Goal: Task Accomplishment & Management: Use online tool/utility

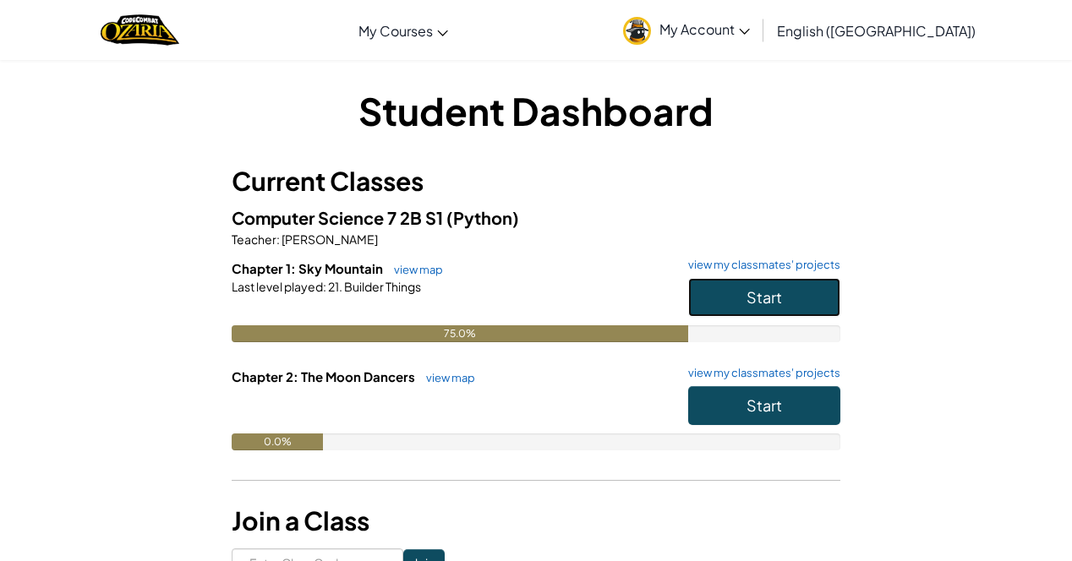
click at [724, 286] on button "Start" at bounding box center [764, 297] width 152 height 39
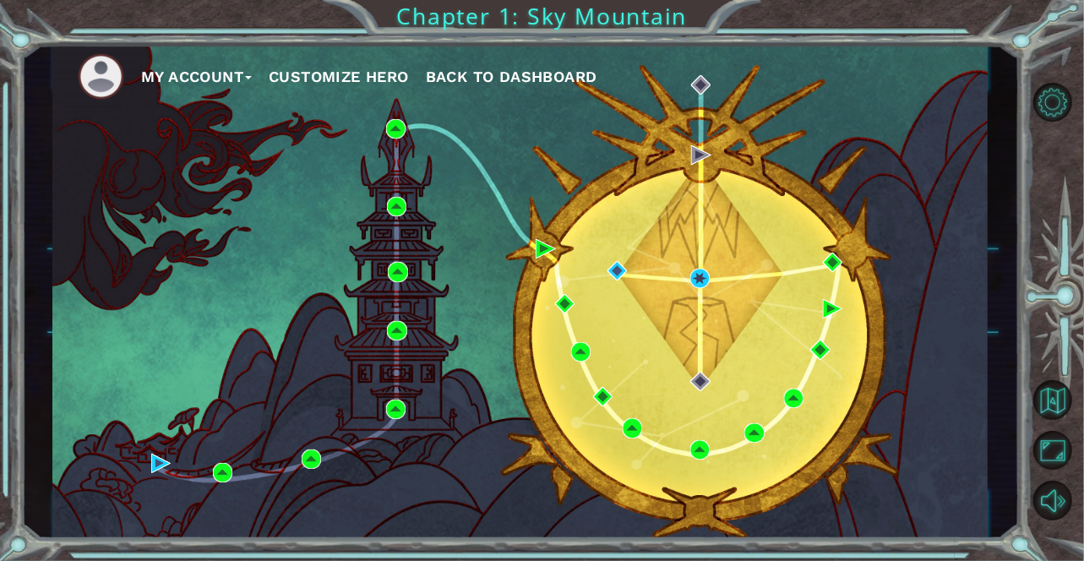
click at [694, 167] on div "My Account Customize Hero Back to Dashboard" at bounding box center [520, 292] width 936 height 494
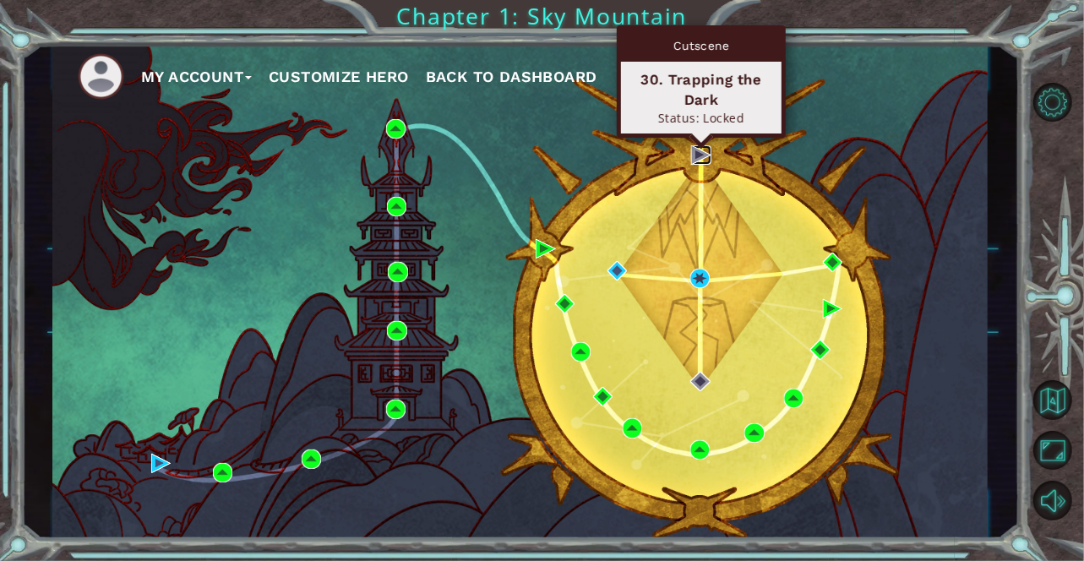
click at [696, 163] on img at bounding box center [700, 154] width 19 height 19
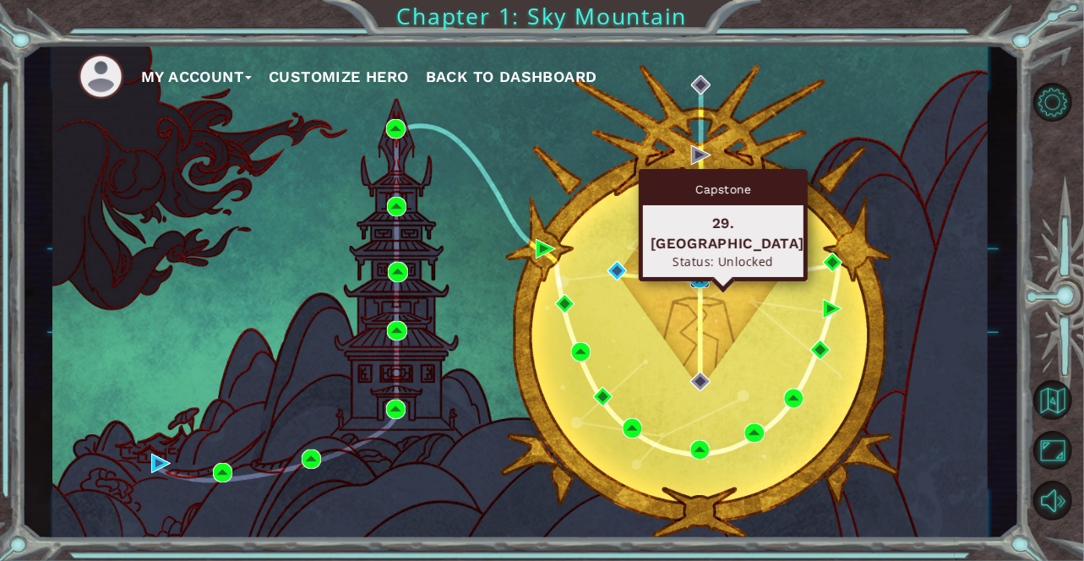
click at [702, 276] on img at bounding box center [700, 278] width 19 height 19
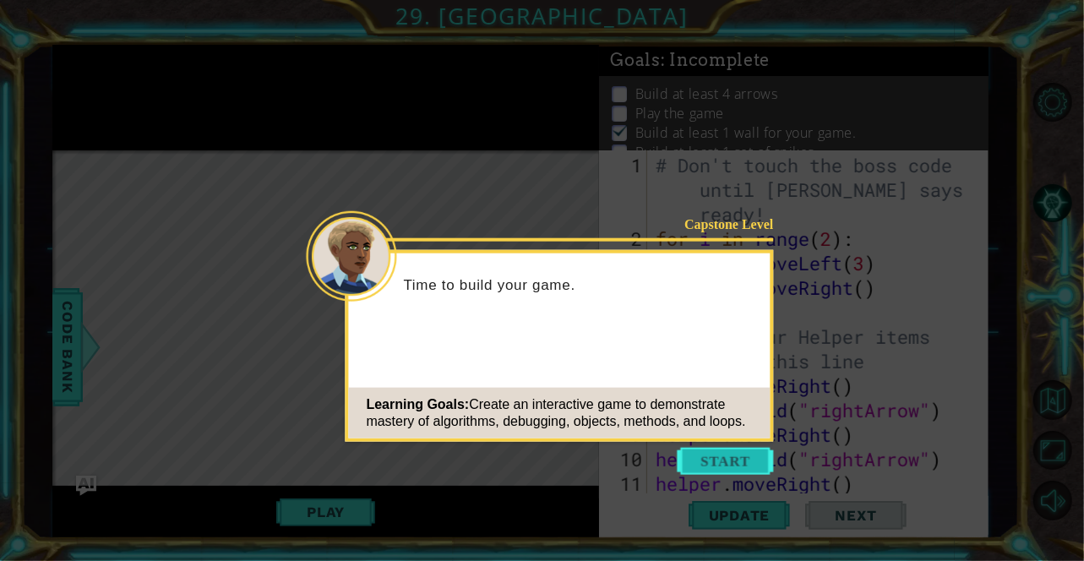
click at [758, 469] on button "Start" at bounding box center [726, 461] width 96 height 27
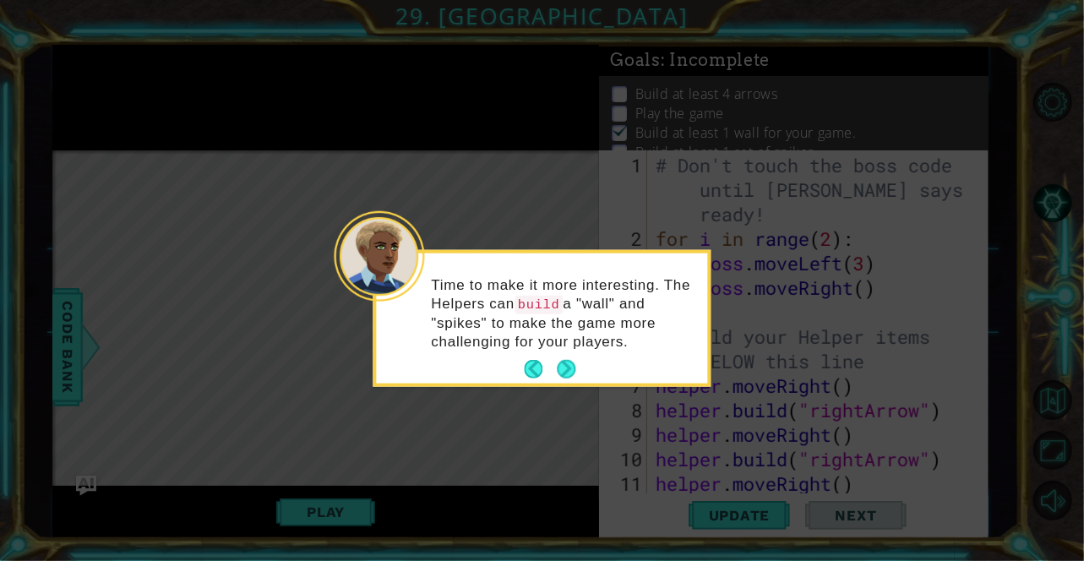
click at [585, 366] on div "Time to make it more interesting. The Helpers can build a "wall" and "spikes" t…" at bounding box center [542, 320] width 331 height 123
click at [583, 366] on div "Time to make it more interesting. The Helpers can build a "wall" and "spikes" t…" at bounding box center [542, 320] width 331 height 123
click at [571, 371] on button "Next" at bounding box center [566, 369] width 19 height 19
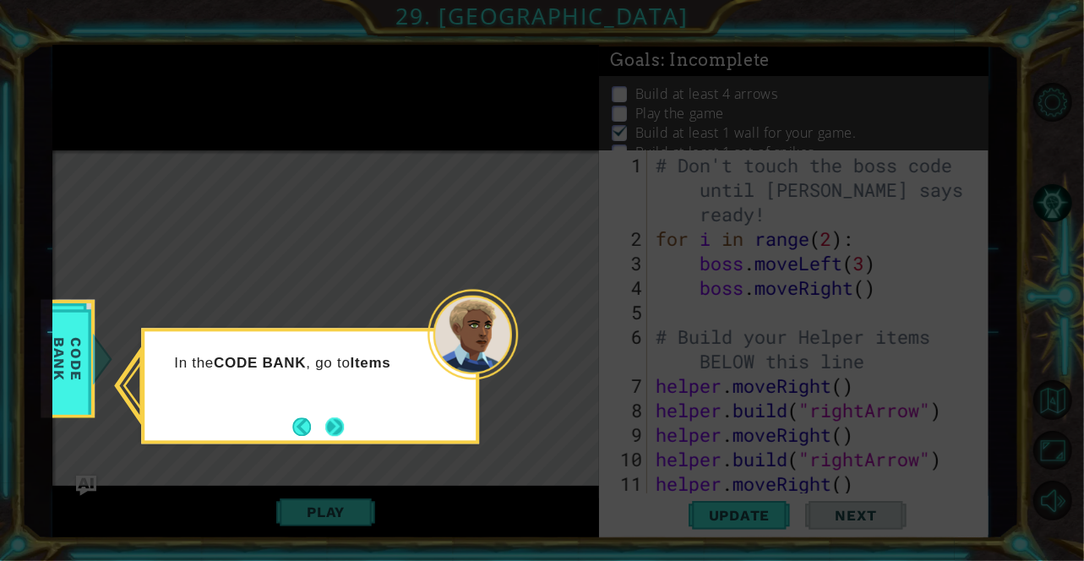
click at [325, 418] on button "Next" at bounding box center [334, 427] width 19 height 19
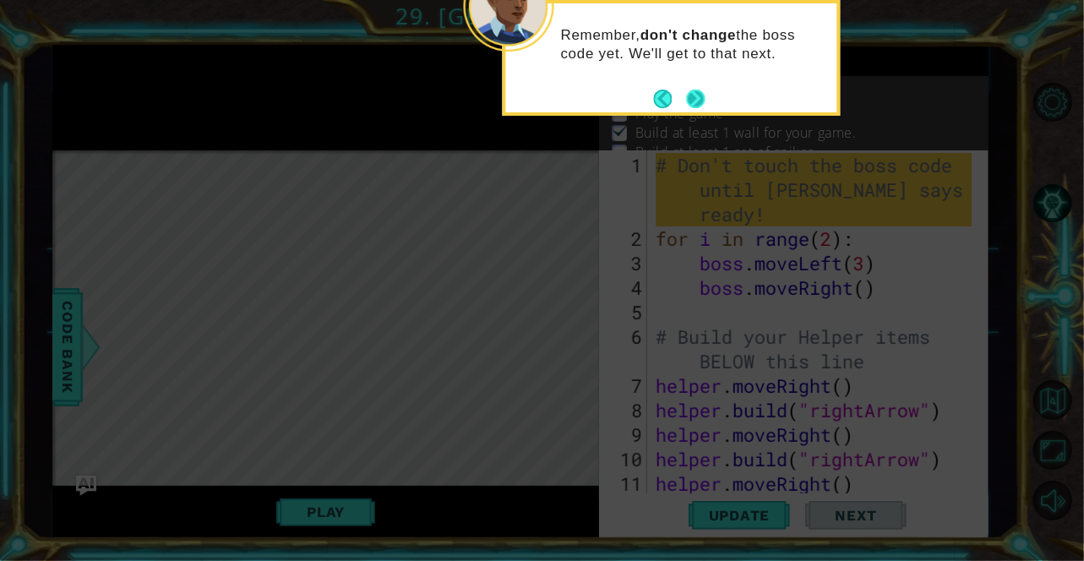
click at [701, 102] on button "Next" at bounding box center [695, 99] width 19 height 19
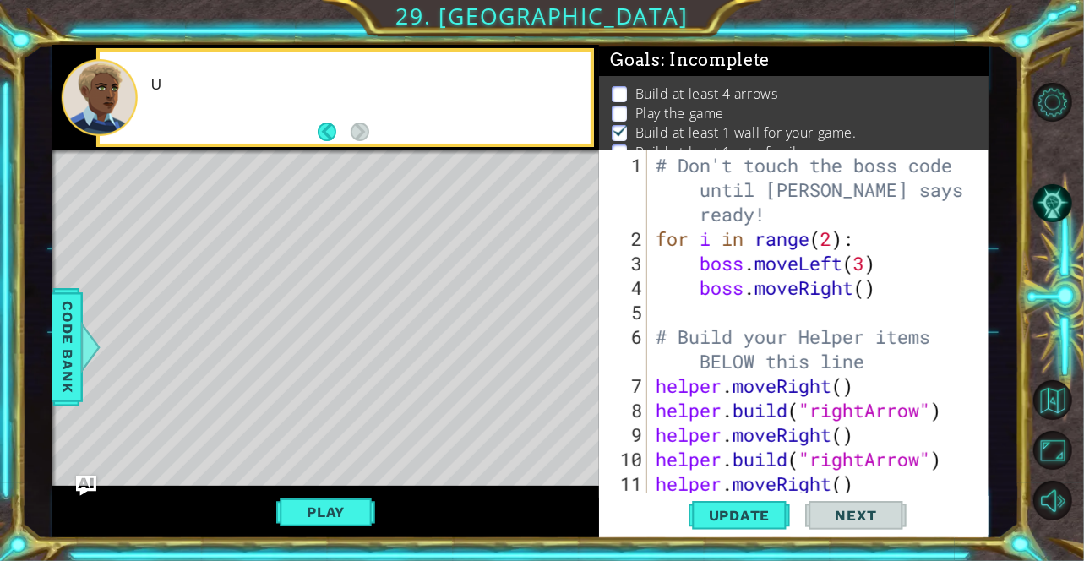
click at [701, 104] on p "Play the game" at bounding box center [680, 113] width 89 height 19
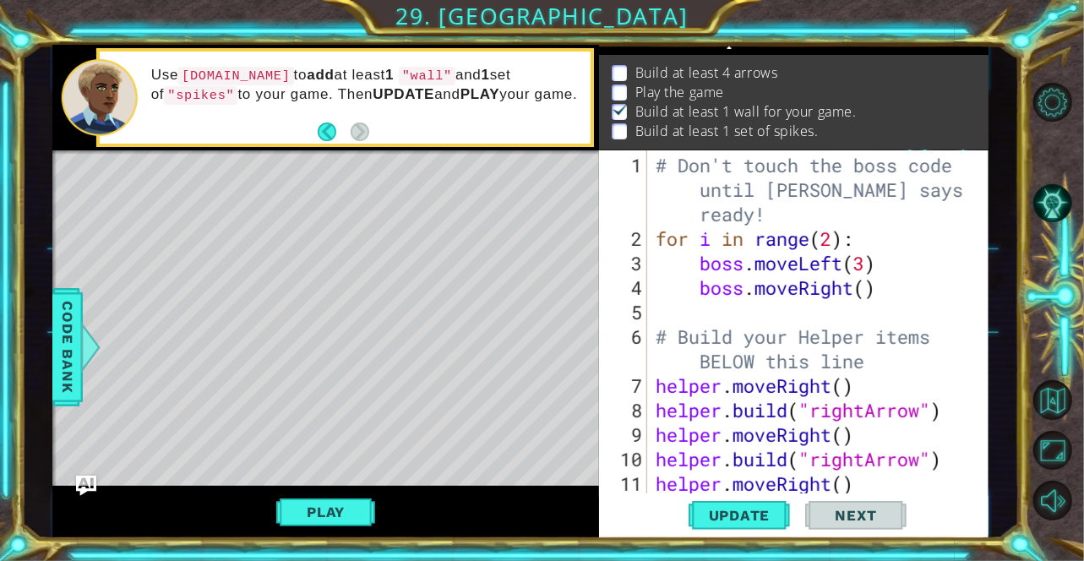
scroll to position [74, 0]
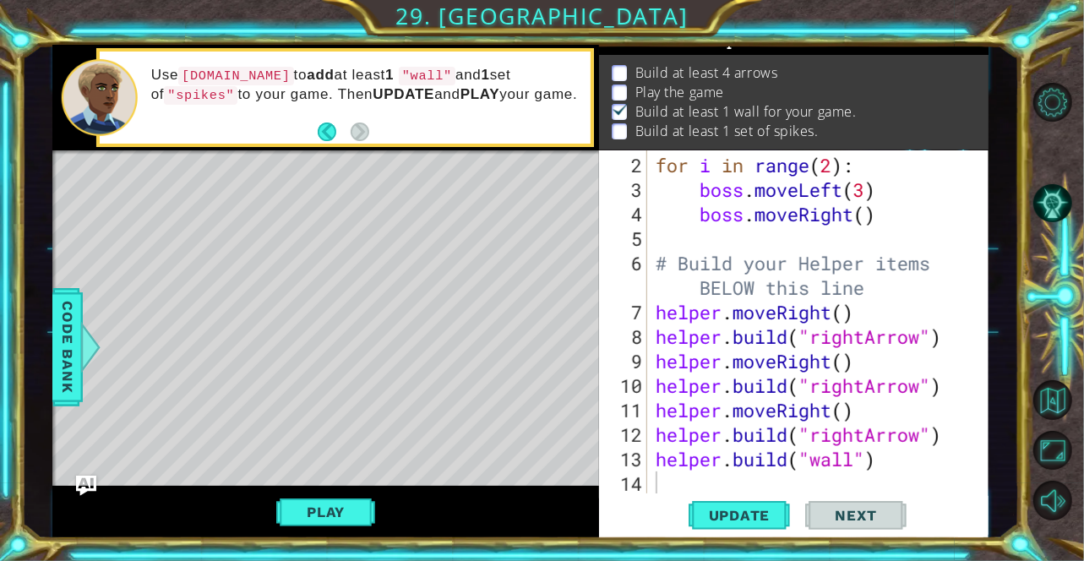
type textarea "[DOMAIN_NAME]("wall")"
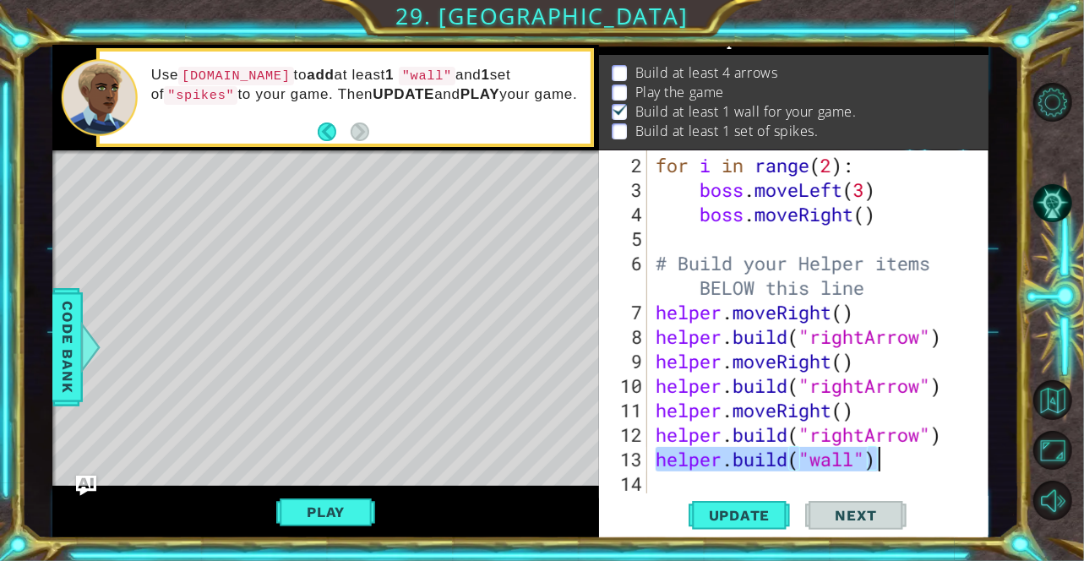
drag, startPoint x: 658, startPoint y: 457, endPoint x: 886, endPoint y: 456, distance: 228.2
click at [886, 456] on div "for i in range ( 2 ) : boss . moveLeft ( 3 ) boss . moveRight ( ) # Build your …" at bounding box center [817, 349] width 329 height 392
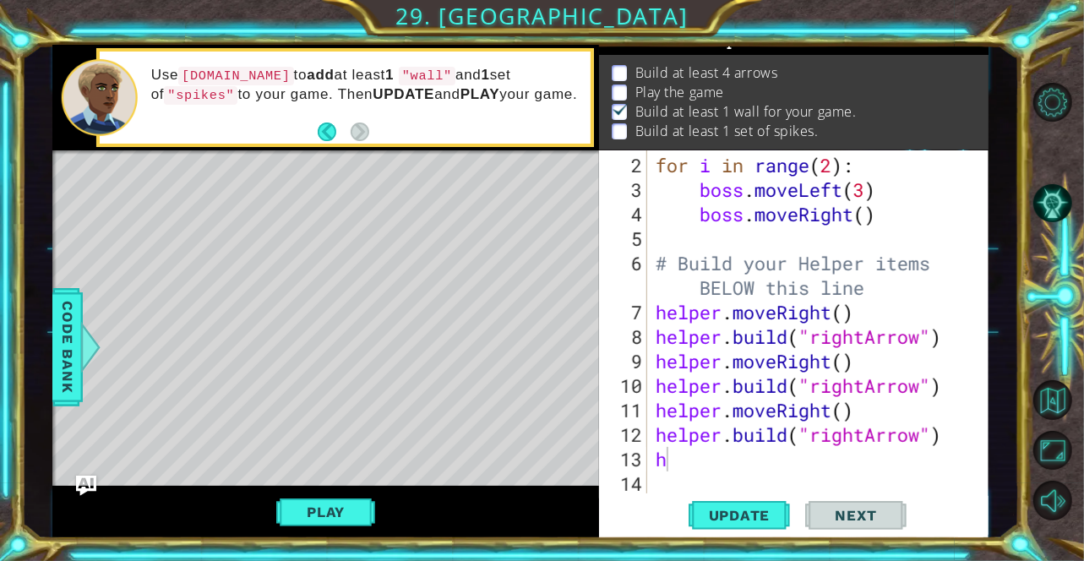
click at [1038, 151] on div at bounding box center [1059, 301] width 49 height 449
click at [720, 466] on div "for i in range ( 2 ) : boss . moveLeft ( 3 ) boss . moveRight ( ) # Build your …" at bounding box center [817, 349] width 329 height 392
type textarea "he"
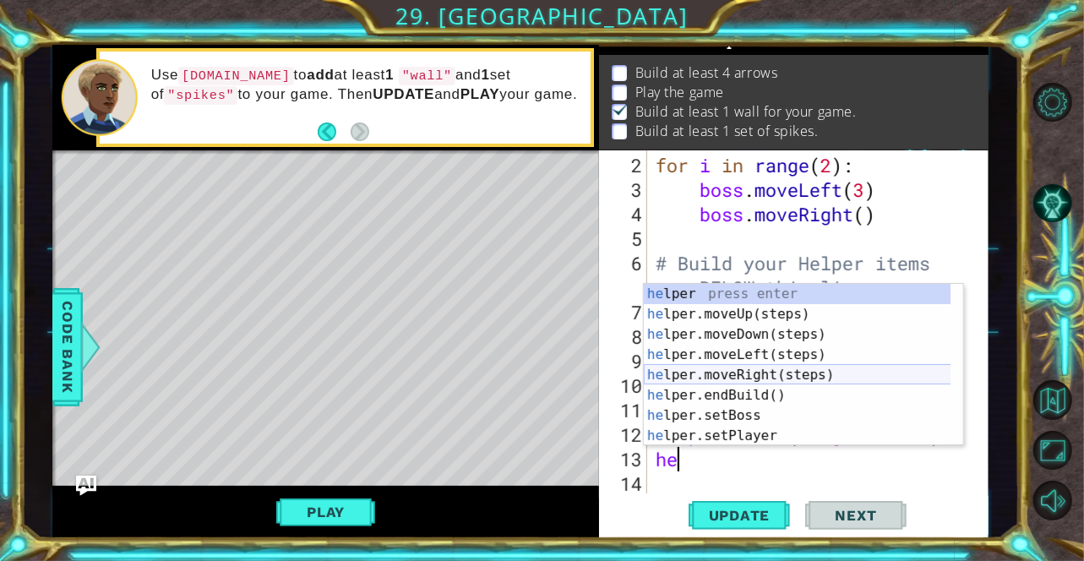
click at [770, 374] on div "he lper press enter he lper.moveUp(steps) press enter he lper.moveDown(steps) p…" at bounding box center [798, 385] width 308 height 203
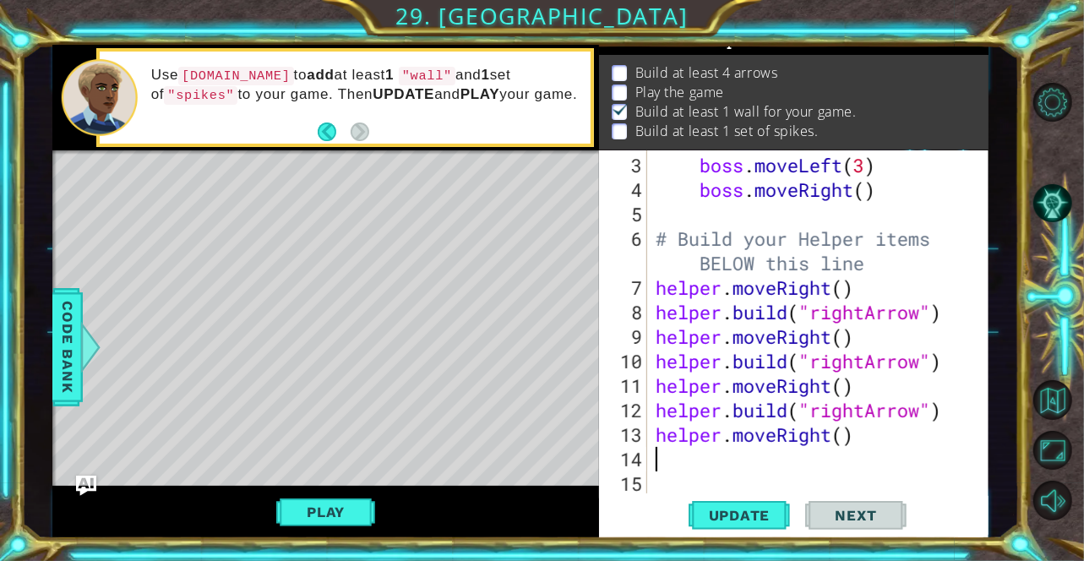
scroll to position [98, 0]
click at [720, 483] on div "boss . moveLeft ( 3 ) boss . moveRight ( ) # Build your Helper items BELOW this…" at bounding box center [817, 349] width 329 height 392
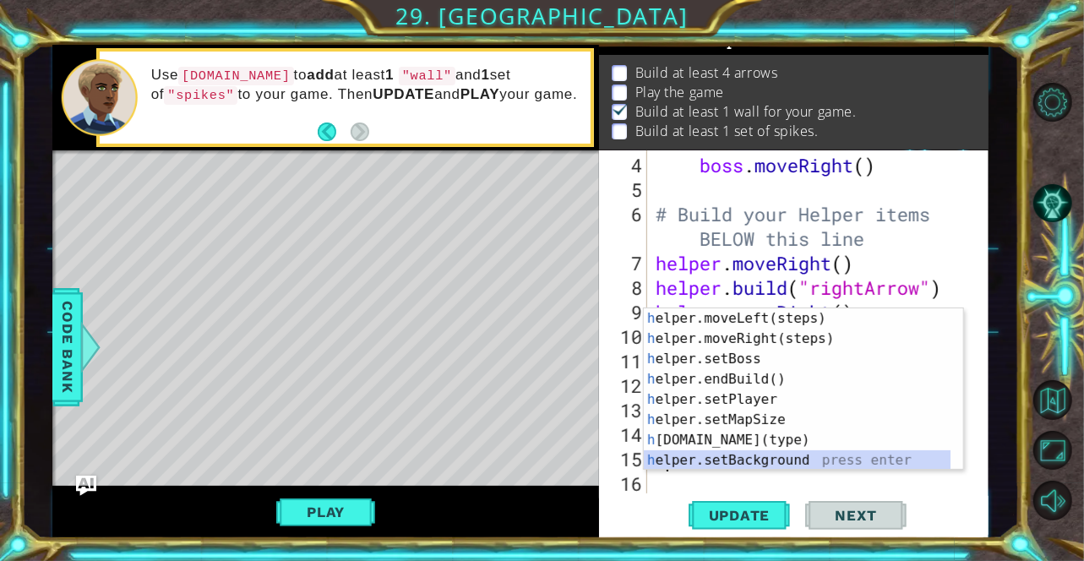
scroll to position [61, 0]
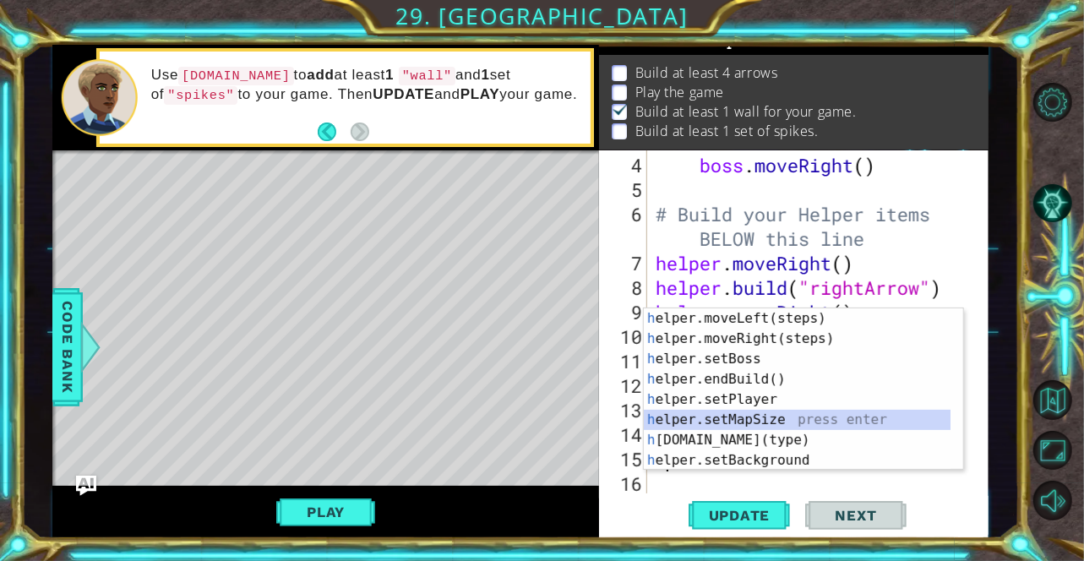
click at [676, 424] on div "h elper.moveLeft(steps) press enter h elper.moveRight(steps) press enter h elpe…" at bounding box center [798, 410] width 308 height 203
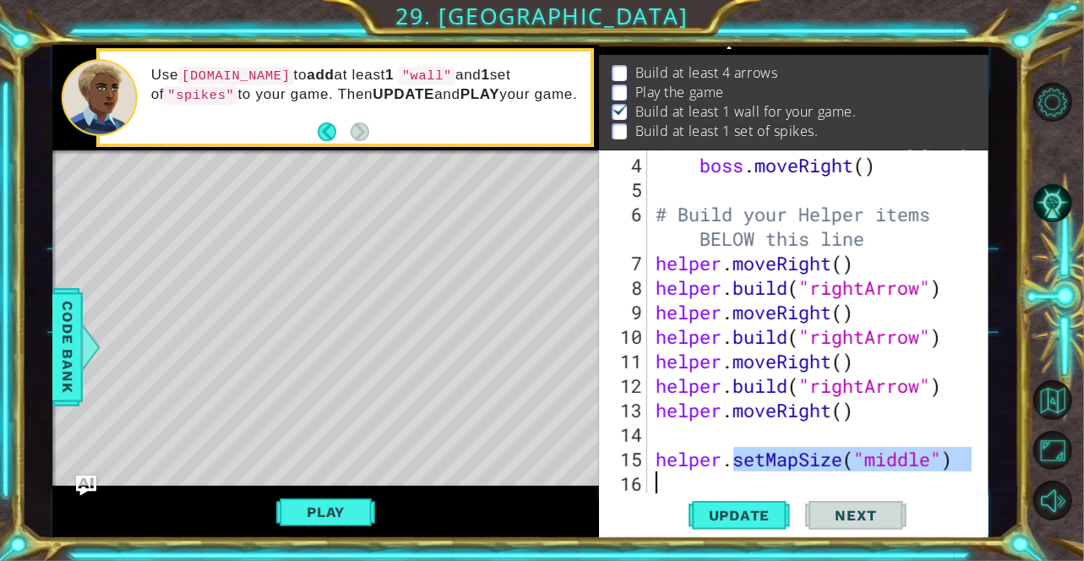
drag, startPoint x: 735, startPoint y: 457, endPoint x: 963, endPoint y: 508, distance: 232.9
click at [963, 508] on div "helper.setMapSize("middle") 4 5 6 7 8 9 10 11 12 13 14 15 16 boss . moveRight (…" at bounding box center [793, 344] width 389 height 389
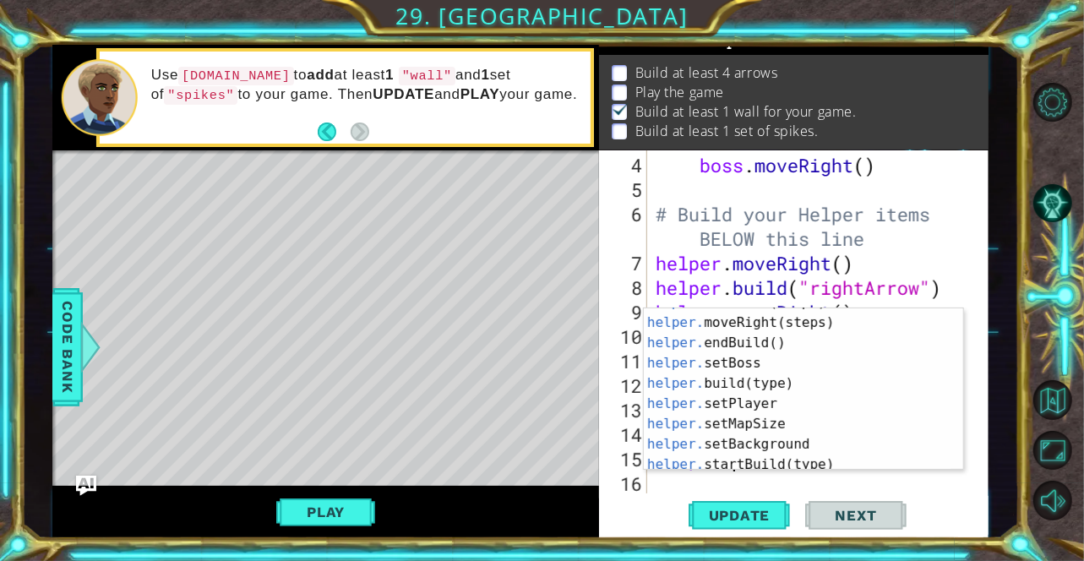
scroll to position [81, 0]
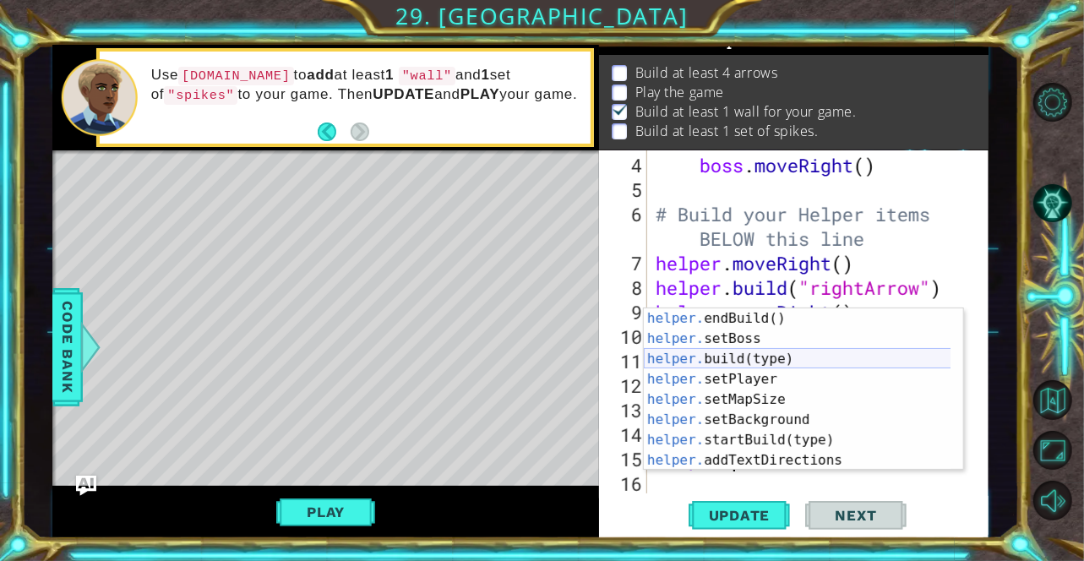
click at [756, 364] on div "helper. endBuild() press enter helper. setBoss press enter helper. build(type) …" at bounding box center [798, 410] width 308 height 203
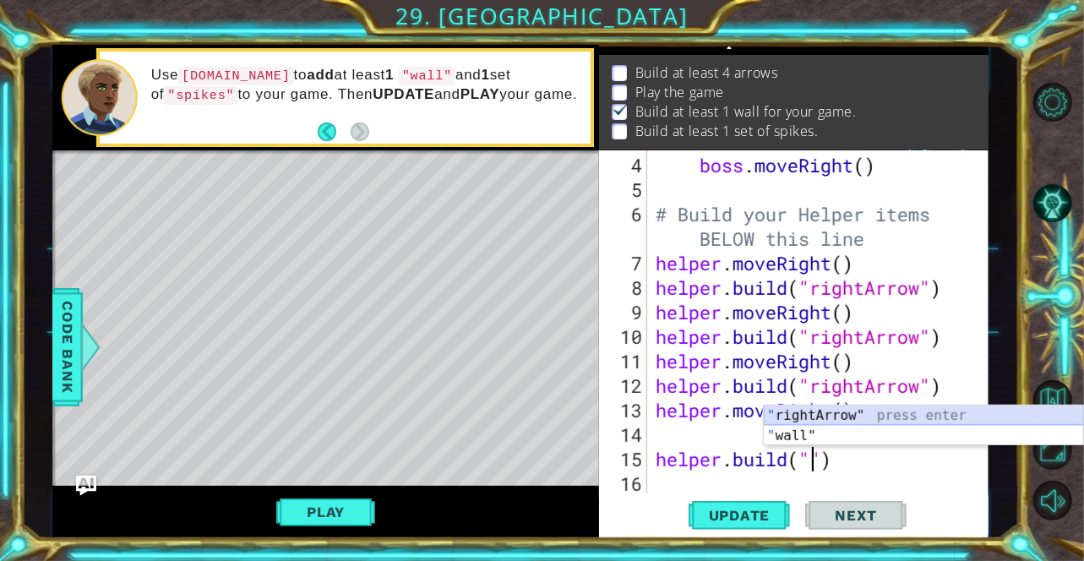
click at [808, 410] on div "" rightArrow" press enter " wall" press enter" at bounding box center [924, 446] width 320 height 81
type textarea "[DOMAIN_NAME]("rightArrow")"
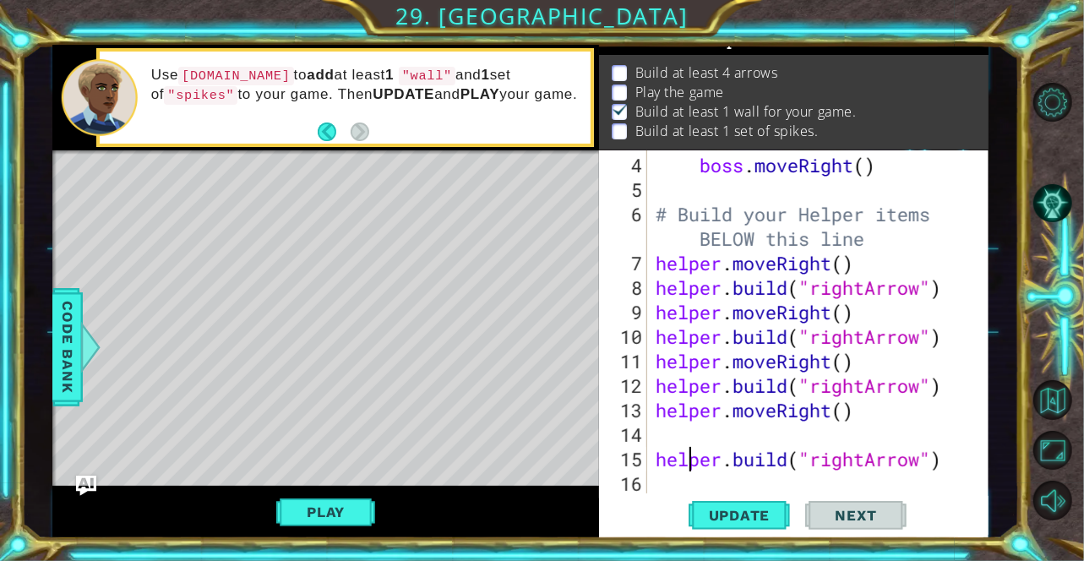
click at [685, 446] on div "boss . moveRight ( ) # Build your Helper items BELOW this line helper . moveRig…" at bounding box center [817, 349] width 329 height 392
click at [678, 440] on div "boss . moveRight ( ) # Build your Helper items BELOW this line helper . moveRig…" at bounding box center [817, 349] width 329 height 392
click at [762, 515] on span "Update" at bounding box center [740, 515] width 96 height 17
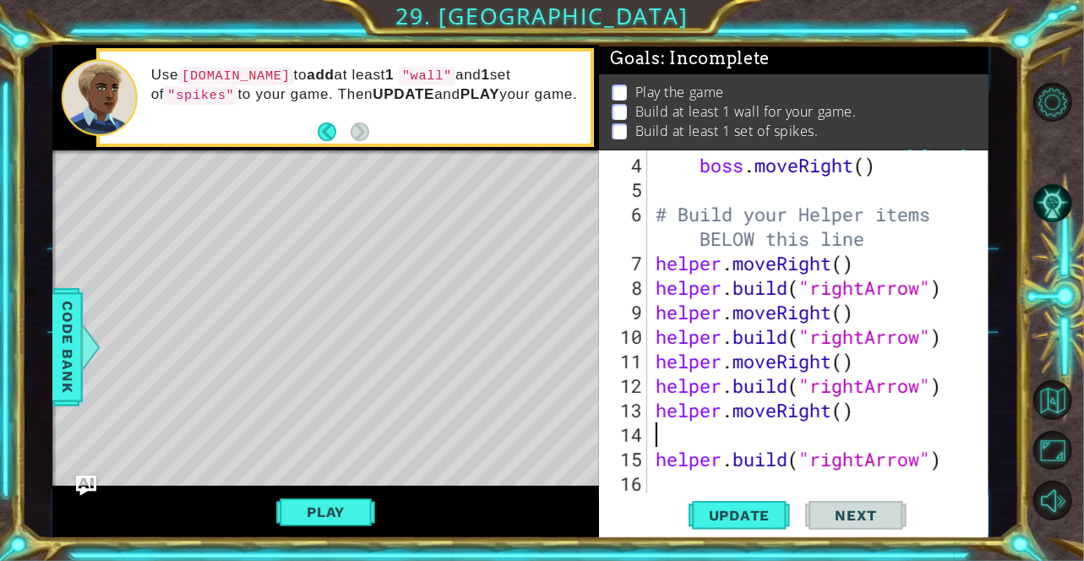
scroll to position [22, 0]
click at [335, 489] on div "Play" at bounding box center [325, 512] width 547 height 52
click at [354, 515] on button "Play" at bounding box center [325, 512] width 99 height 32
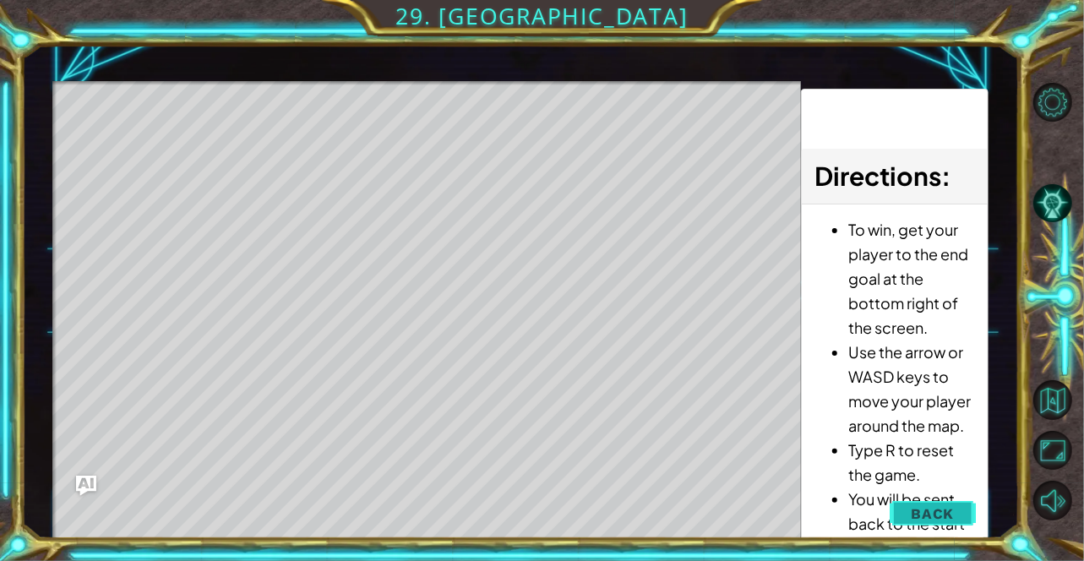
click at [942, 509] on span "Back" at bounding box center [932, 513] width 43 height 17
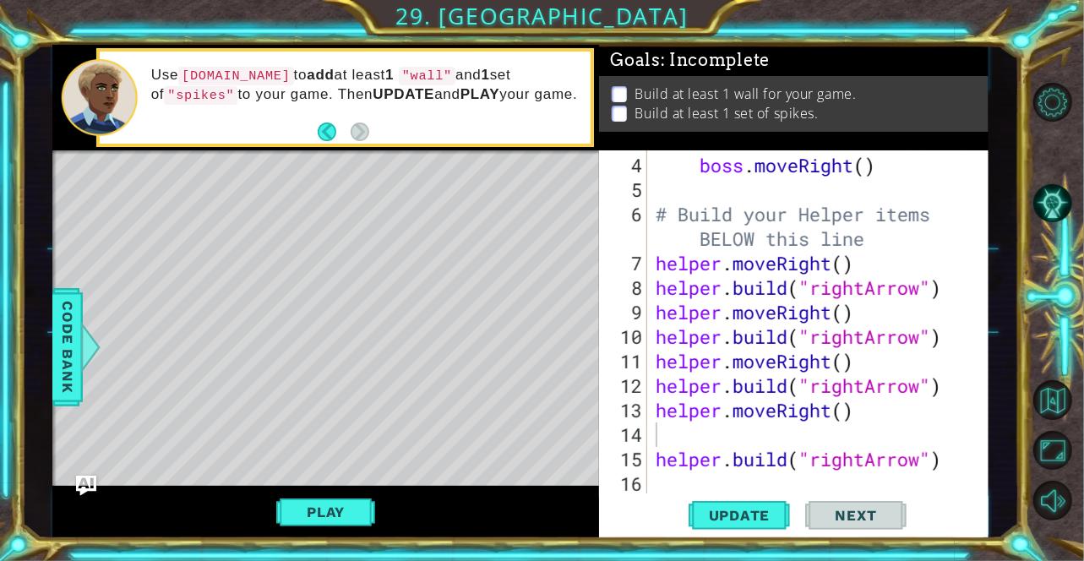
type textarea "[DOMAIN_NAME]("rightArrow")"
click at [705, 463] on div "boss . moveRight ( ) # Build your Helper items BELOW this line helper . moveRig…" at bounding box center [817, 349] width 329 height 392
click at [702, 439] on div "boss . moveRight ( ) # Build your Helper items BELOW this line helper . moveRig…" at bounding box center [817, 349] width 329 height 392
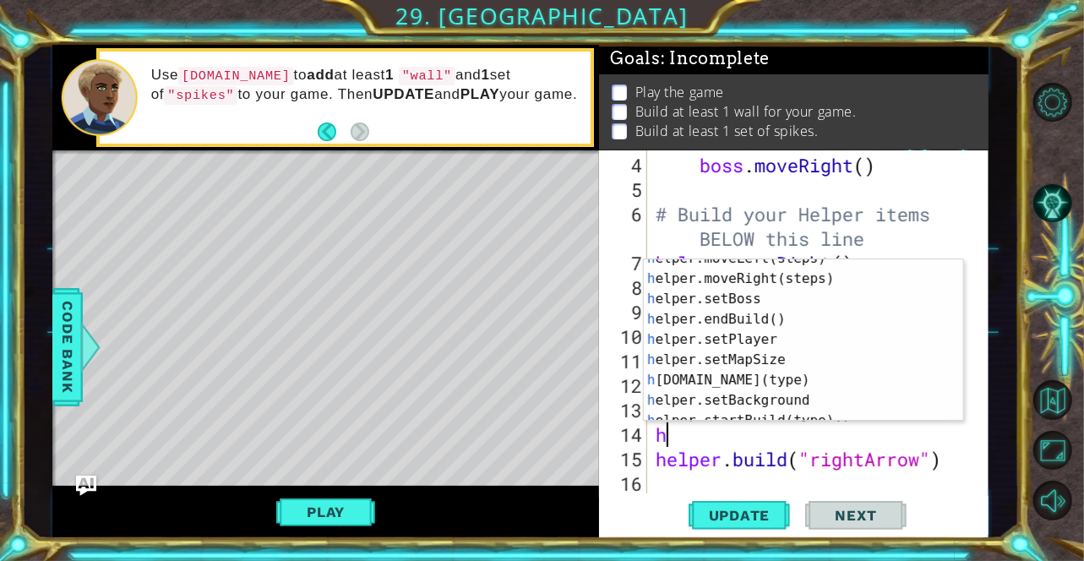
scroll to position [72, 0]
click at [855, 375] on div "h elper.moveLeft(steps) press enter h elper.moveRight(steps) press enter h elpe…" at bounding box center [798, 349] width 308 height 203
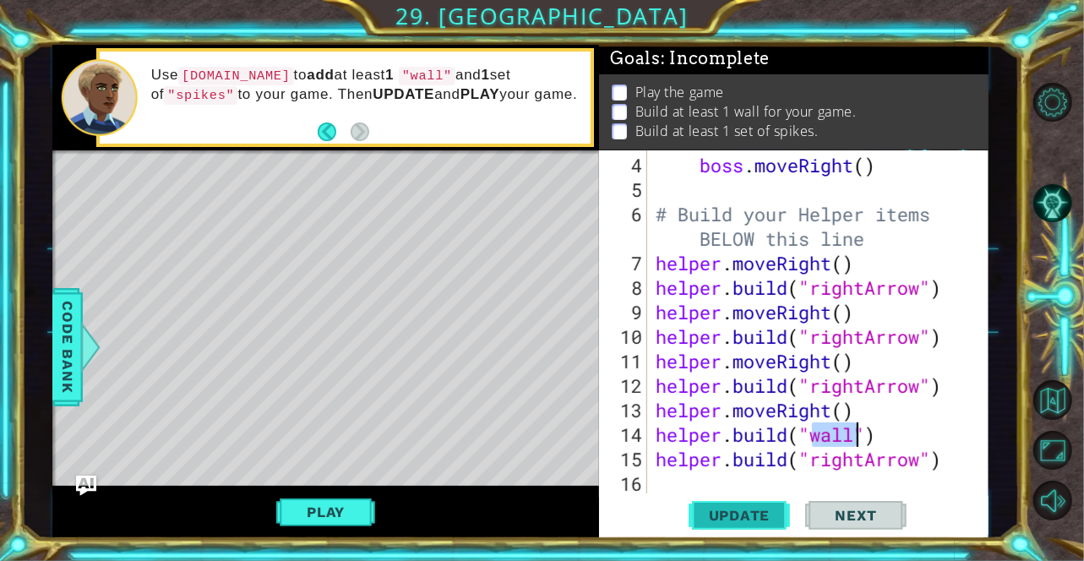
type textarea "[DOMAIN_NAME]("wall")"
click at [751, 513] on span "Update" at bounding box center [740, 515] width 96 height 17
click at [341, 509] on button "Play" at bounding box center [325, 512] width 99 height 32
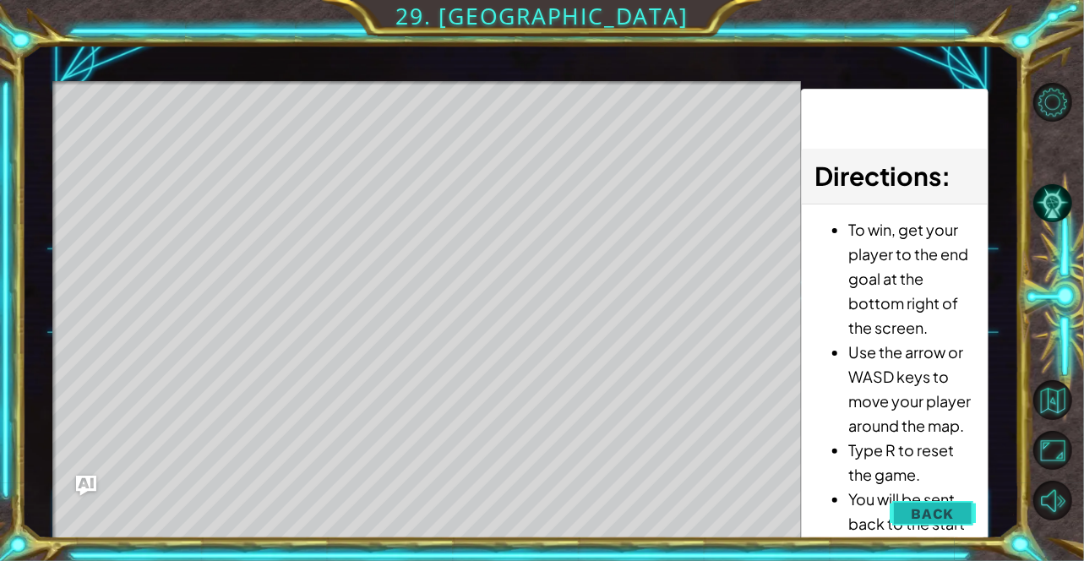
click at [925, 506] on span "Back" at bounding box center [932, 513] width 43 height 17
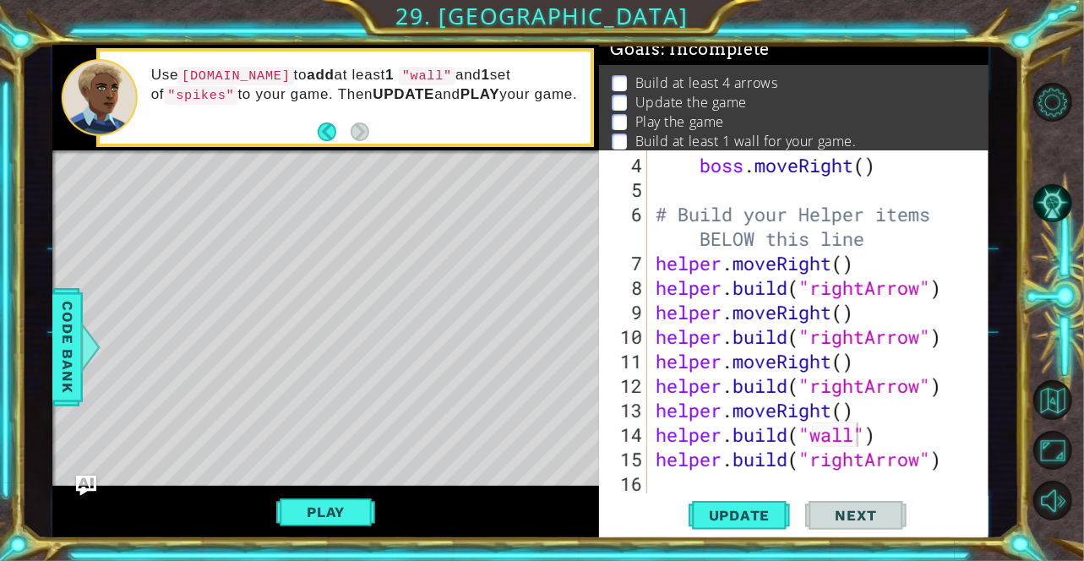
scroll to position [0, 0]
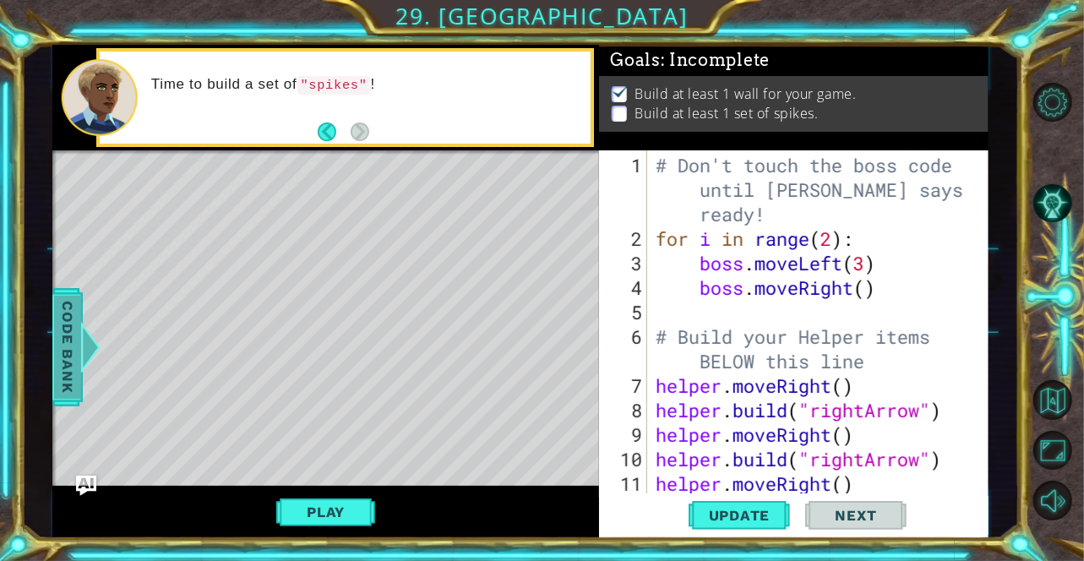
click at [68, 358] on span "Code Bank" at bounding box center [67, 346] width 27 height 103
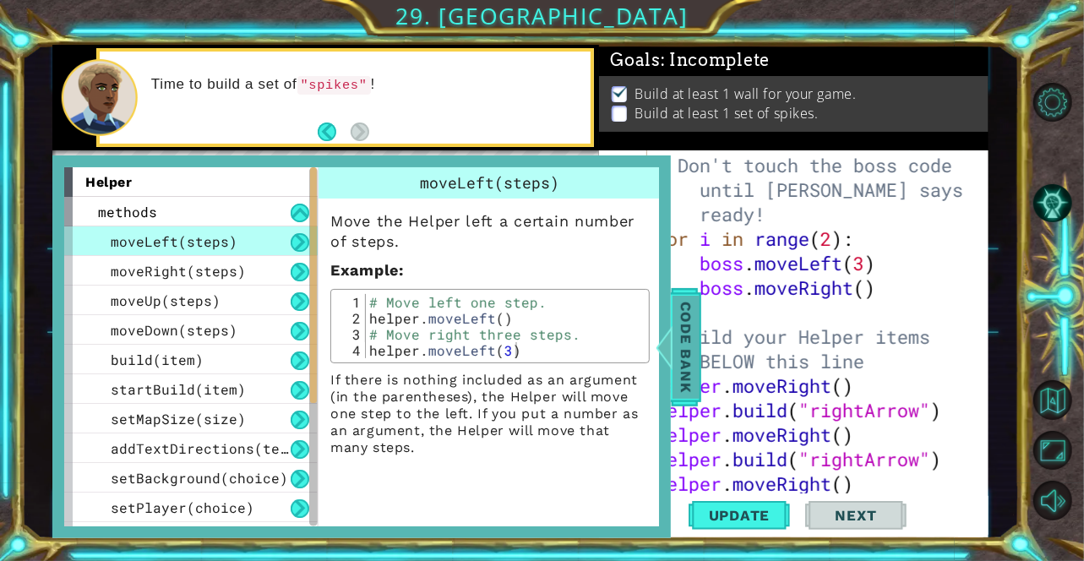
click at [668, 355] on div at bounding box center [664, 347] width 21 height 51
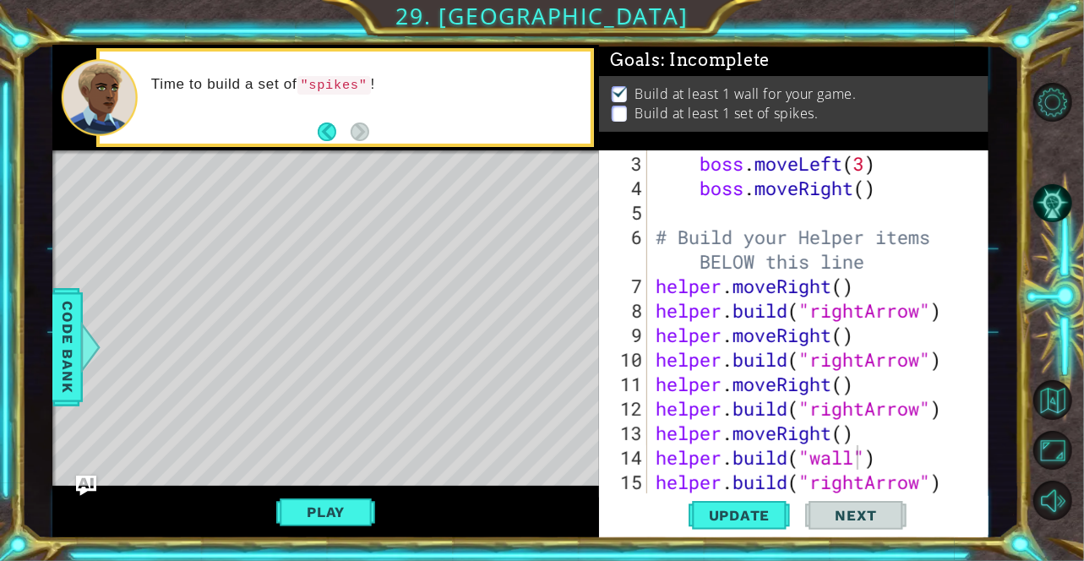
scroll to position [123, 0]
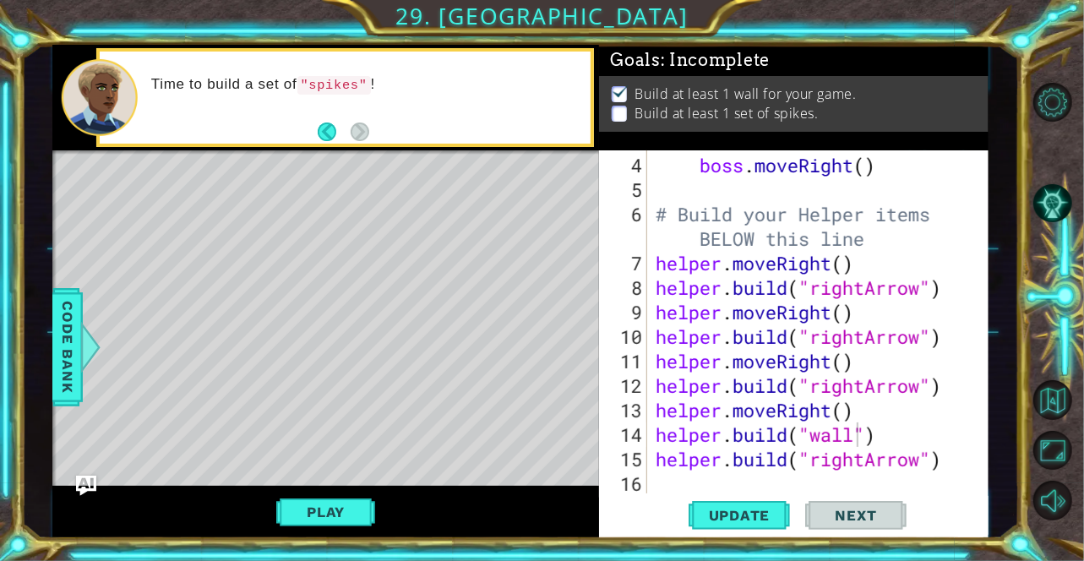
click at [862, 470] on div "boss . moveRight ( ) # Build your Helper items BELOW this line helper . moveRig…" at bounding box center [817, 349] width 329 height 392
type textarea "h"
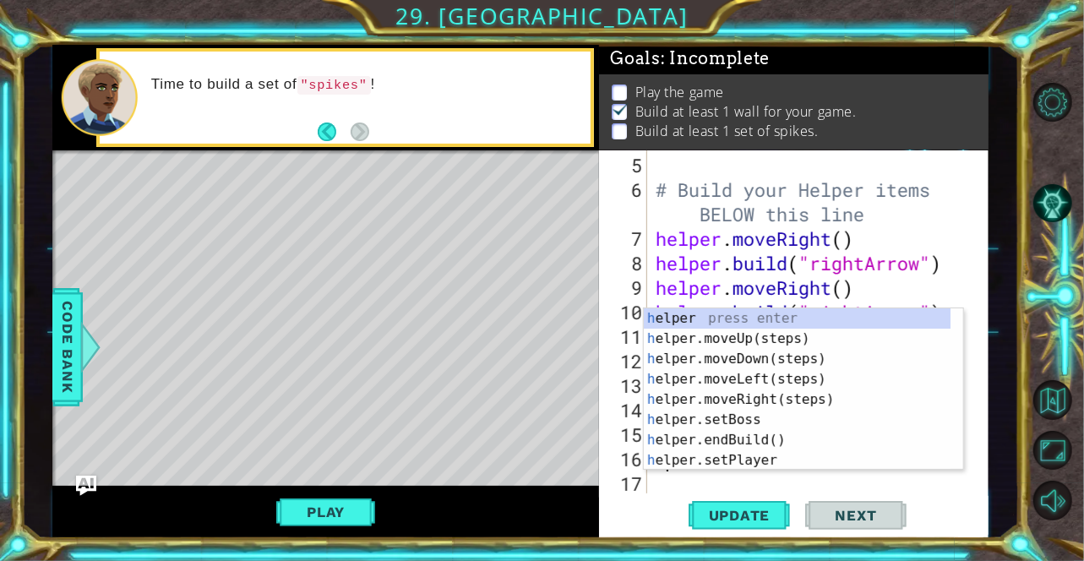
scroll to position [2, 0]
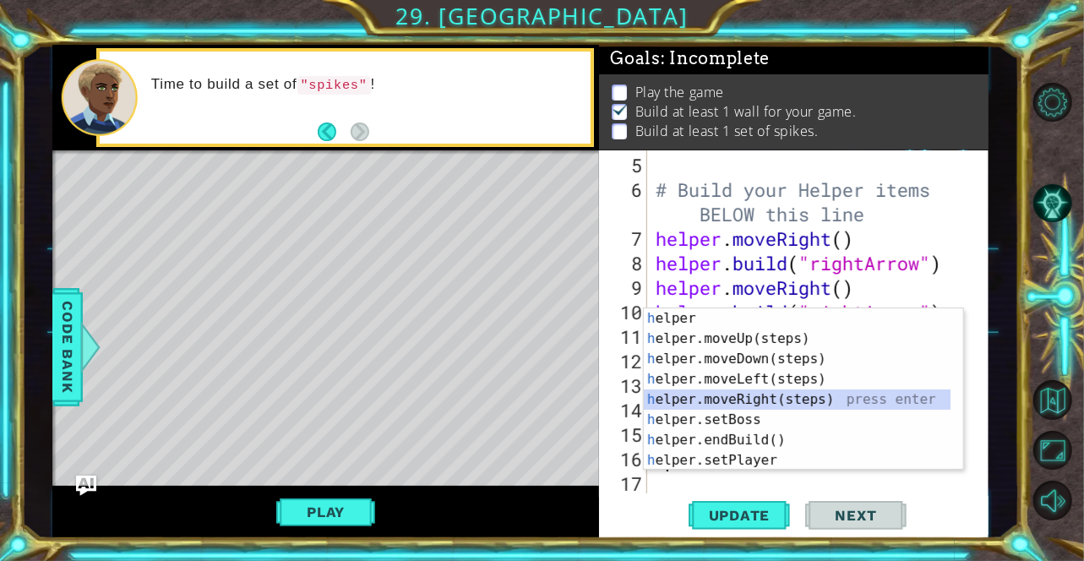
click at [792, 397] on div "h elper press enter h elper.moveUp(steps) press enter h elper.moveDown(steps) p…" at bounding box center [798, 410] width 308 height 203
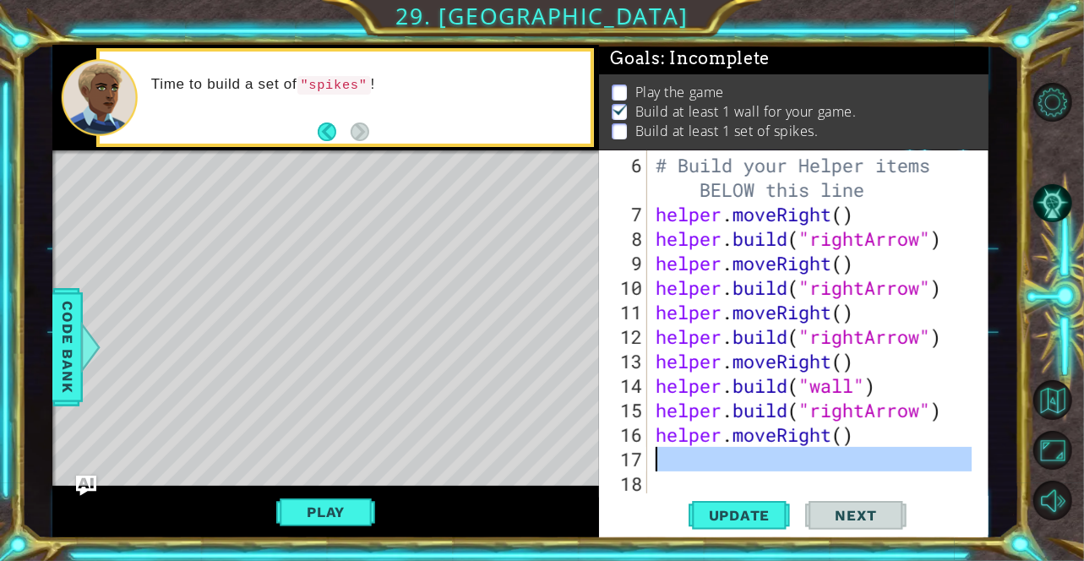
click at [771, 463] on div "# Build your Helper items BELOW this line helper . moveRight ( ) helper . build…" at bounding box center [817, 361] width 329 height 417
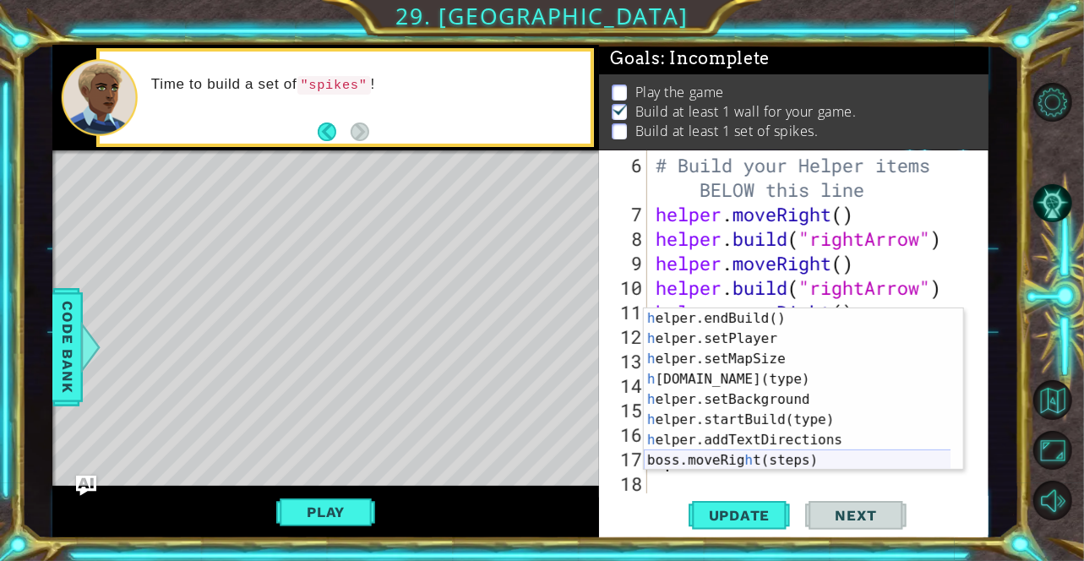
scroll to position [123, 0]
click at [763, 374] on div "h elper.endBuild() press enter h elper.setPlayer press enter h elper.setMapSize…" at bounding box center [798, 410] width 308 height 203
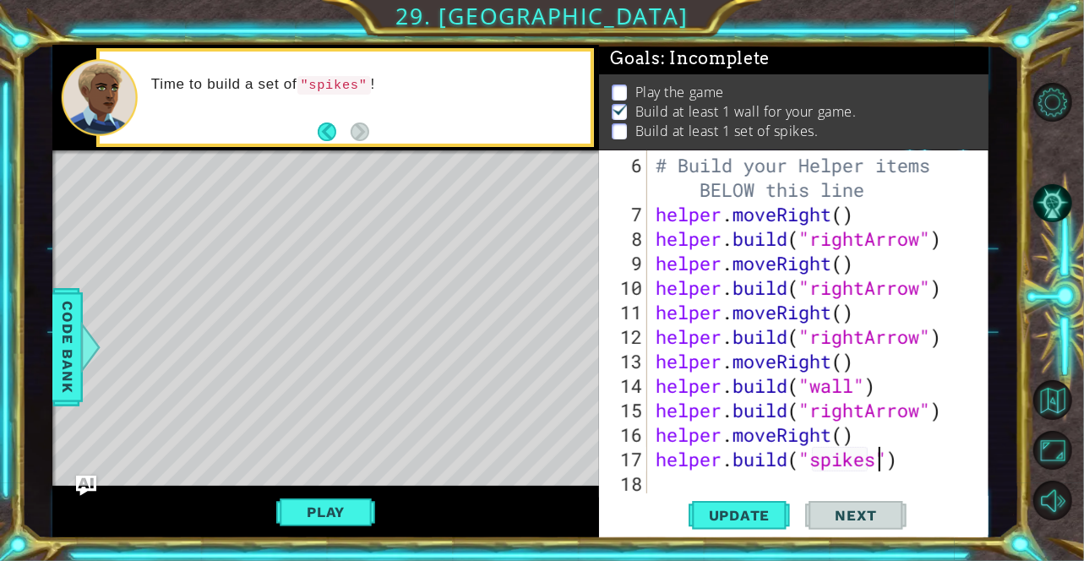
scroll to position [0, 10]
type textarea "[DOMAIN_NAME]("spikes")"
click at [734, 520] on span "Update" at bounding box center [740, 515] width 96 height 17
click at [341, 512] on button "Play" at bounding box center [325, 512] width 99 height 32
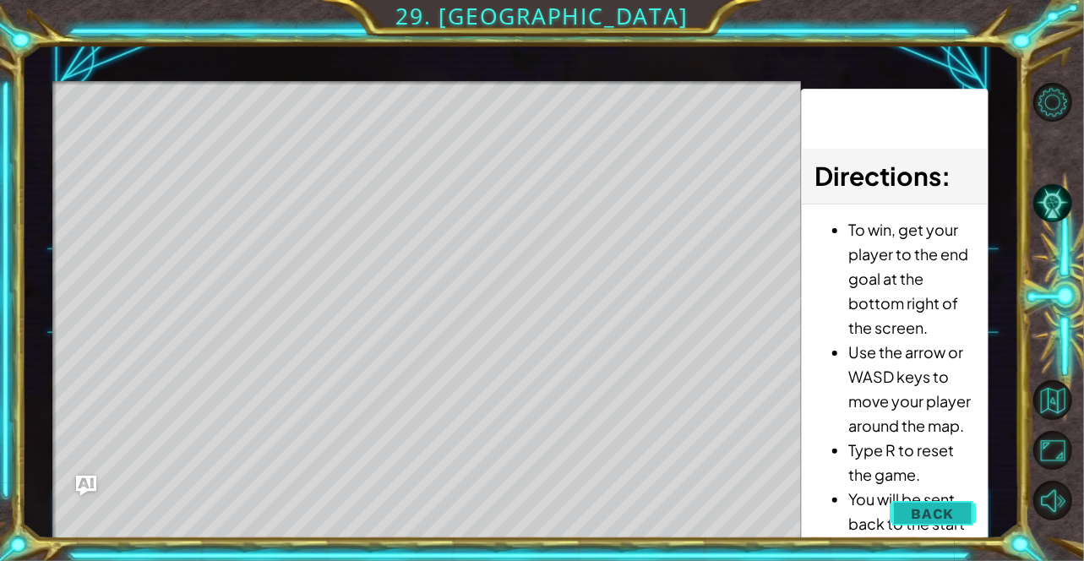
click at [909, 514] on button "Back" at bounding box center [932, 514] width 85 height 34
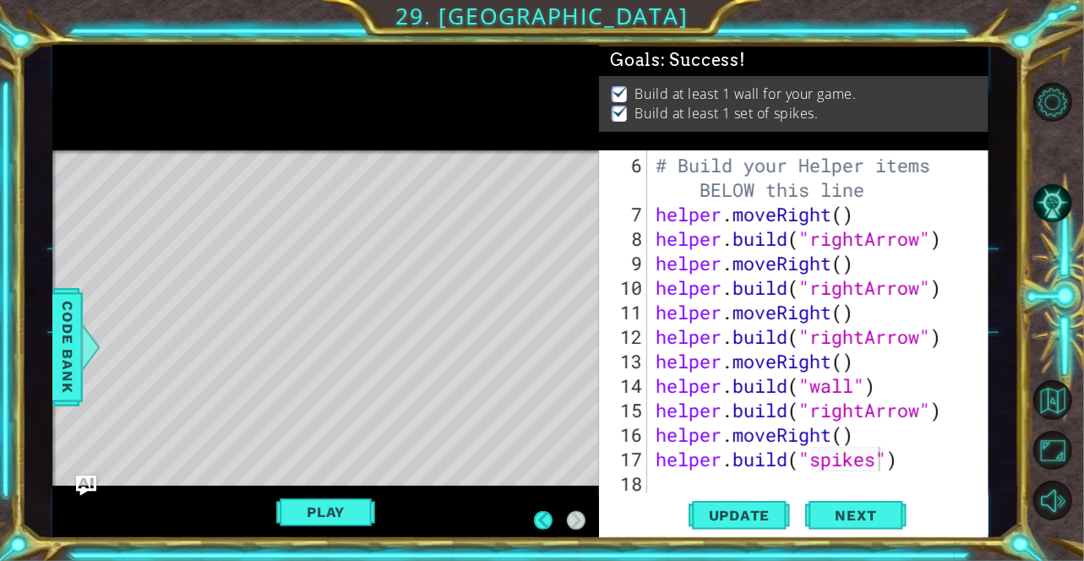
scroll to position [0, 0]
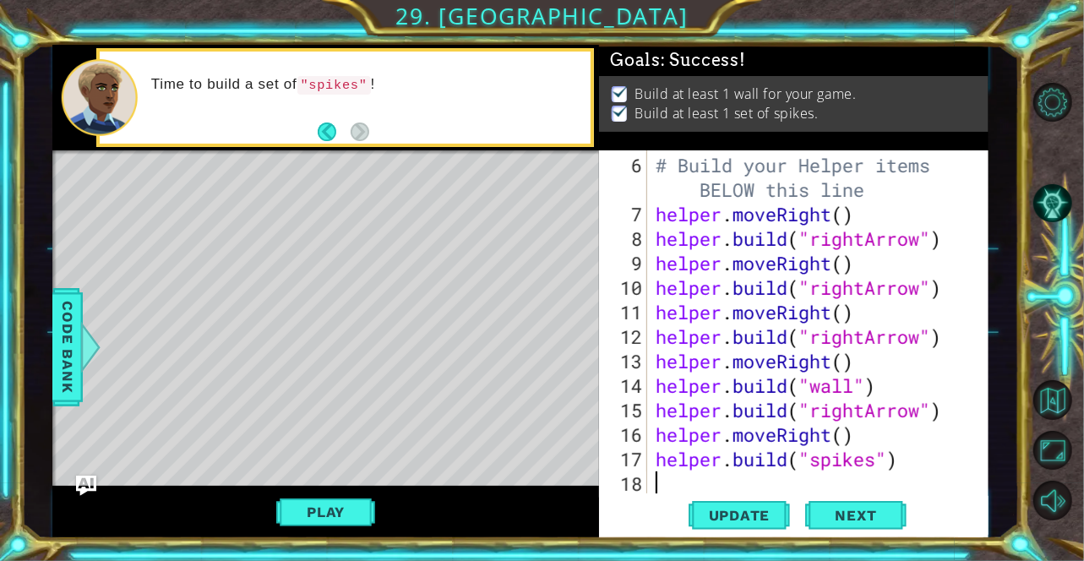
click at [791, 476] on div "# Build your Helper items BELOW this line helper . moveRight ( ) helper . build…" at bounding box center [817, 361] width 329 height 417
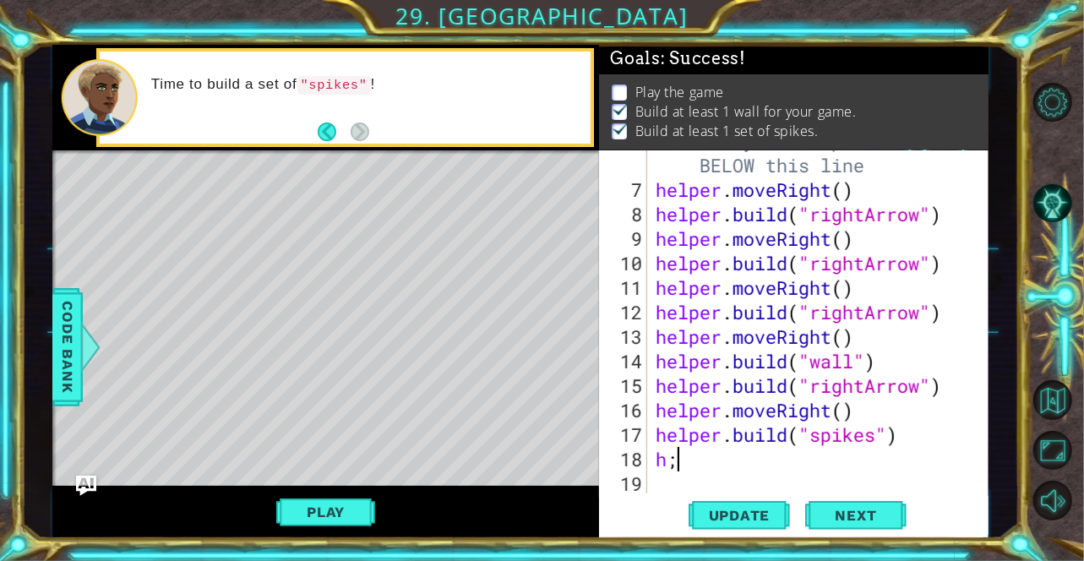
type textarea "h"
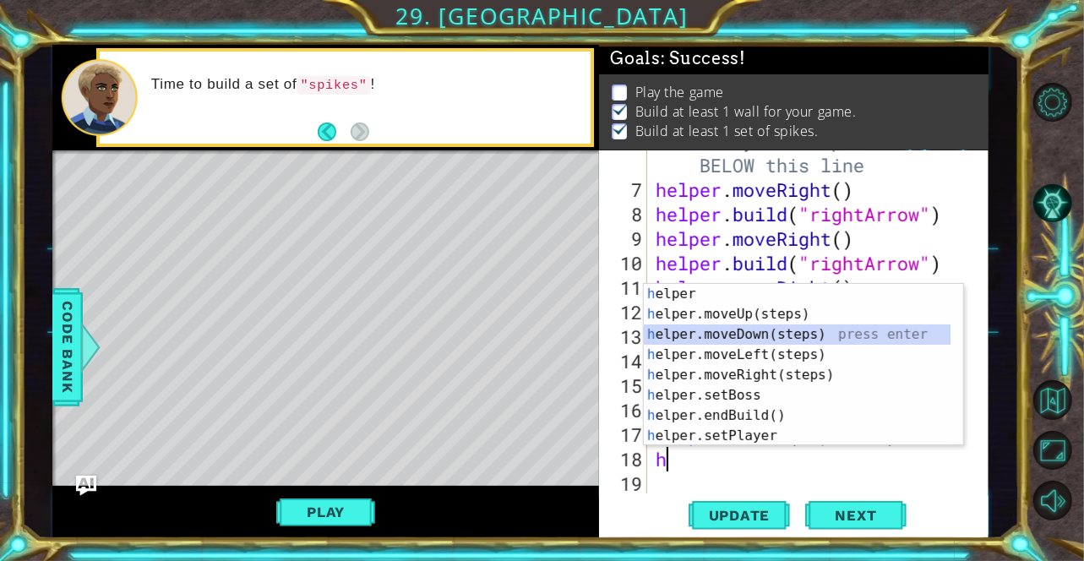
click at [784, 332] on div "h elper press enter h elper.moveUp(steps) press enter h elper.moveDown(steps) p…" at bounding box center [798, 385] width 308 height 203
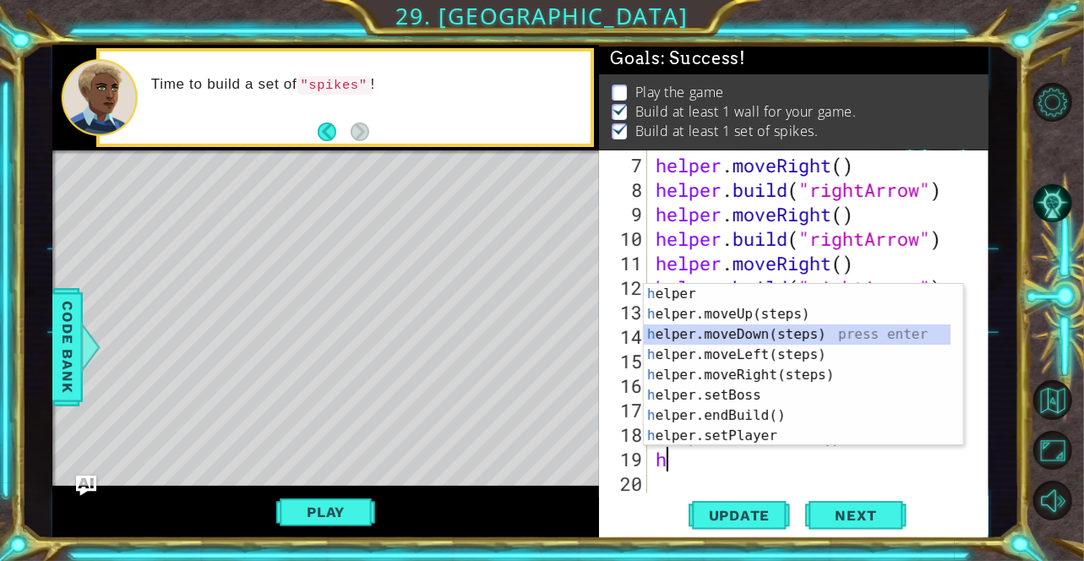
drag, startPoint x: 957, startPoint y: 332, endPoint x: 964, endPoint y: 408, distance: 76.4
click at [964, 408] on body "1 ההההההההההההההההההההההההההההההההההההההההההההההההההההההההההההההההההההההההההההה…" at bounding box center [542, 280] width 1084 height 561
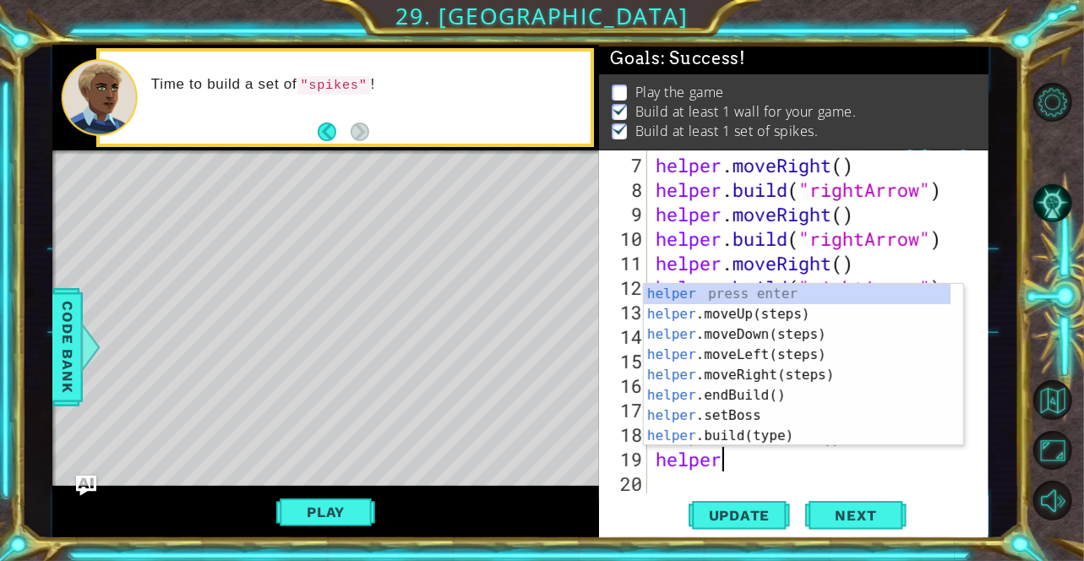
scroll to position [0, 2]
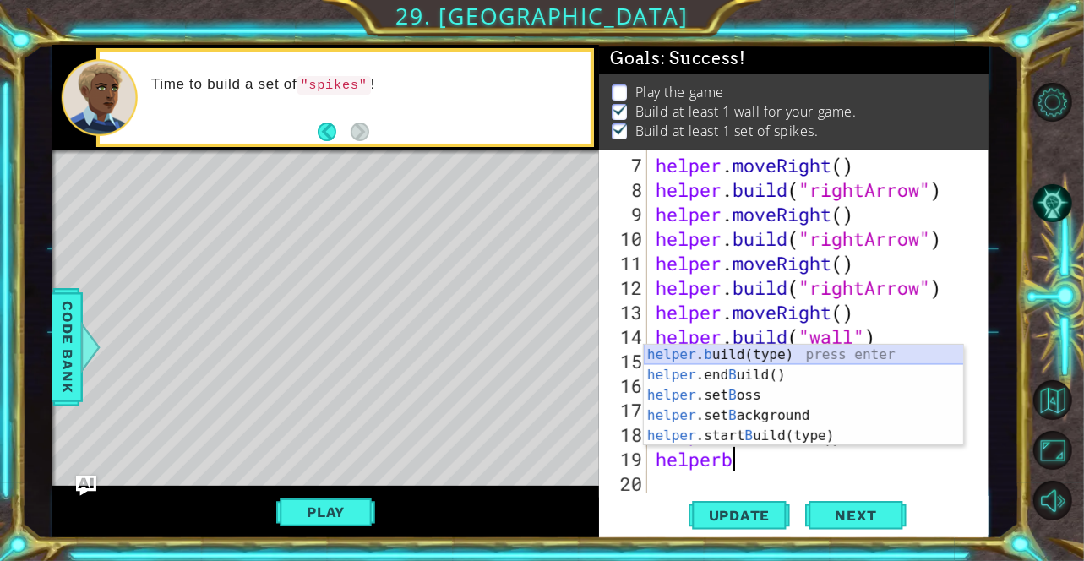
click at [853, 353] on div "helper . b uild(type) press enter helper .end B uild() press enter helper .set …" at bounding box center [804, 416] width 320 height 142
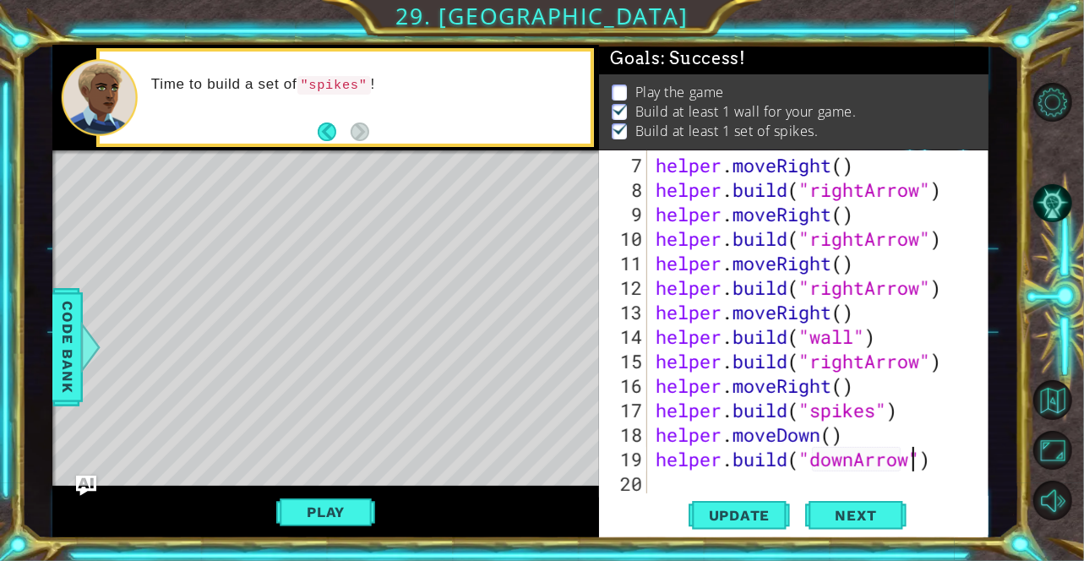
scroll to position [0, 12]
type textarea "[DOMAIN_NAME]("downArrow")"
click at [751, 531] on button "Update" at bounding box center [739, 515] width 101 height 39
click at [729, 493] on div "[DOMAIN_NAME]("downArrow") 7 8 9 10 11 12 13 14 15 16 17 18 19 20 helper . move…" at bounding box center [793, 344] width 389 height 389
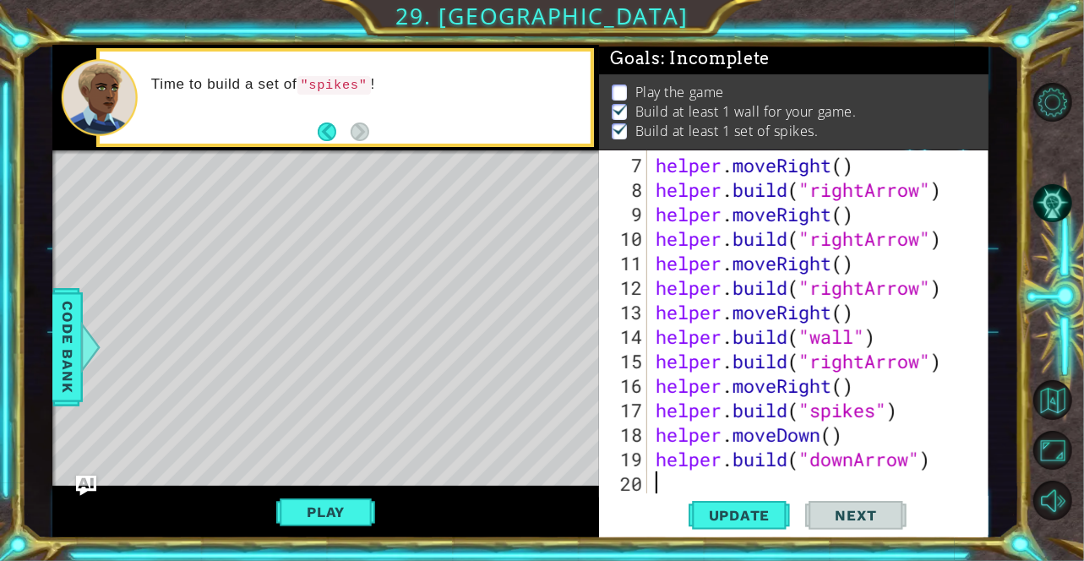
click at [701, 469] on div "helper . moveRight ( ) helper . build ( "rightArrow" ) helper . moveRight ( ) h…" at bounding box center [817, 349] width 329 height 392
type textarea "h"
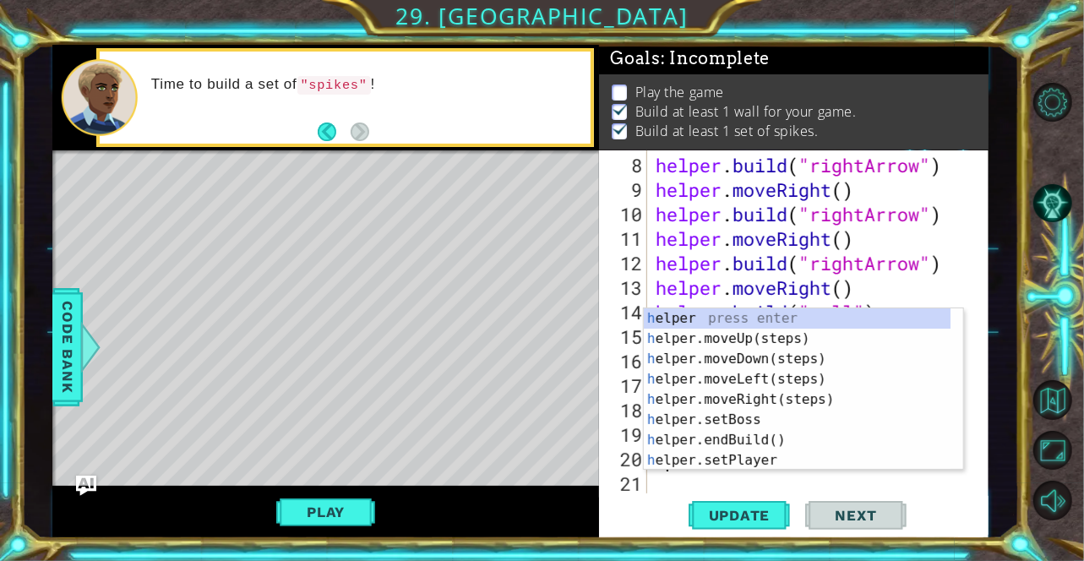
scroll to position [245, 0]
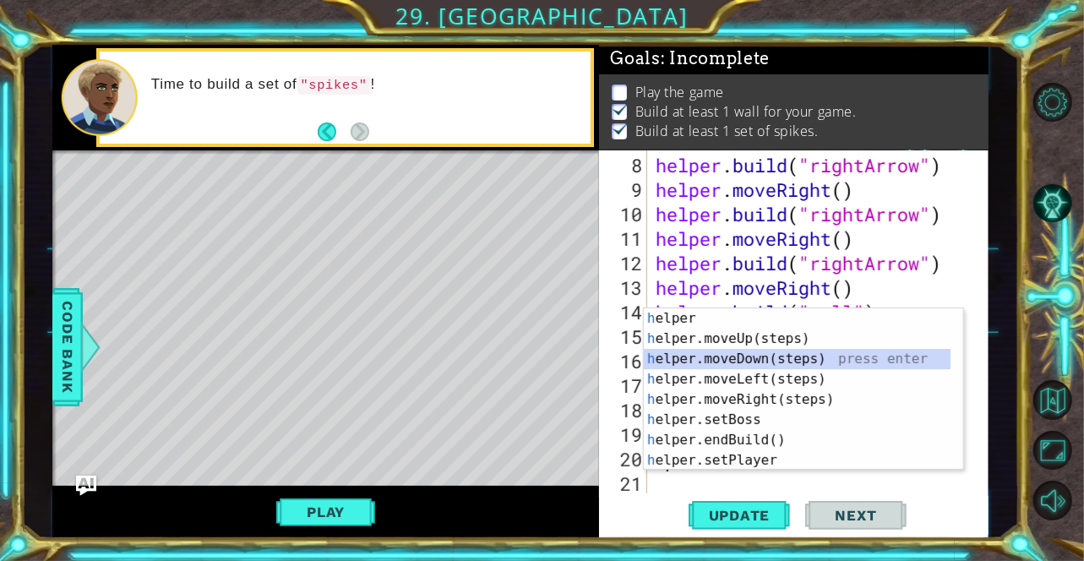
click at [778, 361] on div "h elper press enter h elper.moveUp(steps) press enter h elper.moveDown(steps) p…" at bounding box center [798, 410] width 308 height 203
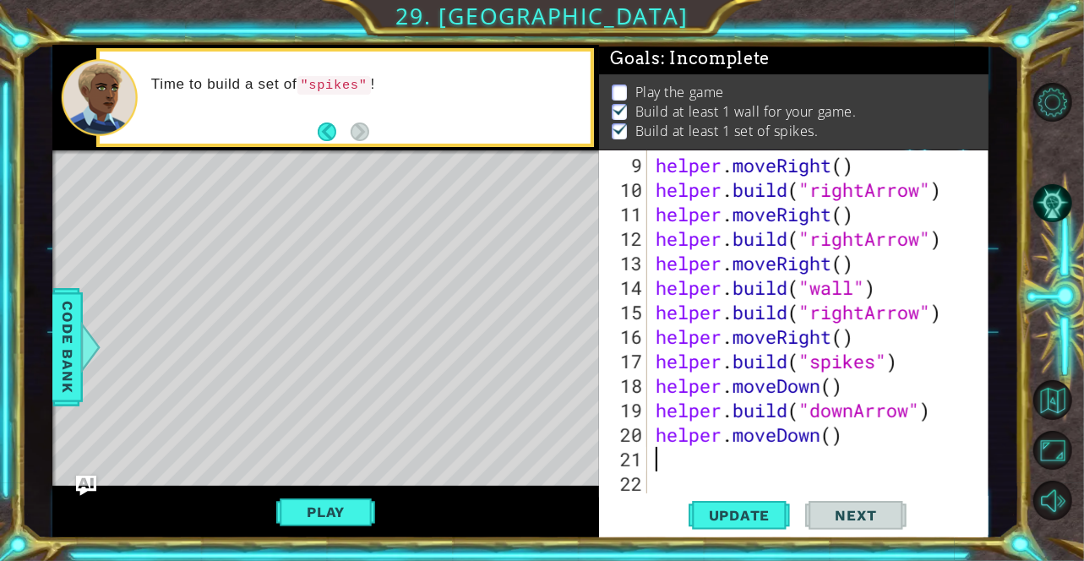
scroll to position [270, 0]
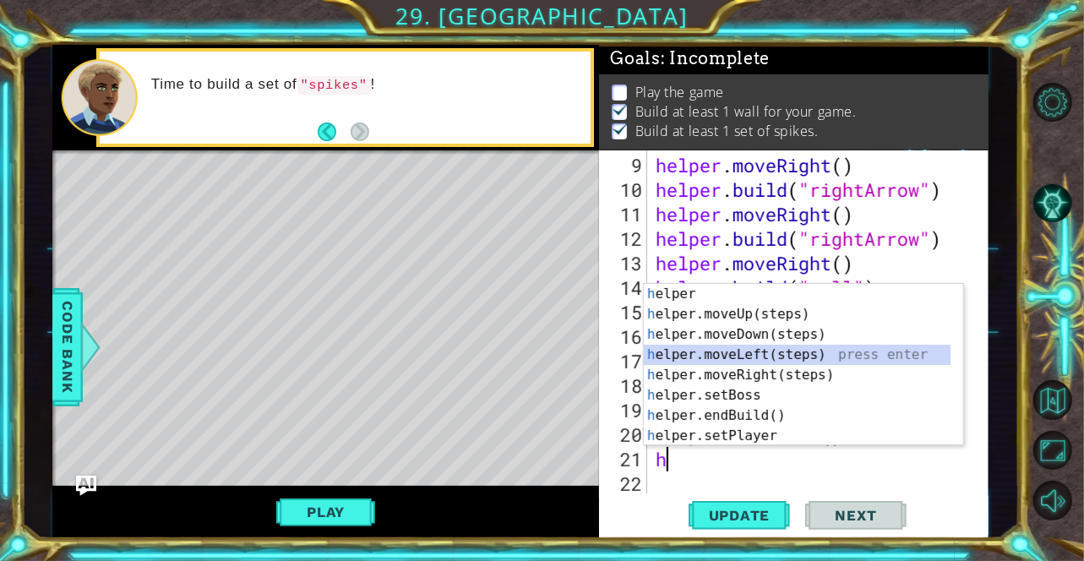
drag, startPoint x: 955, startPoint y: 350, endPoint x: 960, endPoint y: 369, distance: 19.3
click at [960, 369] on div at bounding box center [955, 364] width 17 height 161
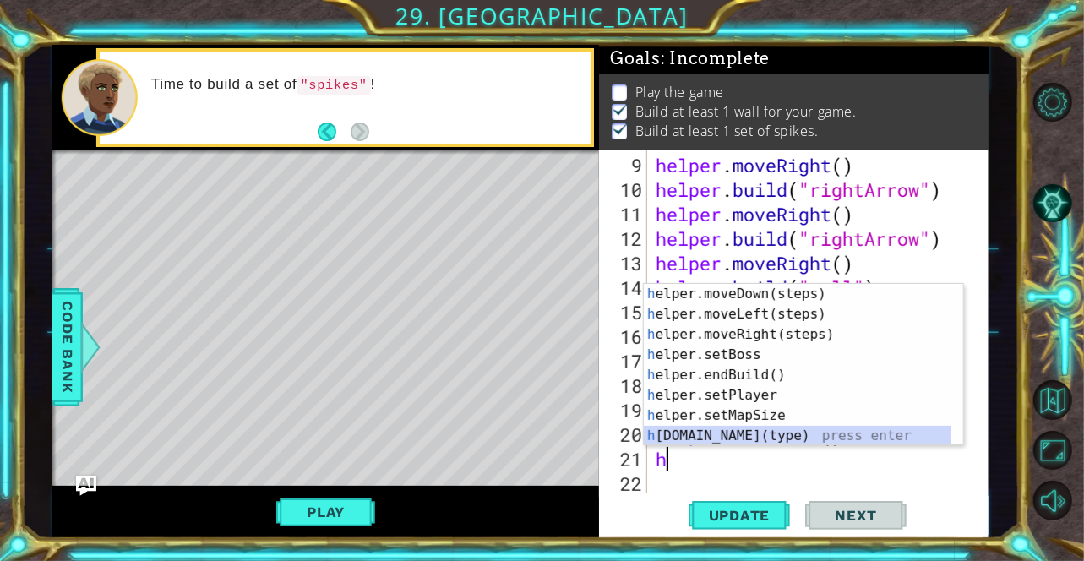
scroll to position [101, 0]
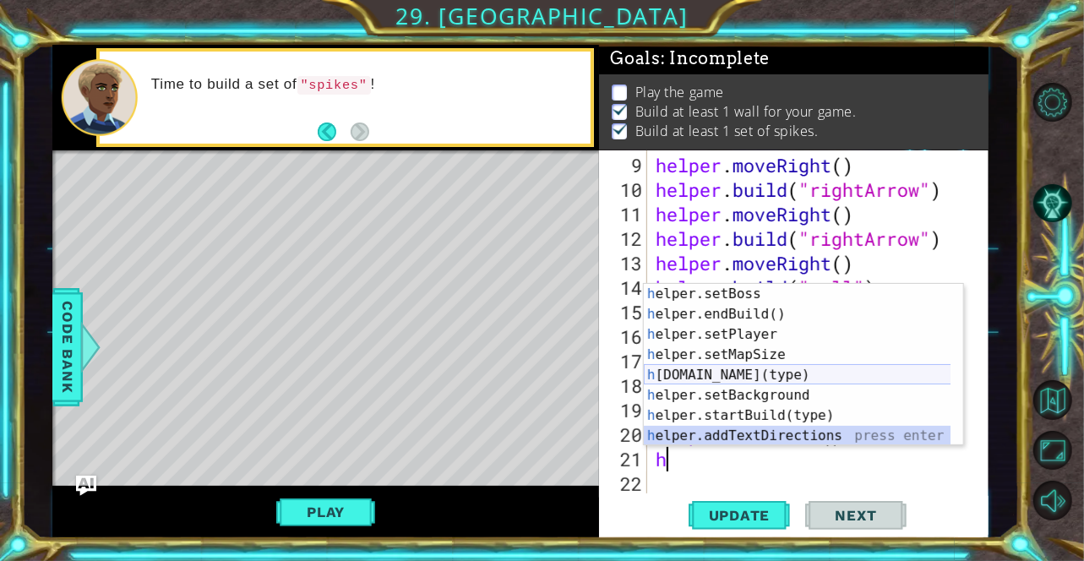
click at [800, 377] on div "h elper.setBoss press enter h elper.endBuild() press enter h elper.setPlayer pr…" at bounding box center [798, 385] width 308 height 203
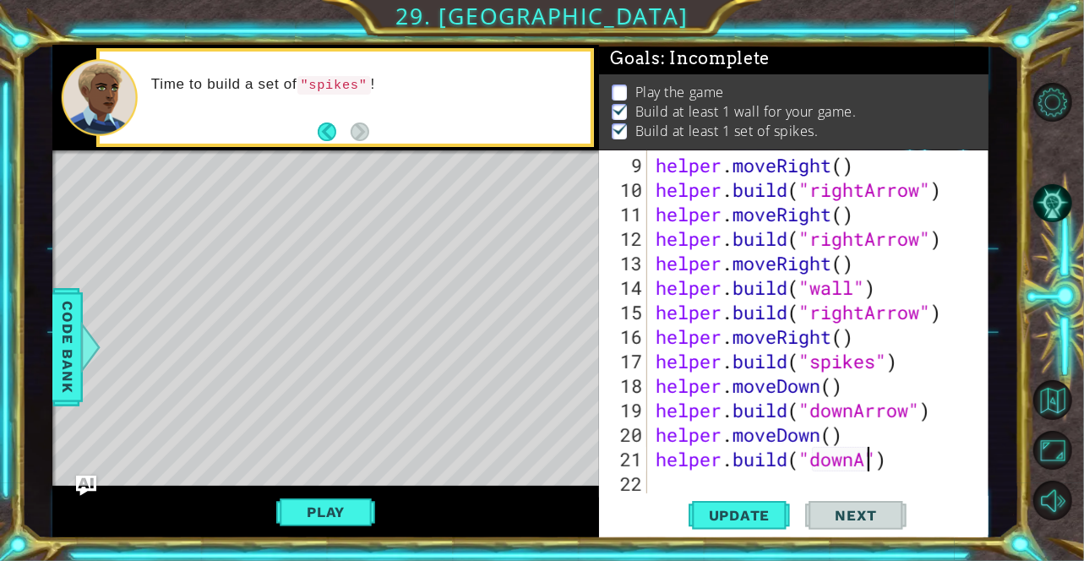
scroll to position [0, 10]
type textarea "[DOMAIN_NAME]("downArrow")"
click at [657, 481] on div "helper . moveRight ( ) helper . build ( "rightArrow" ) helper . moveRight ( ) h…" at bounding box center [817, 349] width 329 height 392
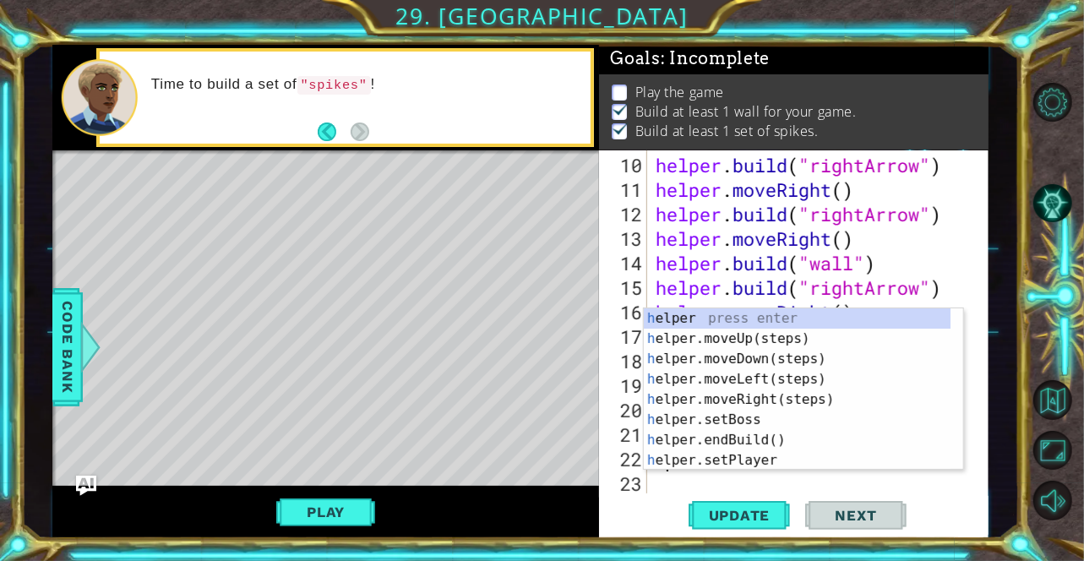
scroll to position [294, 0]
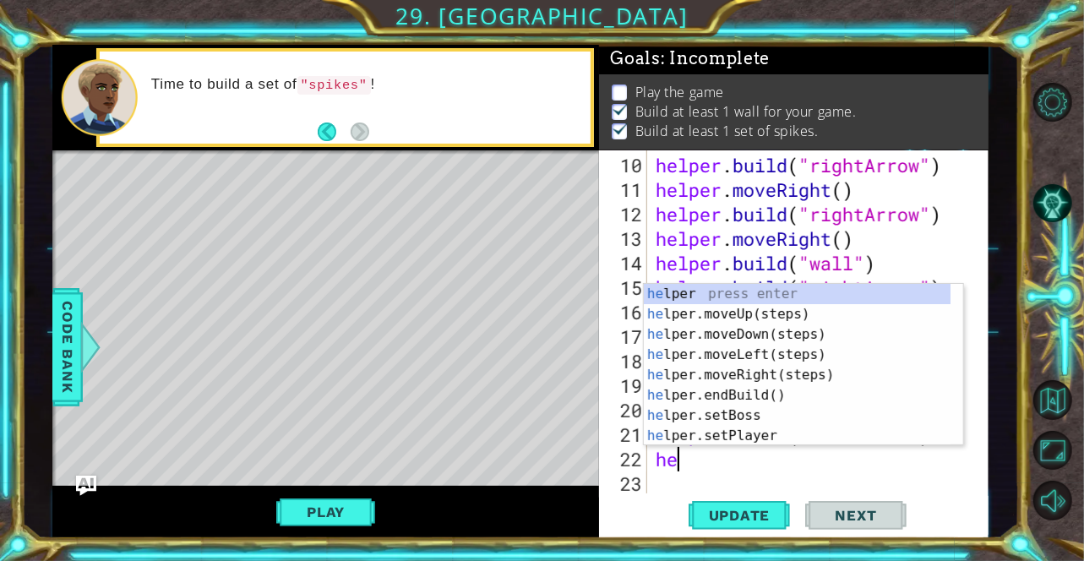
type textarea "hel"
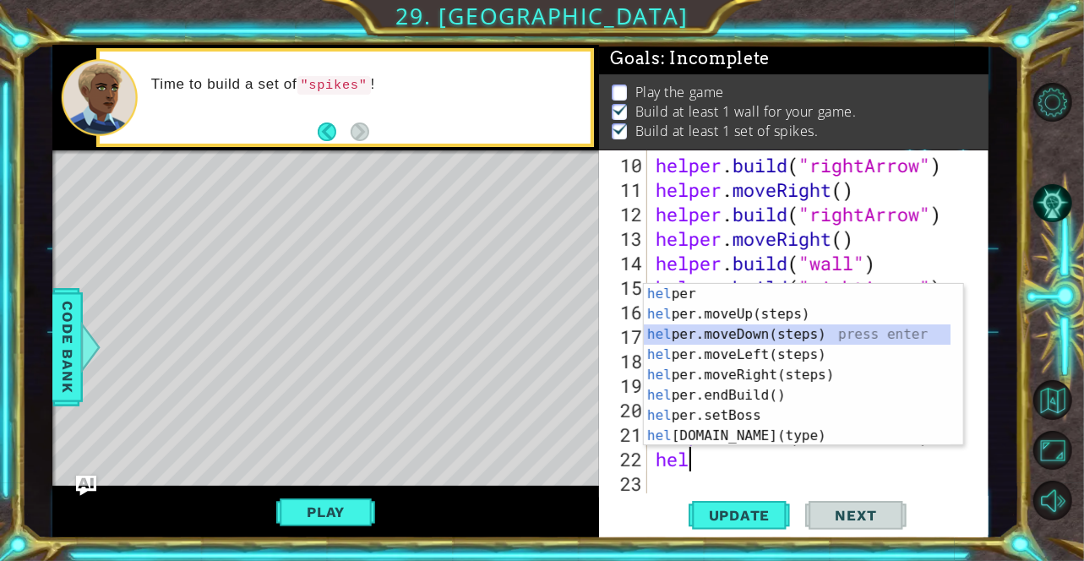
click at [719, 337] on div "hel per press enter hel per.moveUp(steps) press enter hel per.moveDown(steps) p…" at bounding box center [798, 385] width 308 height 203
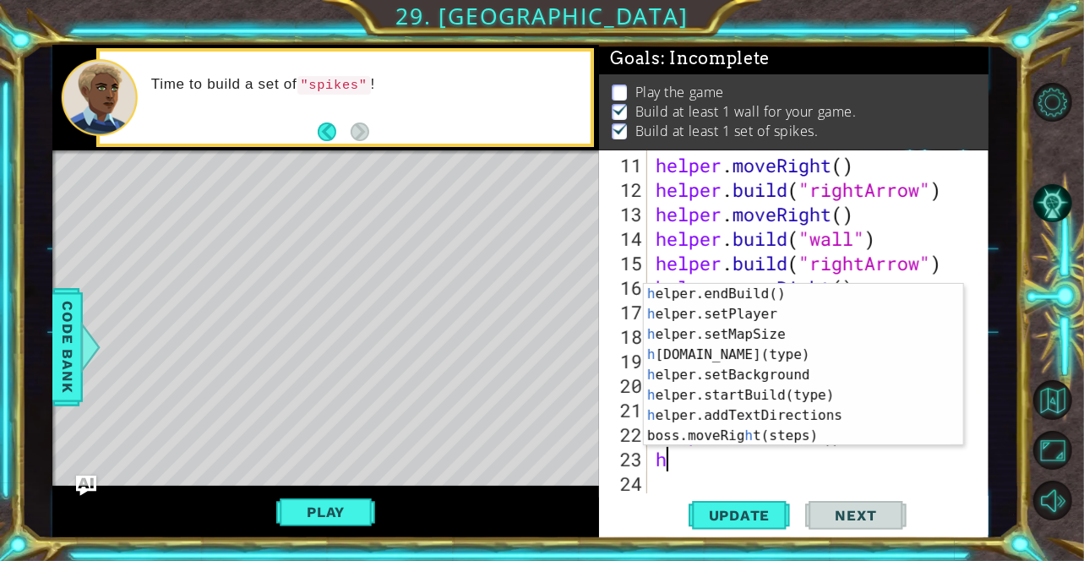
scroll to position [114, 0]
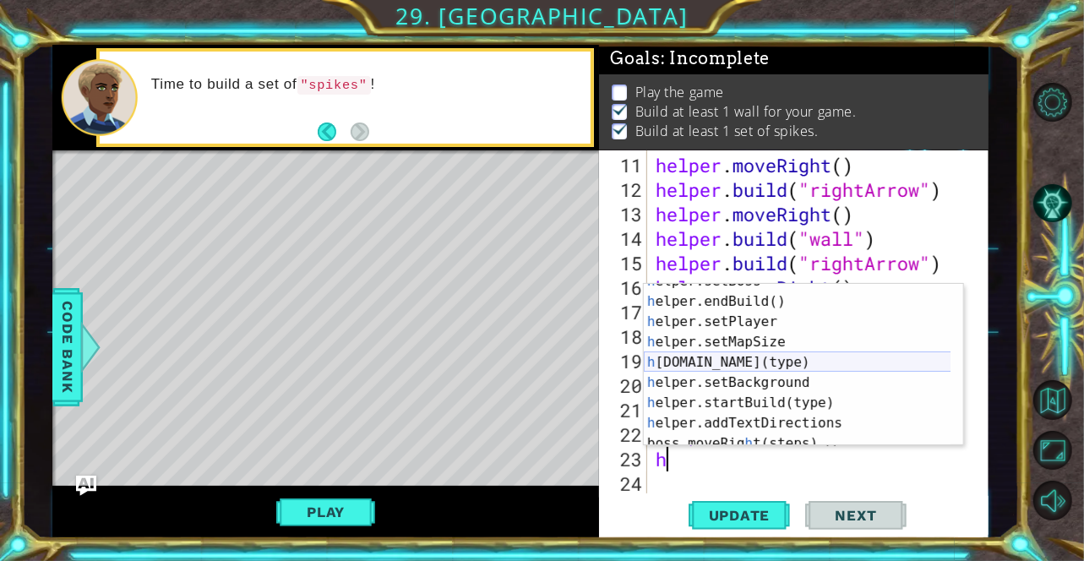
click at [786, 368] on div "h elper.setBoss press enter h elper.endBuild() press enter h elper.setPlayer pr…" at bounding box center [798, 372] width 308 height 203
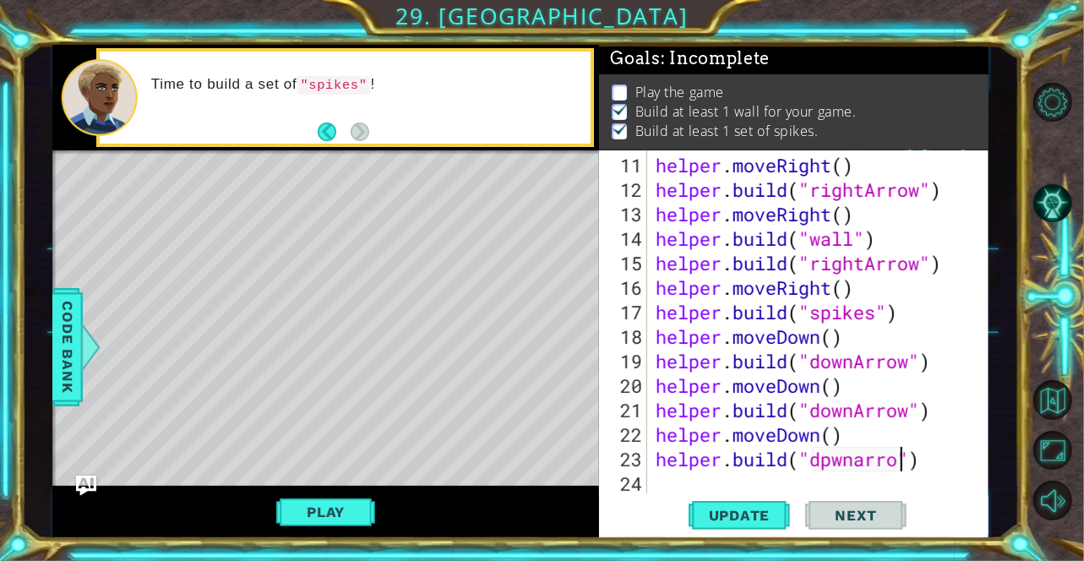
scroll to position [0, 12]
click at [846, 465] on div "helper . moveRight ( ) helper . build ( "rightArrow" ) helper . moveRight ( ) h…" at bounding box center [817, 349] width 329 height 392
click at [858, 464] on div "helper . moveRight ( ) helper . build ( "rightArrow" ) helper . moveRight ( ) h…" at bounding box center [817, 349] width 329 height 392
click at [757, 522] on span "Update" at bounding box center [740, 515] width 96 height 17
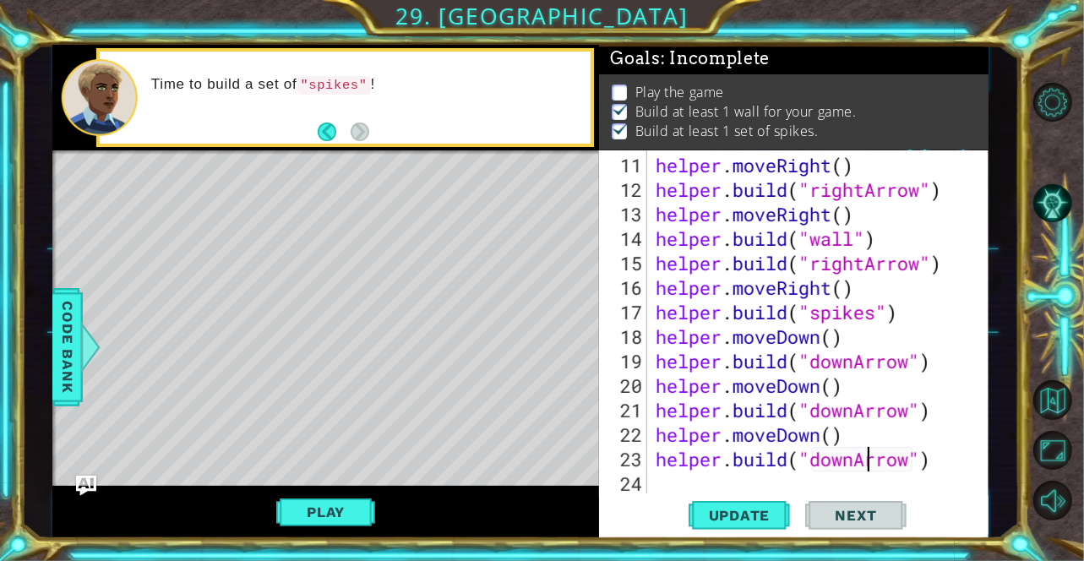
type textarea "[DOMAIN_NAME]("downArrow")"
click at [828, 481] on div "helper . moveRight ( ) helper . build ( "rightArrow" ) helper . moveRight ( ) h…" at bounding box center [817, 349] width 329 height 392
type textarea "h"
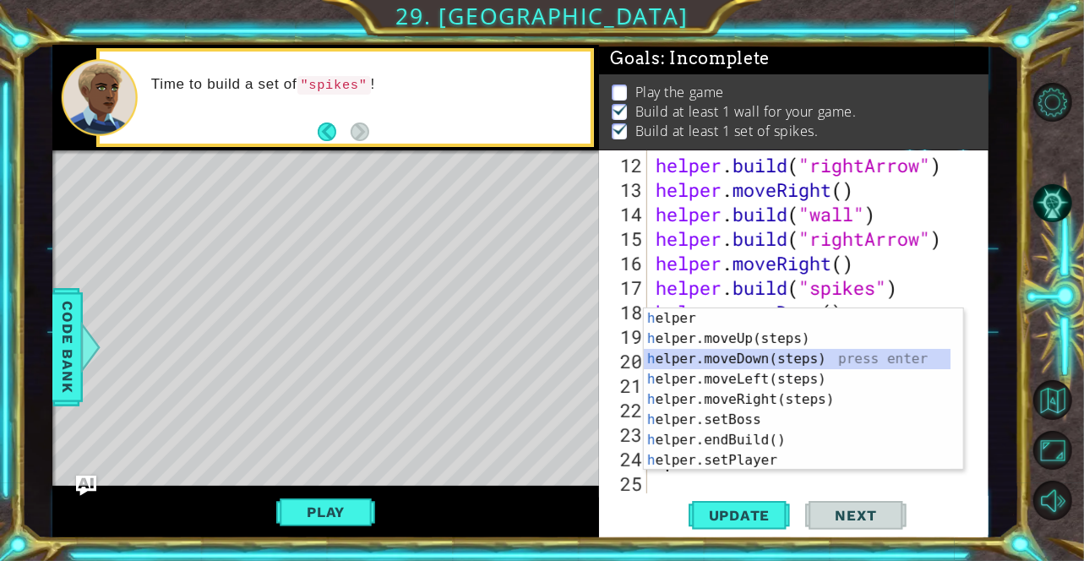
click at [767, 360] on div "h elper press enter h elper.moveUp(steps) press enter h elper.moveDown(steps) p…" at bounding box center [798, 410] width 308 height 203
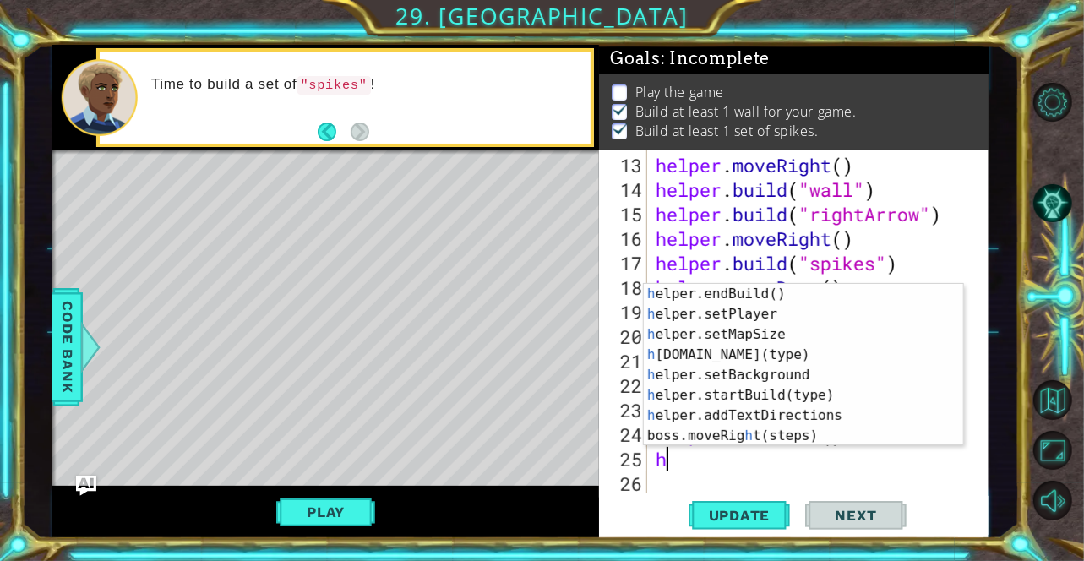
scroll to position [122, 0]
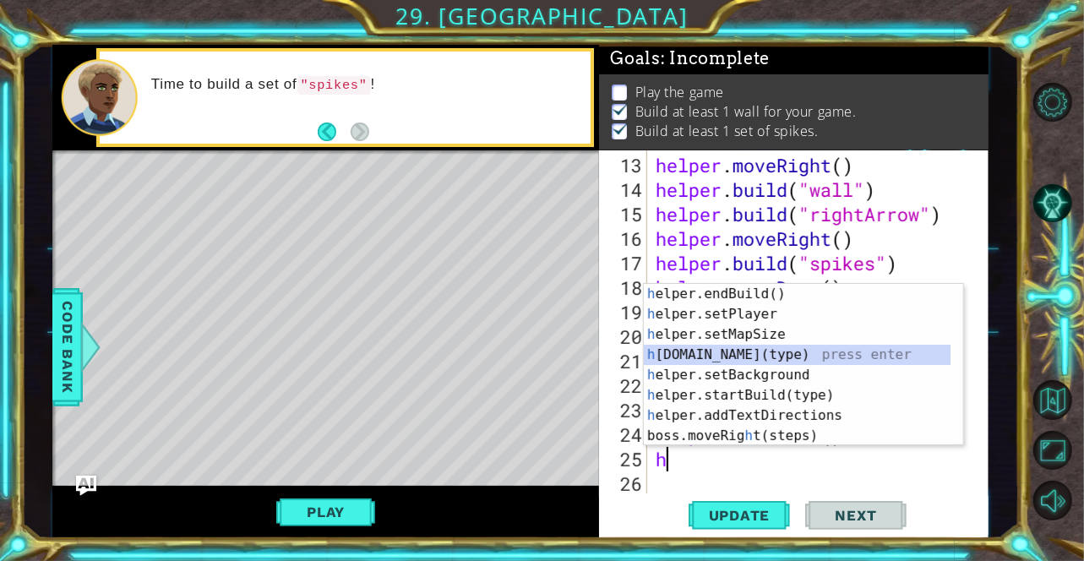
click at [802, 356] on div "h elper.endBuild() press enter h elper.setPlayer press enter h elper.setMapSize…" at bounding box center [798, 385] width 308 height 203
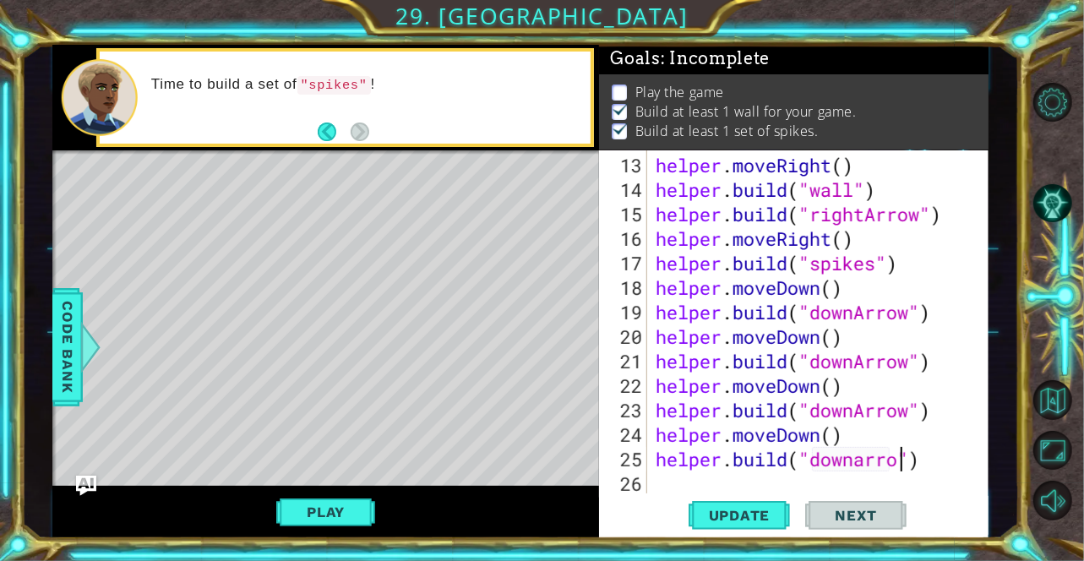
scroll to position [0, 12]
click at [759, 516] on span "Update" at bounding box center [740, 515] width 96 height 17
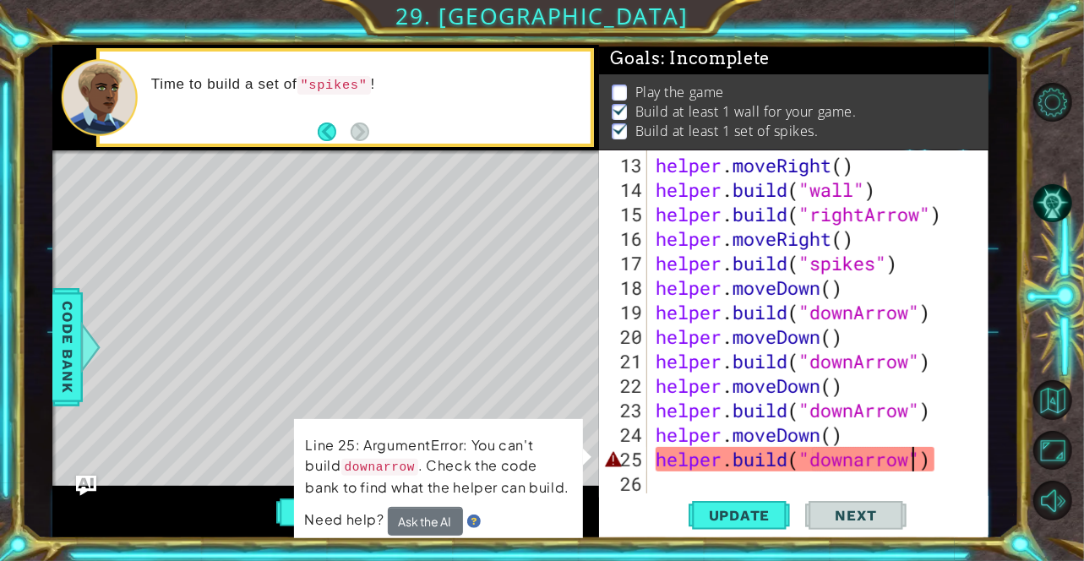
click at [869, 466] on div "helper . moveRight ( ) helper . build ( "wall" ) helper . build ( "rightArrow" …" at bounding box center [817, 349] width 329 height 392
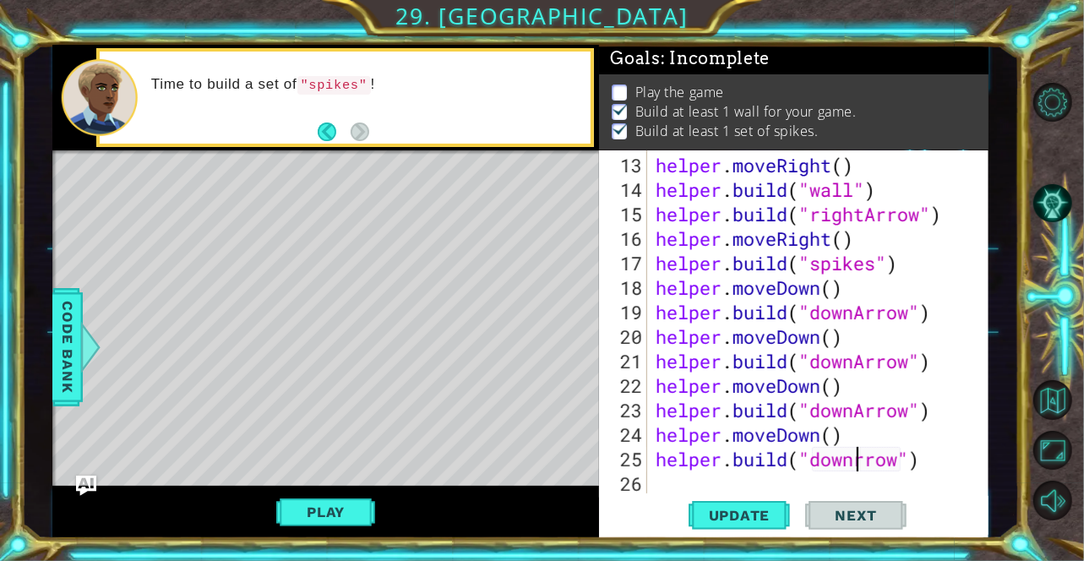
scroll to position [0, 9]
click at [333, 510] on button "Play" at bounding box center [325, 512] width 99 height 32
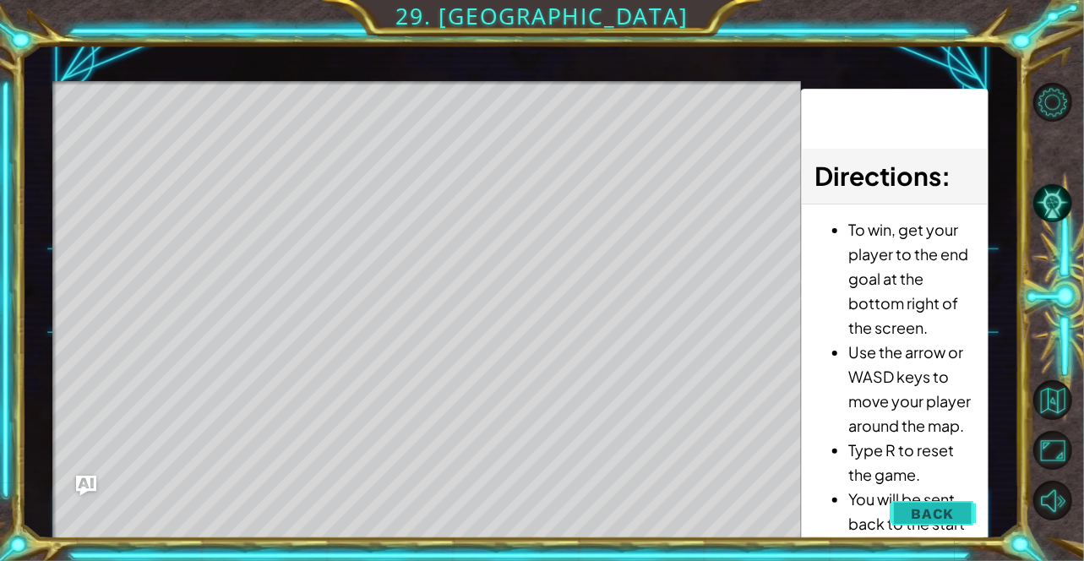
click at [936, 518] on span "Back" at bounding box center [932, 513] width 43 height 17
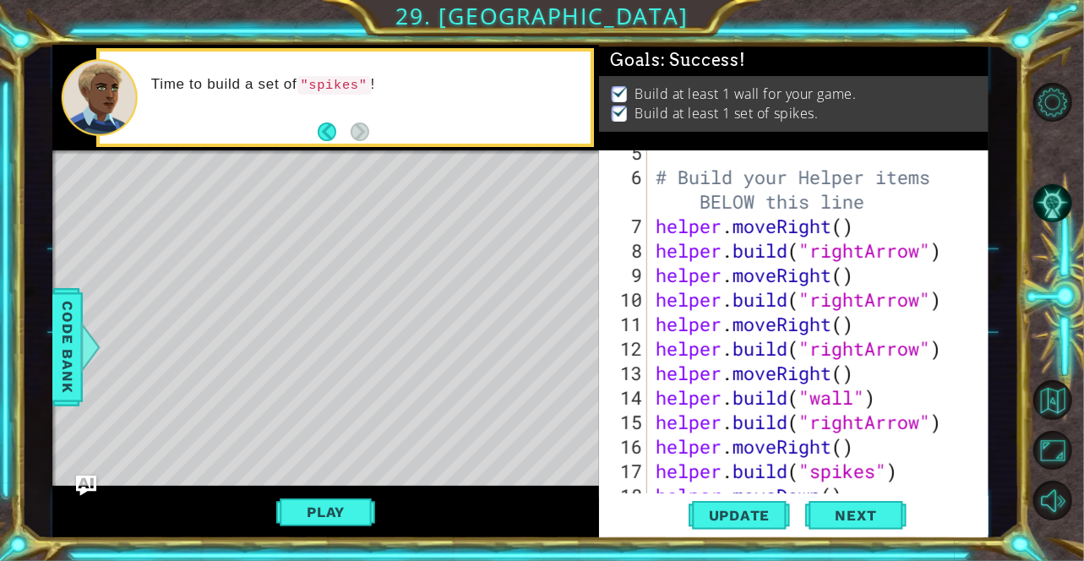
scroll to position [179, 0]
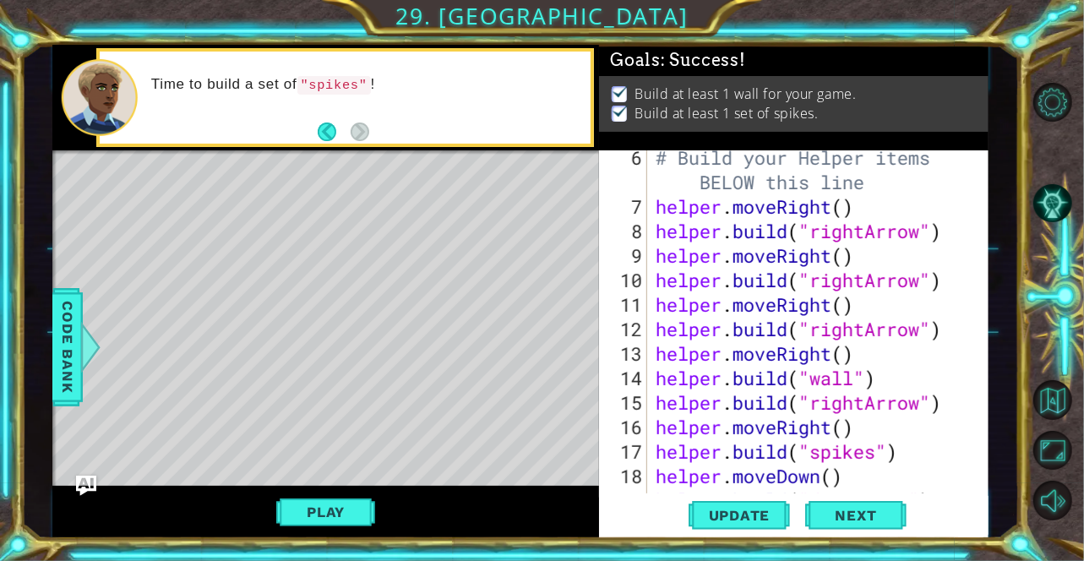
click at [923, 403] on div "# Build your Helper items BELOW this line helper . moveRight ( ) helper . build…" at bounding box center [817, 353] width 328 height 417
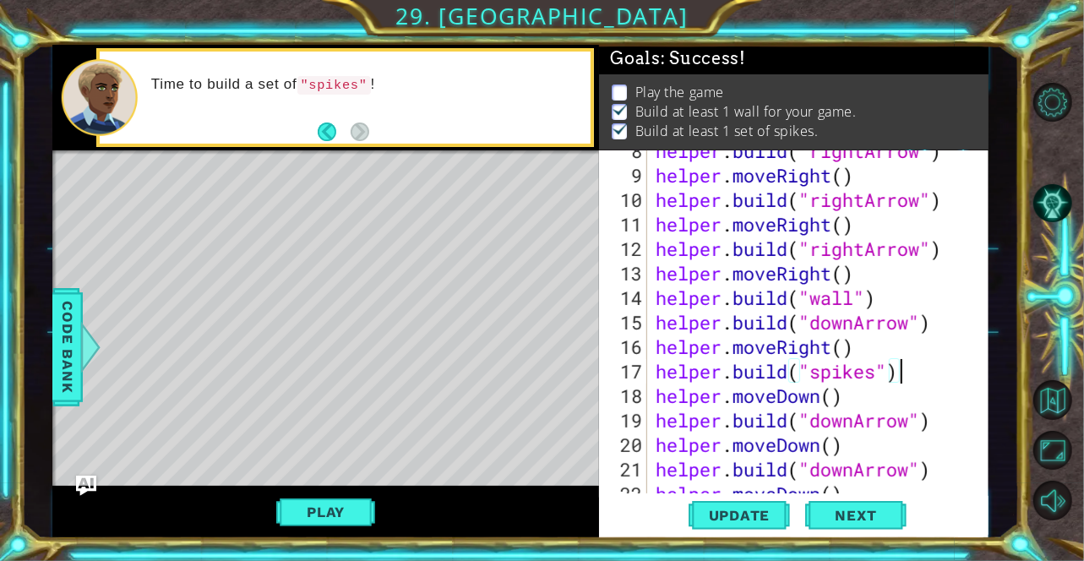
scroll to position [258, 0]
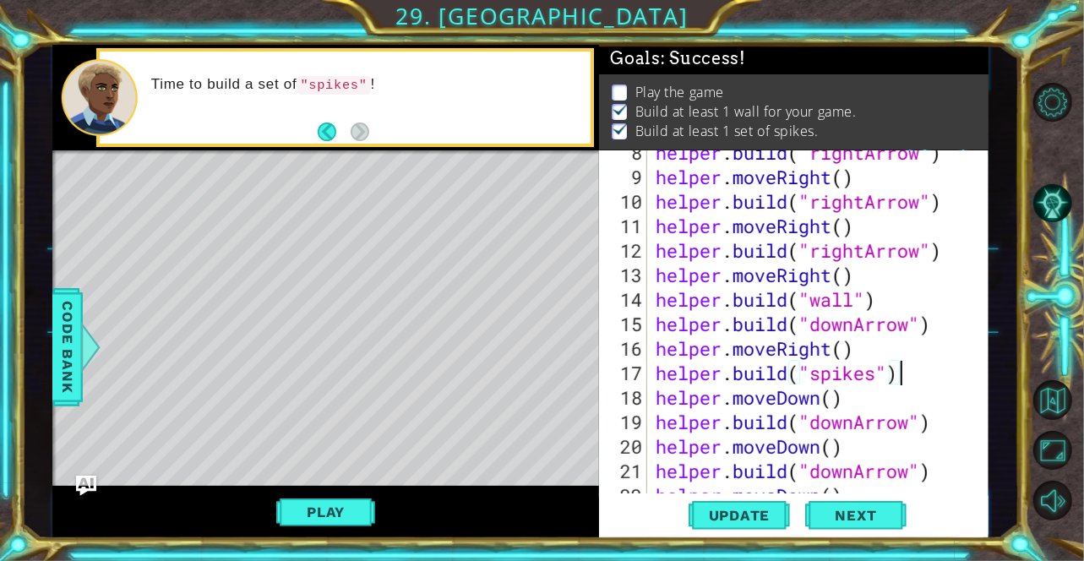
click at [909, 422] on div "helper . build ( "rightArrow" ) helper . moveRight ( ) helper . build ( "rightA…" at bounding box center [817, 336] width 328 height 392
click at [758, 517] on span "Update" at bounding box center [740, 515] width 96 height 17
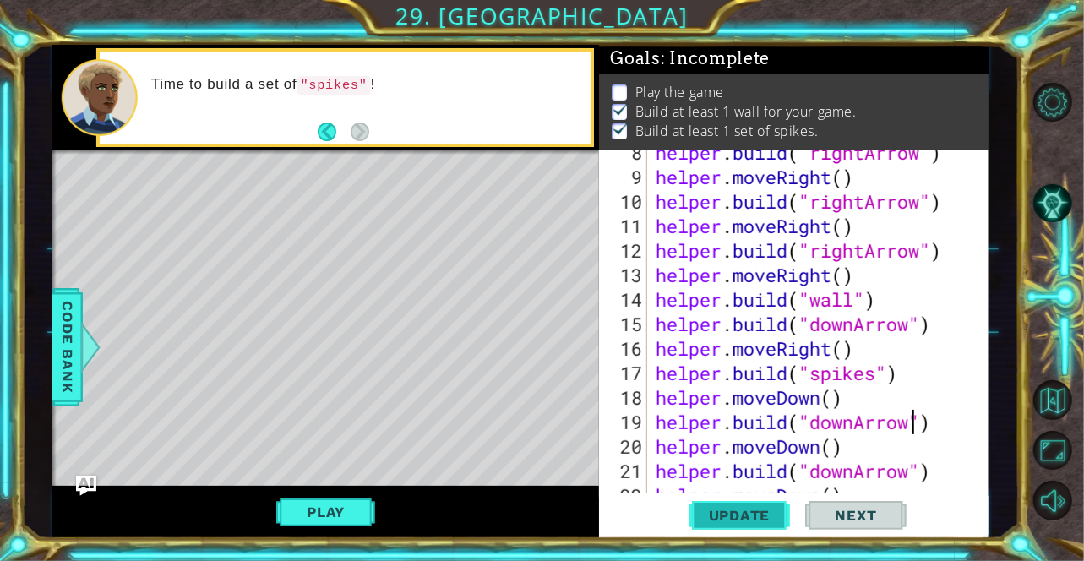
scroll to position [11, 0]
click at [823, 349] on div "helper . build ( "rightArrow" ) helper . moveRight ( ) helper . build ( "rightA…" at bounding box center [817, 336] width 328 height 392
click at [837, 350] on div "helper . build ( "rightArrow" ) helper . moveRight ( ) helper . build ( "rightA…" at bounding box center [817, 336] width 328 height 392
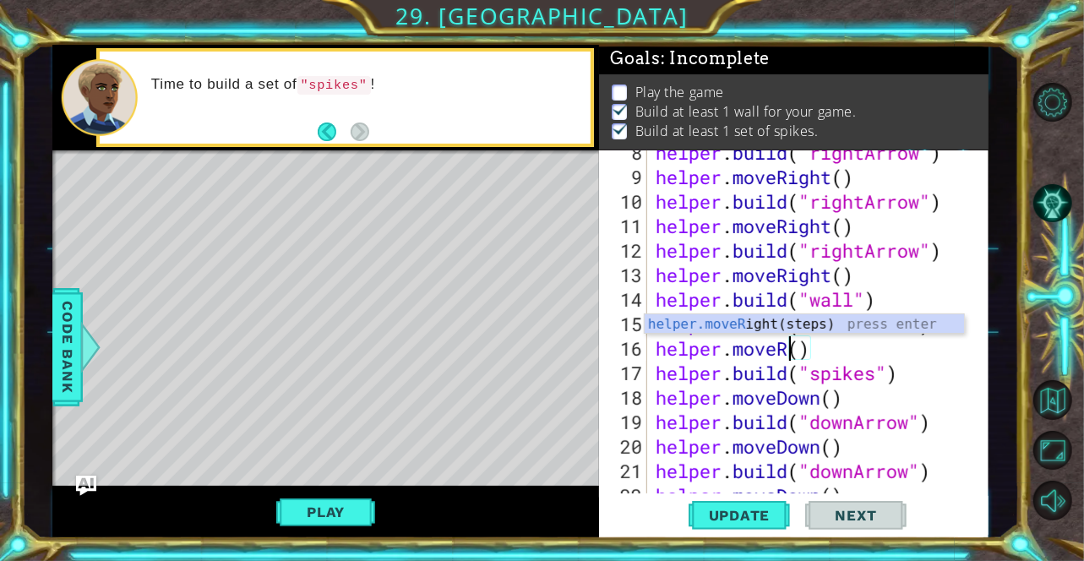
scroll to position [0, 5]
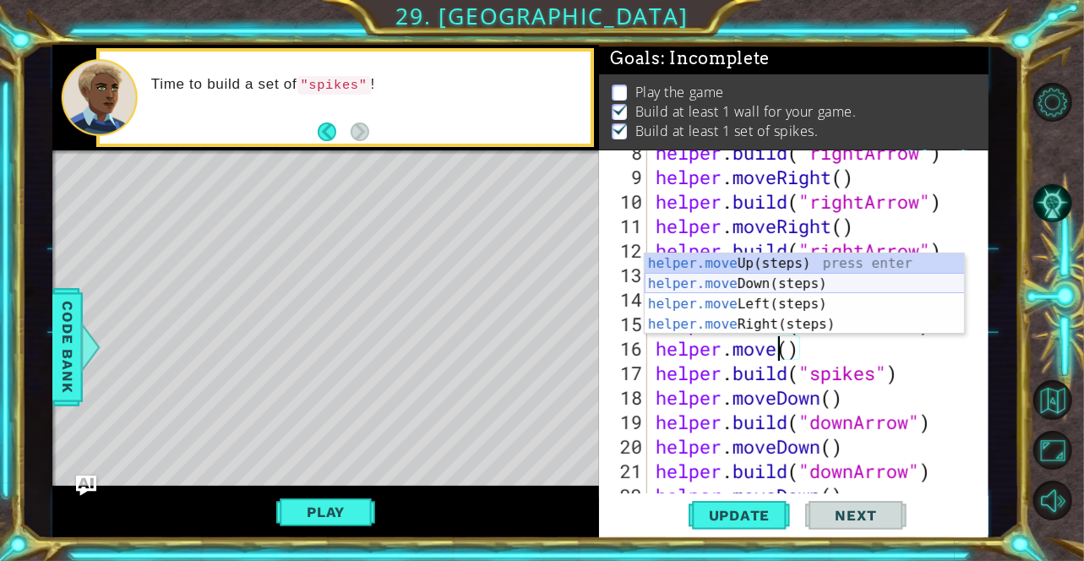
click at [767, 275] on div "helper.move Up(steps) press enter helper.move Down(steps) press enter helper.mo…" at bounding box center [805, 315] width 320 height 122
type textarea "helper.moveDown"
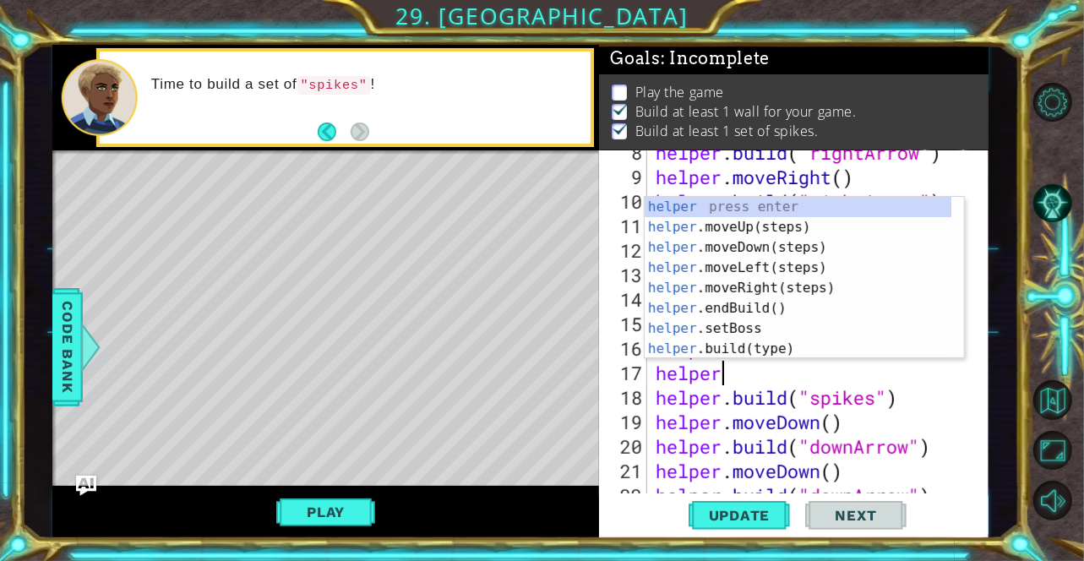
scroll to position [0, 2]
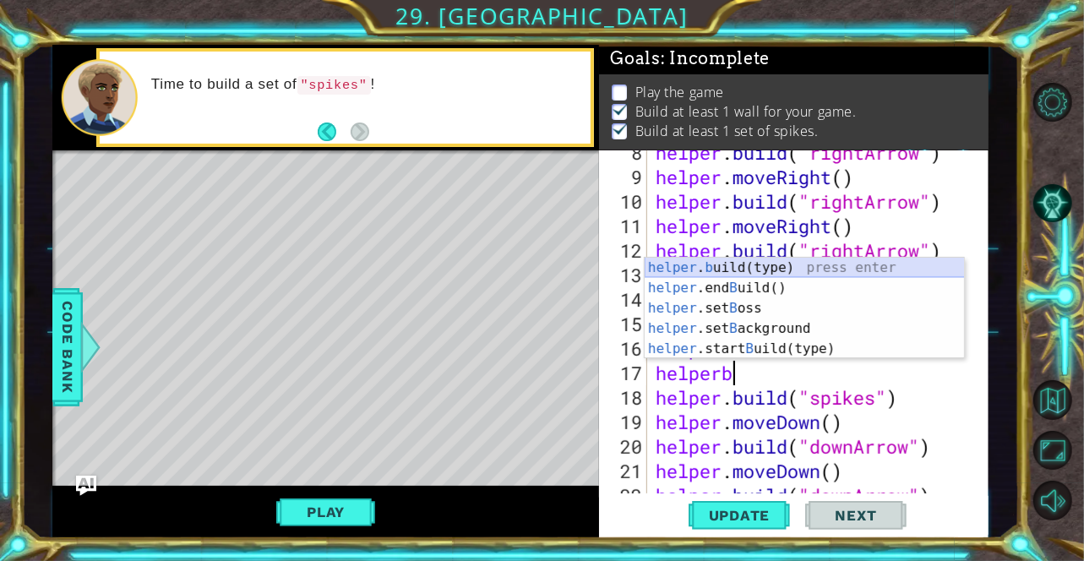
click at [732, 266] on div "helper . b uild(type) press enter helper .end B uild() press enter helper .set …" at bounding box center [805, 329] width 320 height 142
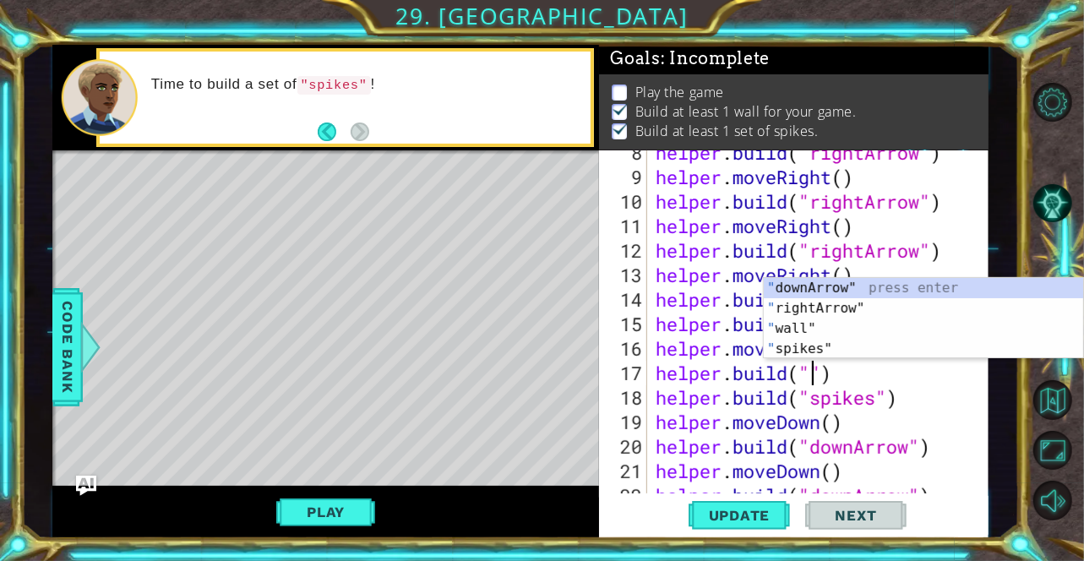
click at [805, 363] on div "helper . build ( "rightArrow" ) helper . moveRight ( ) helper . build ( "rightA…" at bounding box center [817, 336] width 328 height 392
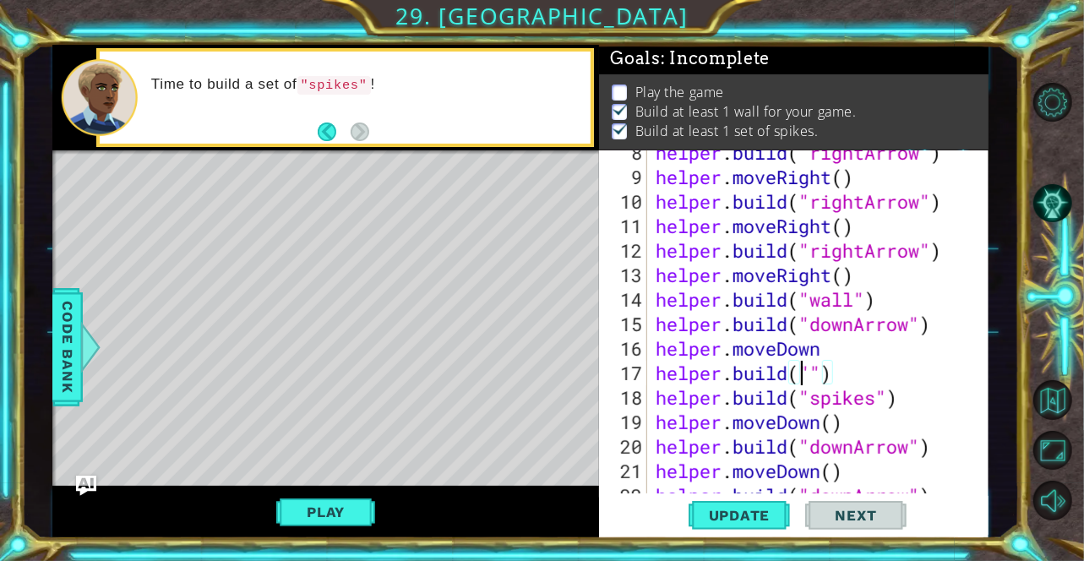
click at [815, 373] on div "helper . build ( "rightArrow" ) helper . moveRight ( ) helper . build ( "rightA…" at bounding box center [817, 336] width 328 height 392
click at [779, 314] on div "helper . build ( "rightArrow" ) helper . moveRight ( ) helper . build ( "rightA…" at bounding box center [817, 336] width 328 height 392
click at [823, 371] on div "helper . build ( "rightArrow" ) helper . moveRight ( ) helper . build ( "rightA…" at bounding box center [817, 336] width 328 height 392
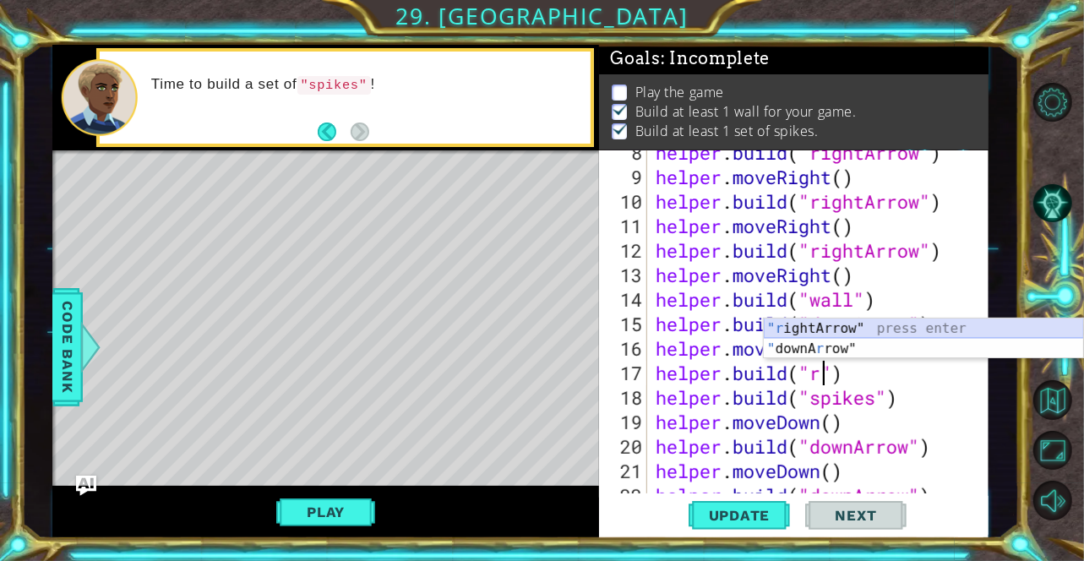
click at [789, 325] on div ""r ightArrow" press enter " downA r row" press enter" at bounding box center [924, 359] width 320 height 81
type textarea "[DOMAIN_NAME]("rightArrow")"
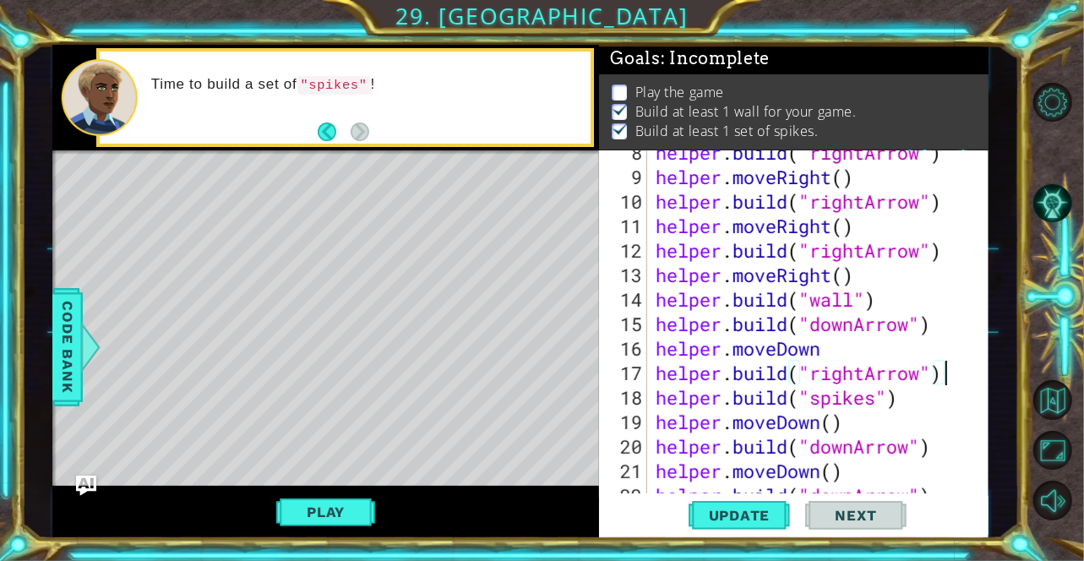
click at [947, 376] on div "helper . build ( "rightArrow" ) helper . moveRight ( ) helper . build ( "rightA…" at bounding box center [817, 336] width 328 height 392
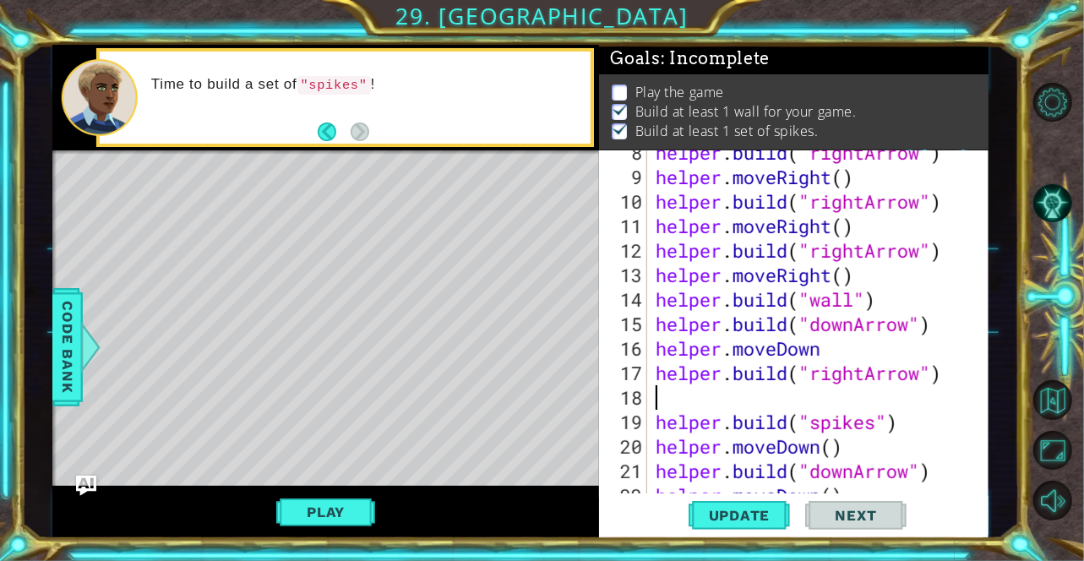
type textarea "m"
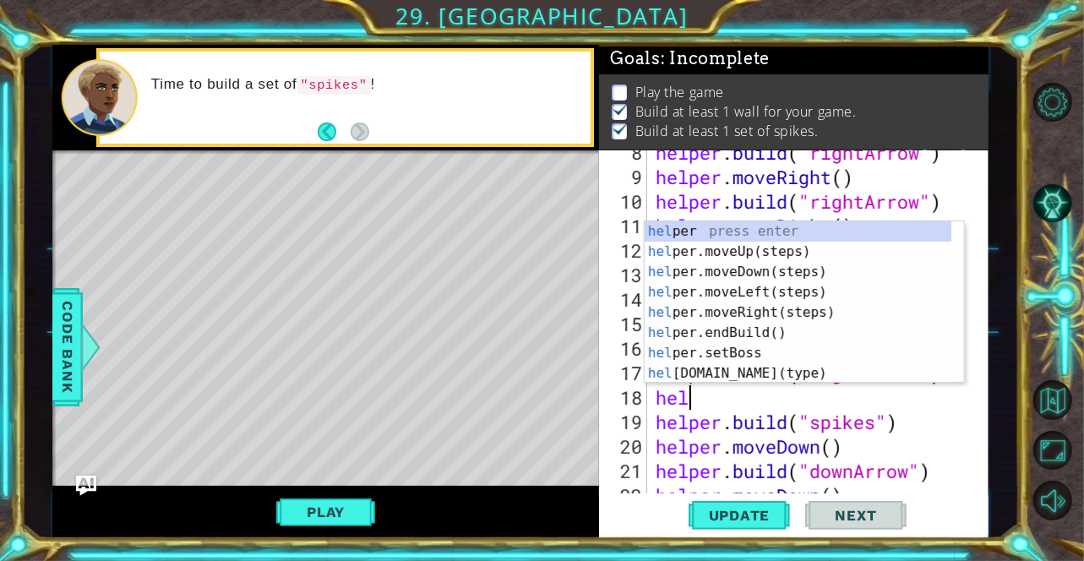
type textarea "help"
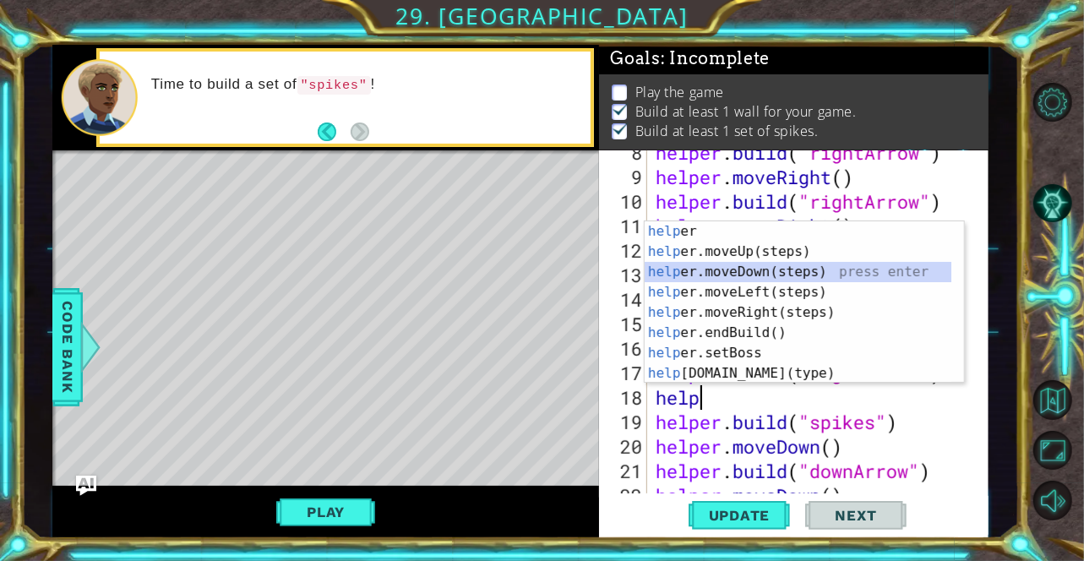
click at [795, 266] on div "help er press enter help er.moveUp(steps) press enter help er.moveDown(steps) p…" at bounding box center [799, 322] width 308 height 203
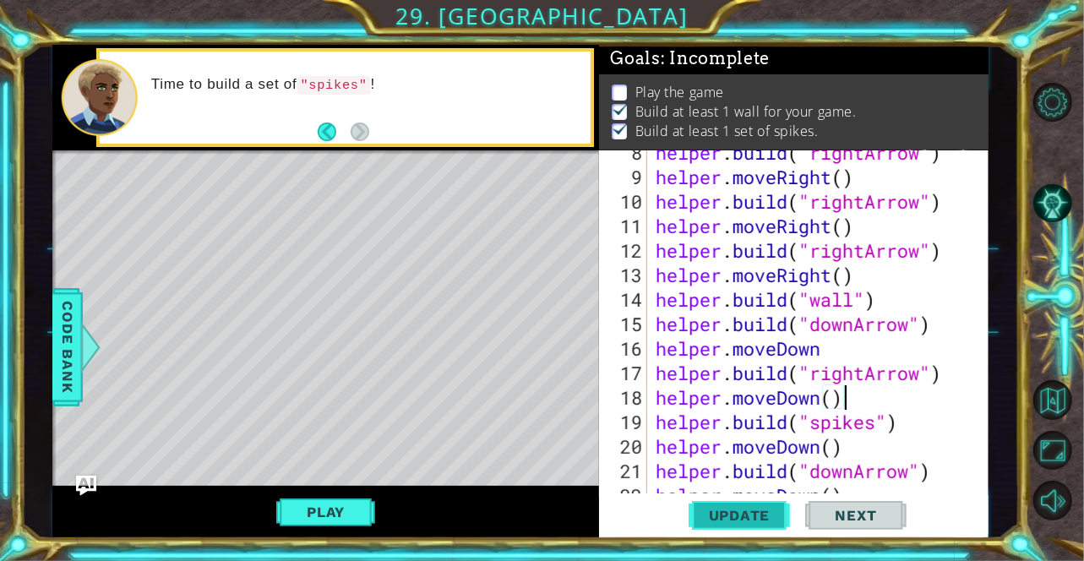
click at [734, 513] on span "Update" at bounding box center [740, 515] width 96 height 17
drag, startPoint x: 105, startPoint y: 19, endPoint x: 64, endPoint y: 128, distance: 116.3
click at [64, 128] on div "1 ההההההההההההההההההההההההההההההההההההההההההההההההההההההההההההההההההההההההההההה…" at bounding box center [542, 280] width 1084 height 561
type textarea "[DOMAIN_NAME]("spikes")"
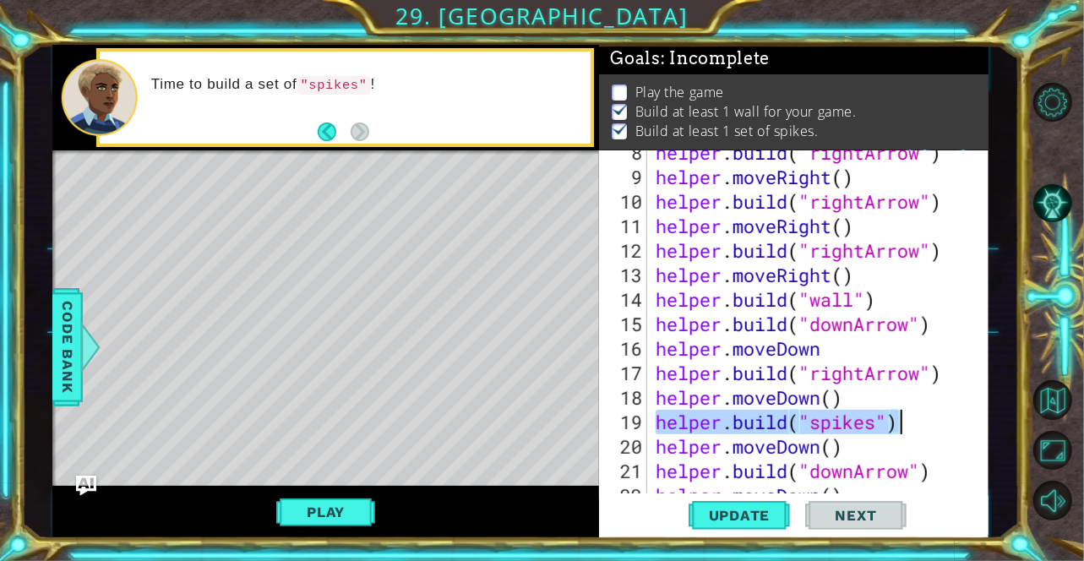
drag, startPoint x: 660, startPoint y: 420, endPoint x: 908, endPoint y: 427, distance: 247.7
click at [908, 427] on div "helper . build ( "rightArrow" ) helper . moveRight ( ) helper . build ( "rightA…" at bounding box center [817, 336] width 328 height 392
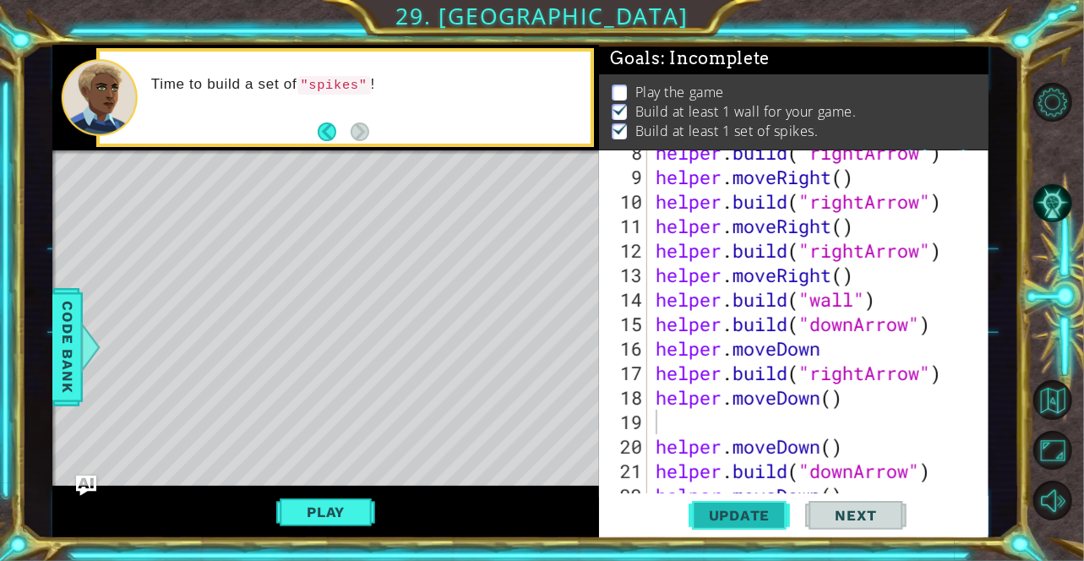
click at [747, 518] on span "Update" at bounding box center [740, 515] width 96 height 17
click at [730, 523] on span "Update" at bounding box center [740, 515] width 96 height 17
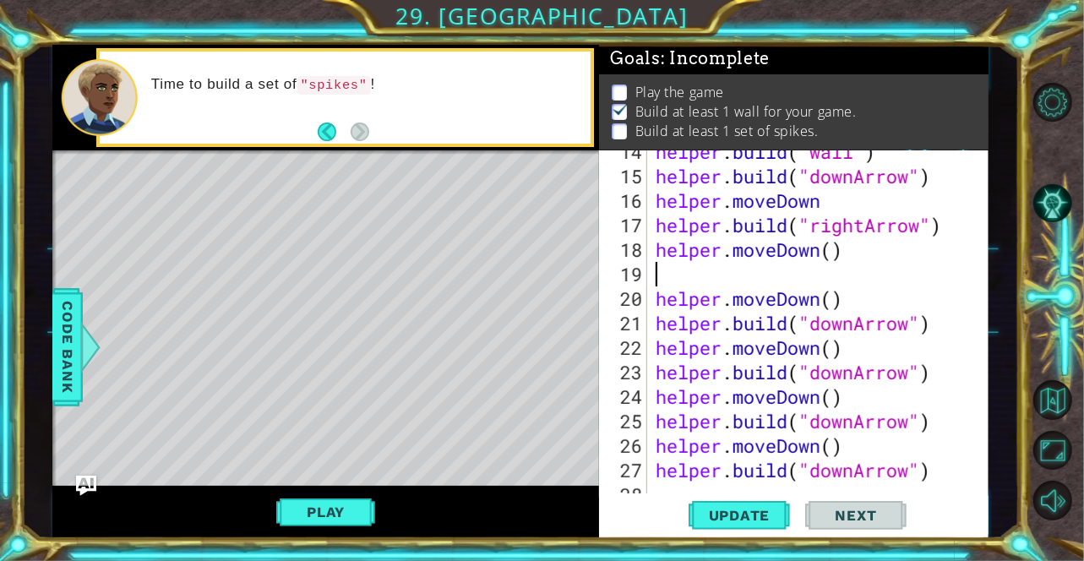
scroll to position [374, 0]
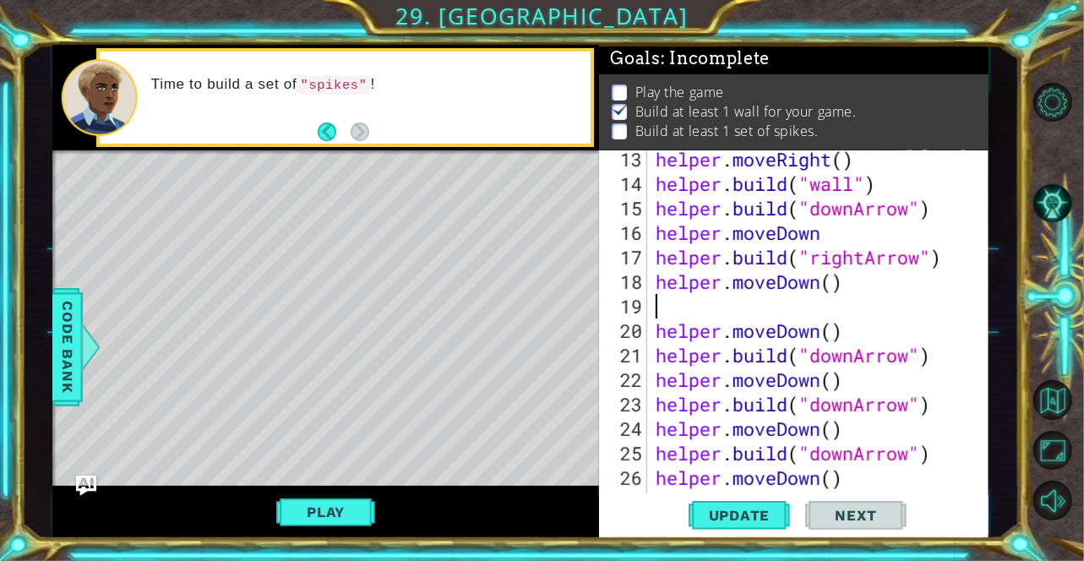
type textarea "d"
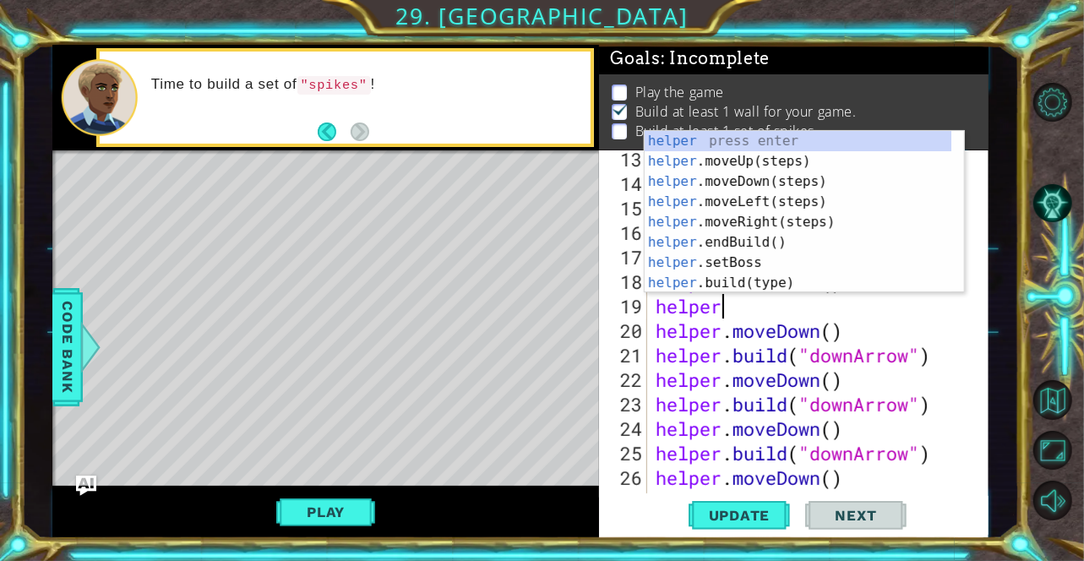
scroll to position [0, 2]
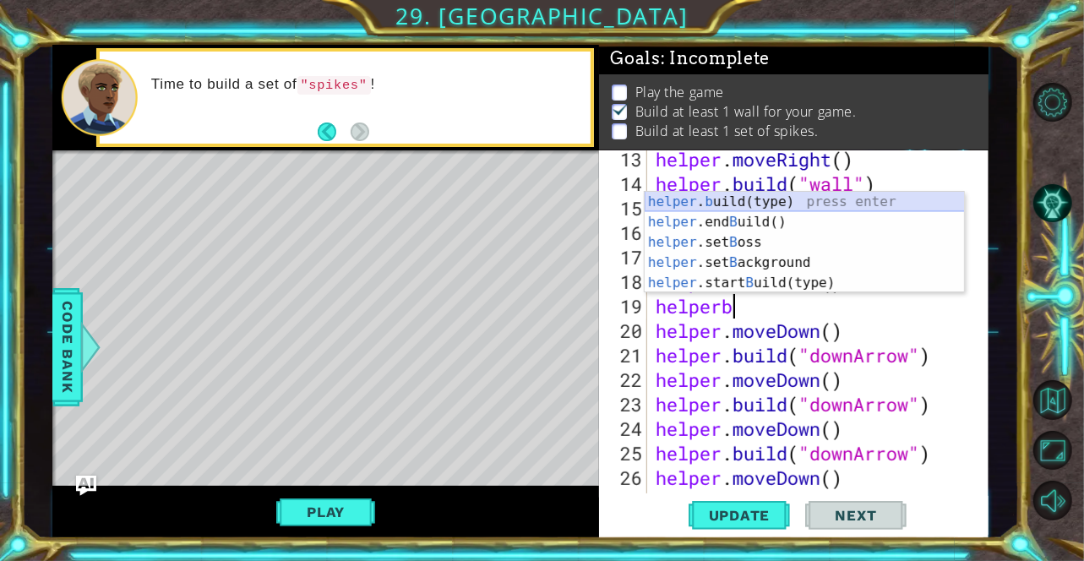
click at [793, 204] on div "helper . b uild(type) press enter helper .end B uild() press enter helper .set …" at bounding box center [805, 263] width 320 height 142
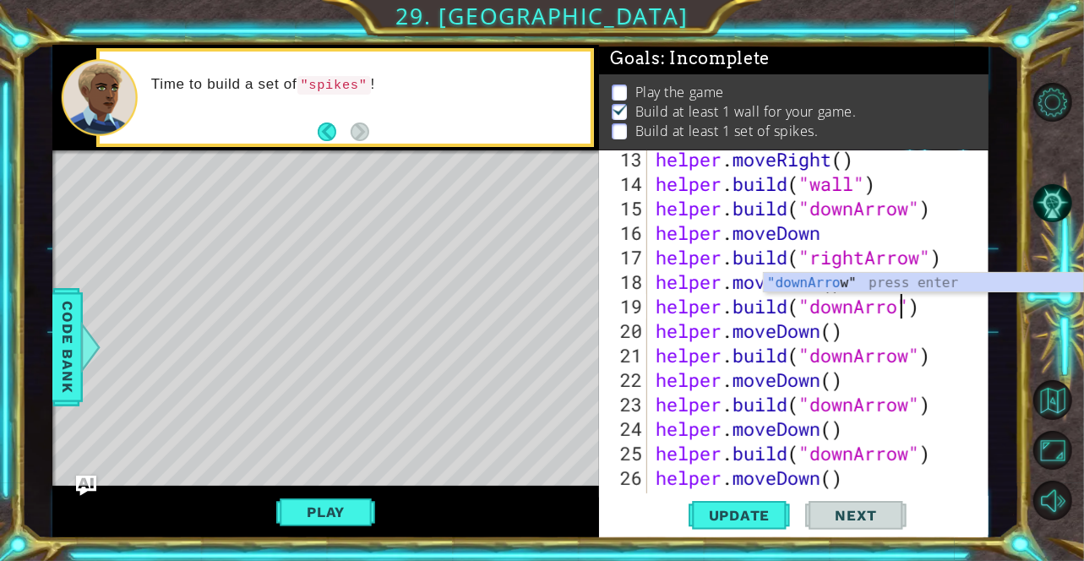
scroll to position [0, 12]
click at [830, 287] on div ""downArrow " press enter" at bounding box center [924, 303] width 320 height 61
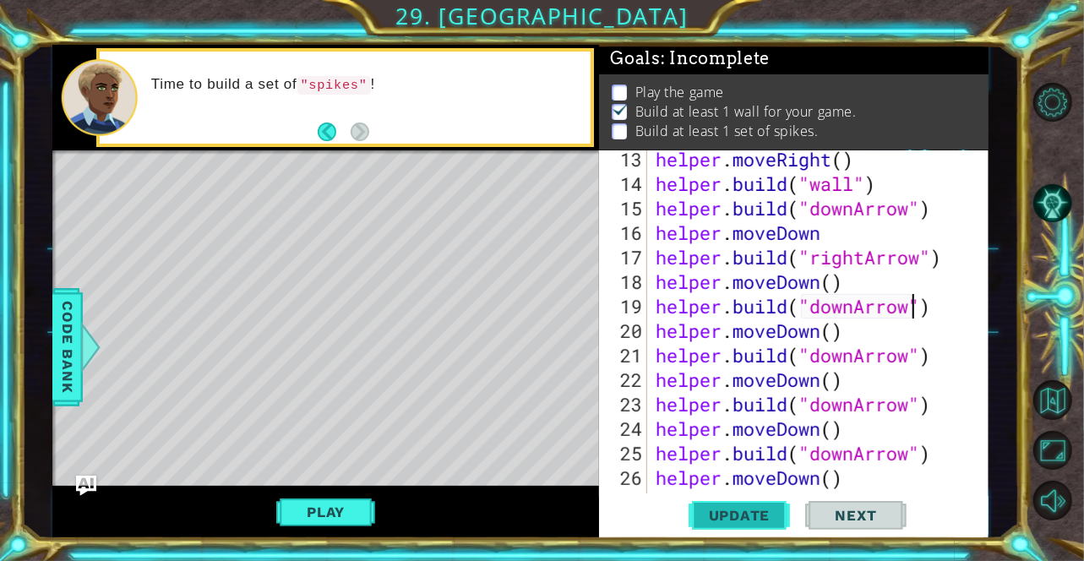
click at [745, 510] on span "Update" at bounding box center [740, 515] width 96 height 17
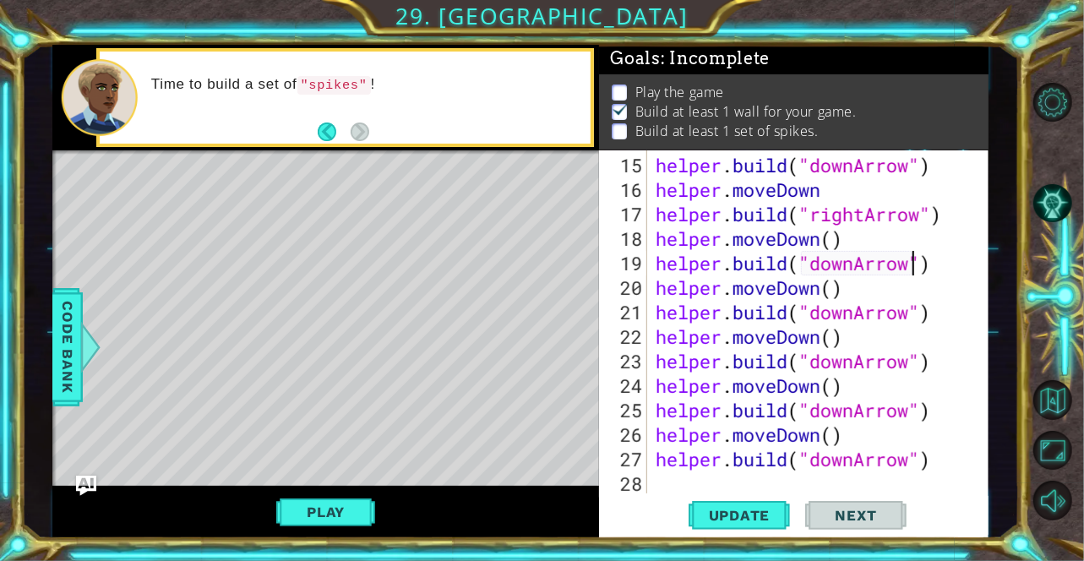
click at [911, 463] on div "helper . build ( "downArrow" ) helper . moveDown helper . build ( "rightArrow" …" at bounding box center [817, 349] width 328 height 392
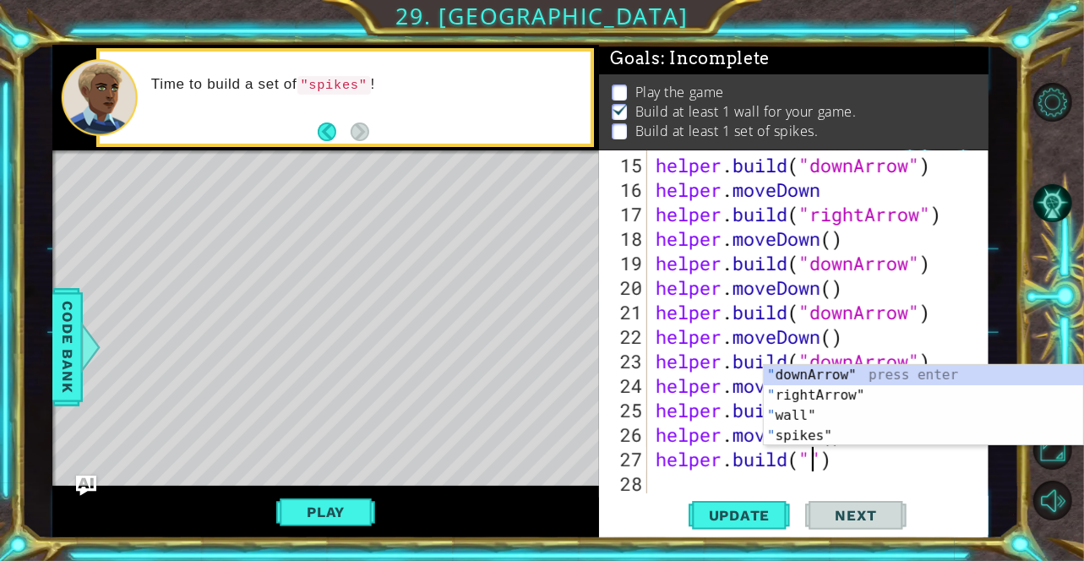
scroll to position [0, 7]
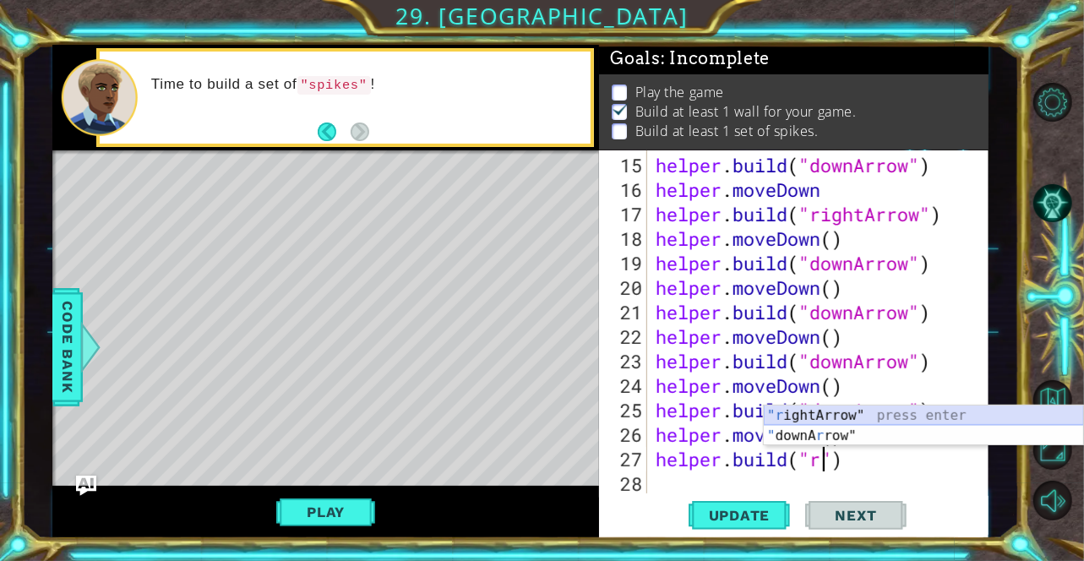
click at [865, 409] on div ""r ightArrow" press enter " downA r row" press enter" at bounding box center [924, 446] width 320 height 81
type textarea "[DOMAIN_NAME]("rightArrow")"
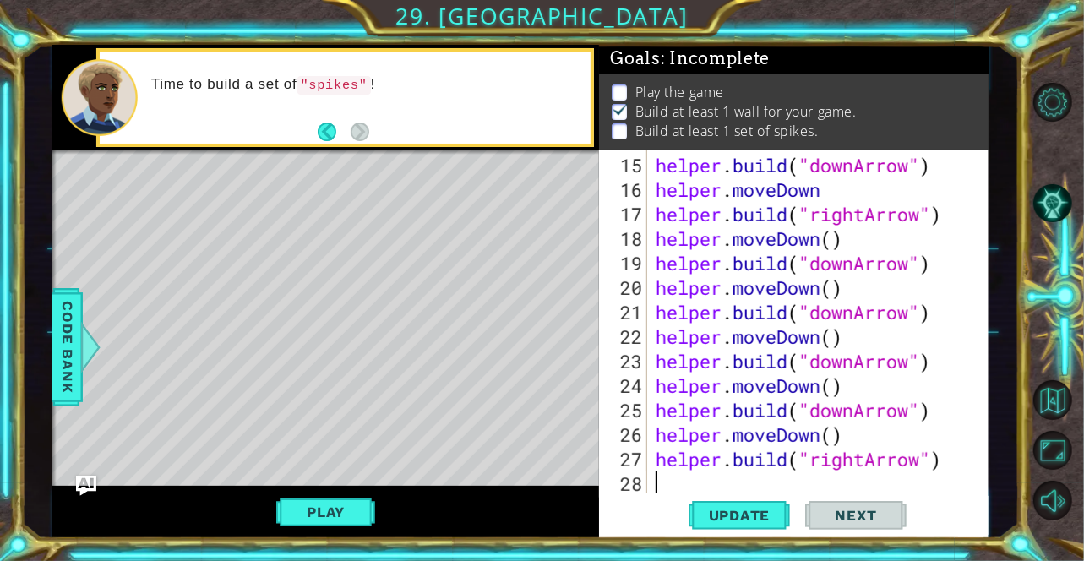
click at [689, 481] on div "helper . build ( "downArrow" ) helper . moveDown helper . build ( "rightArrow" …" at bounding box center [817, 349] width 328 height 392
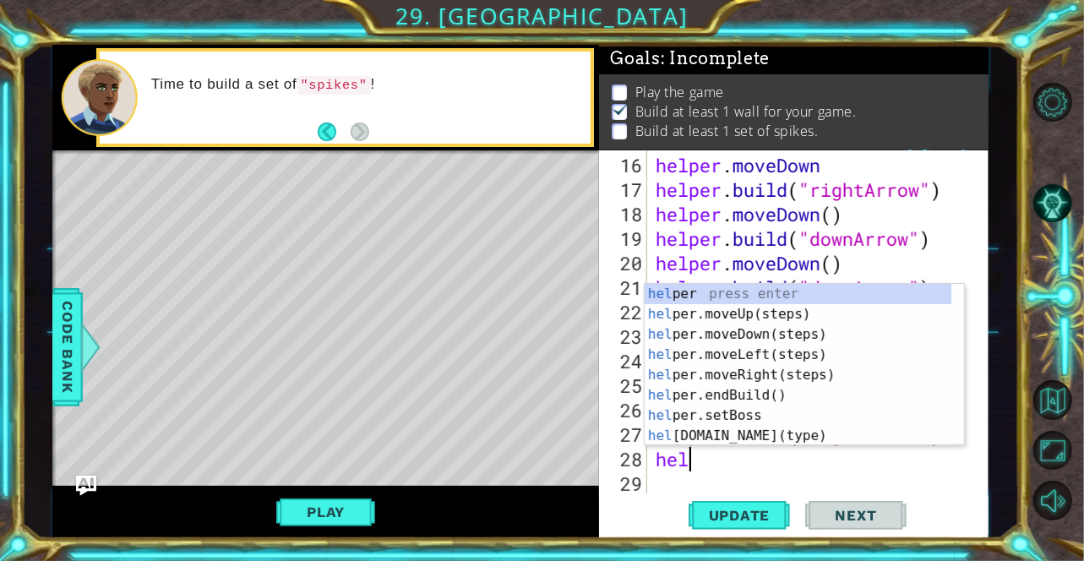
scroll to position [0, 0]
type textarea "help"
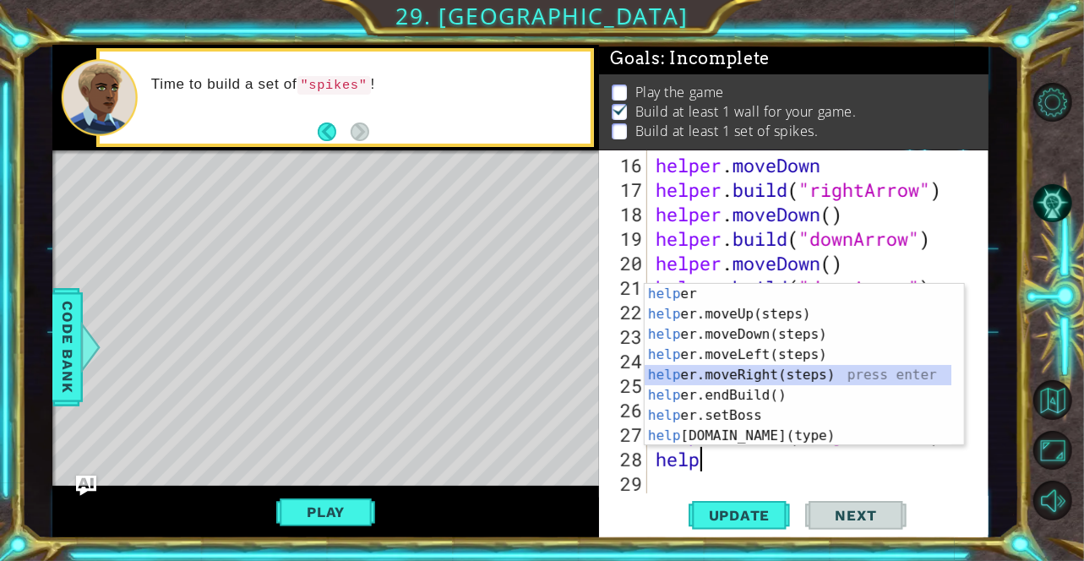
click at [798, 374] on div "help er press enter help er.moveUp(steps) press enter help er.moveDown(steps) p…" at bounding box center [799, 385] width 308 height 203
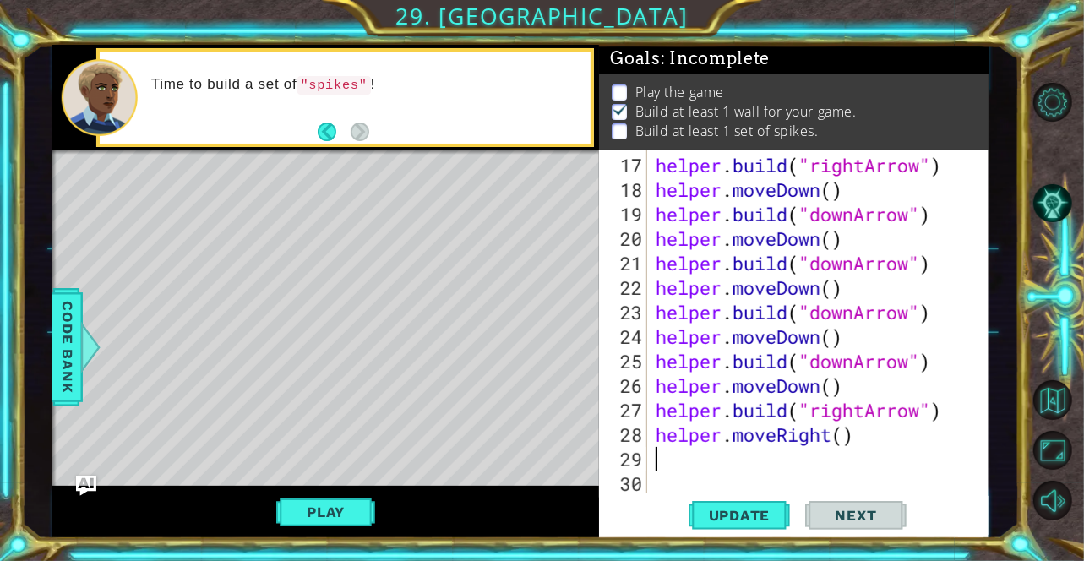
scroll to position [466, 0]
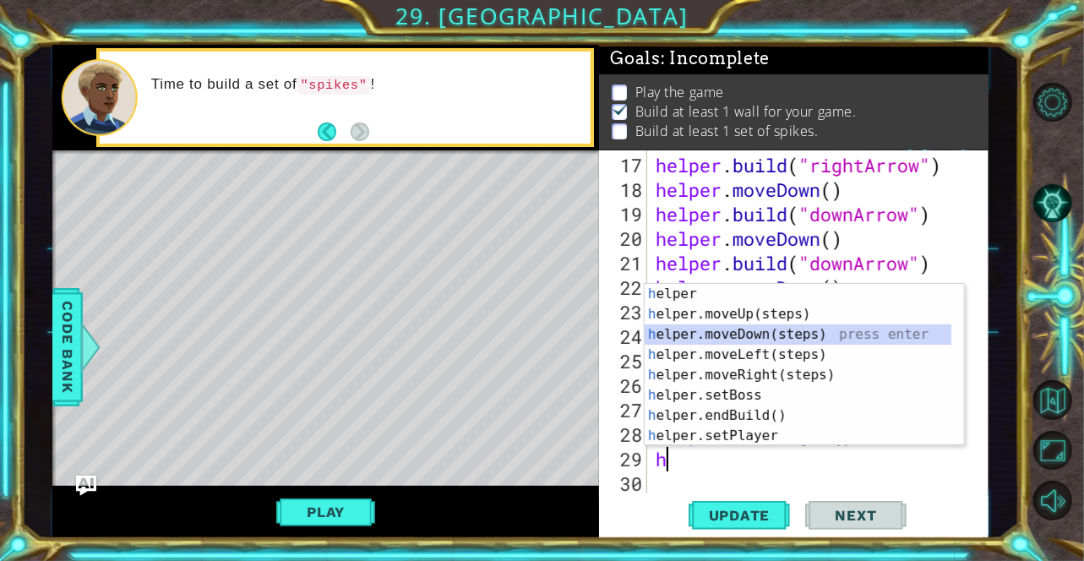
drag, startPoint x: 957, startPoint y: 336, endPoint x: 964, endPoint y: 364, distance: 28.7
click at [964, 364] on div "1 2 3 4 5 6 7 8 9 h elper press enter h elper.moveUp(steps) press enter h elper…" at bounding box center [804, 364] width 321 height 162
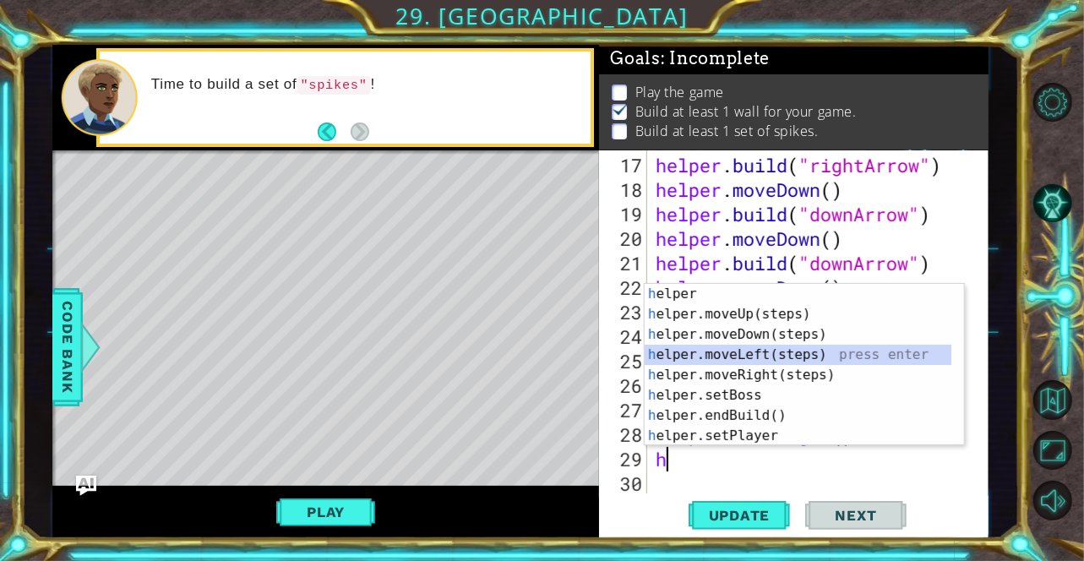
click at [957, 358] on div at bounding box center [955, 426] width 17 height 284
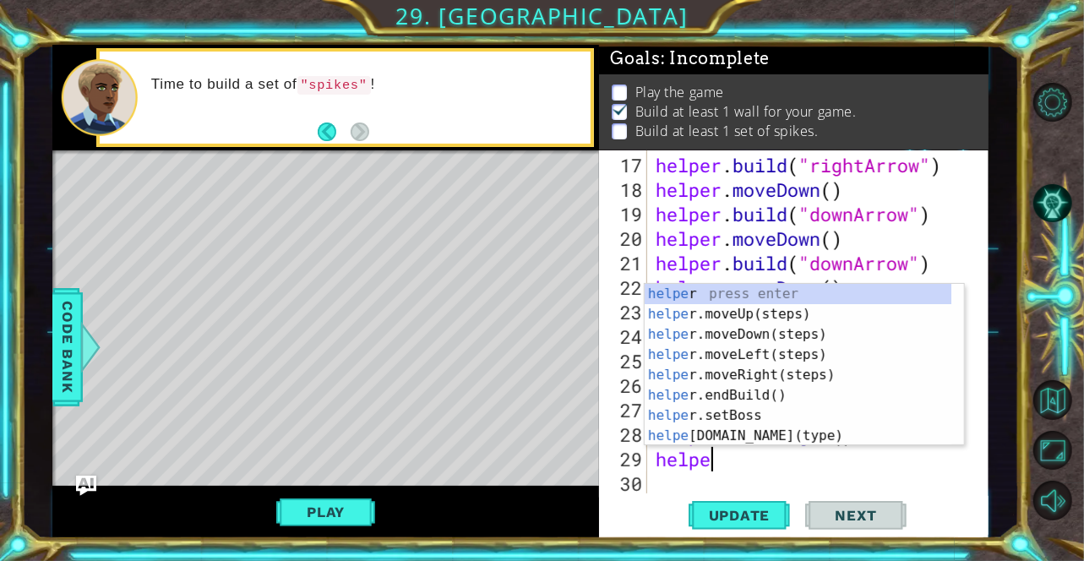
scroll to position [0, 2]
click at [819, 436] on div "helper press enter helper .moveUp(steps) press enter helper .moveDown(steps) pr…" at bounding box center [799, 385] width 308 height 203
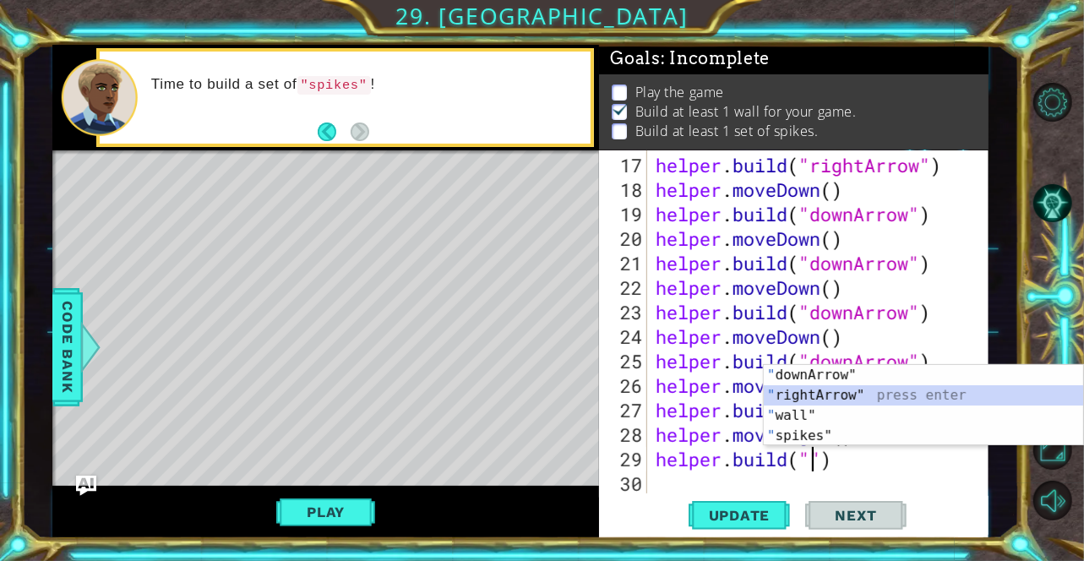
click at [833, 387] on div "" downArrow" press enter " rightArrow" press enter " wall" press enter " spikes…" at bounding box center [924, 426] width 320 height 122
type textarea "[DOMAIN_NAME]("rightArrow")"
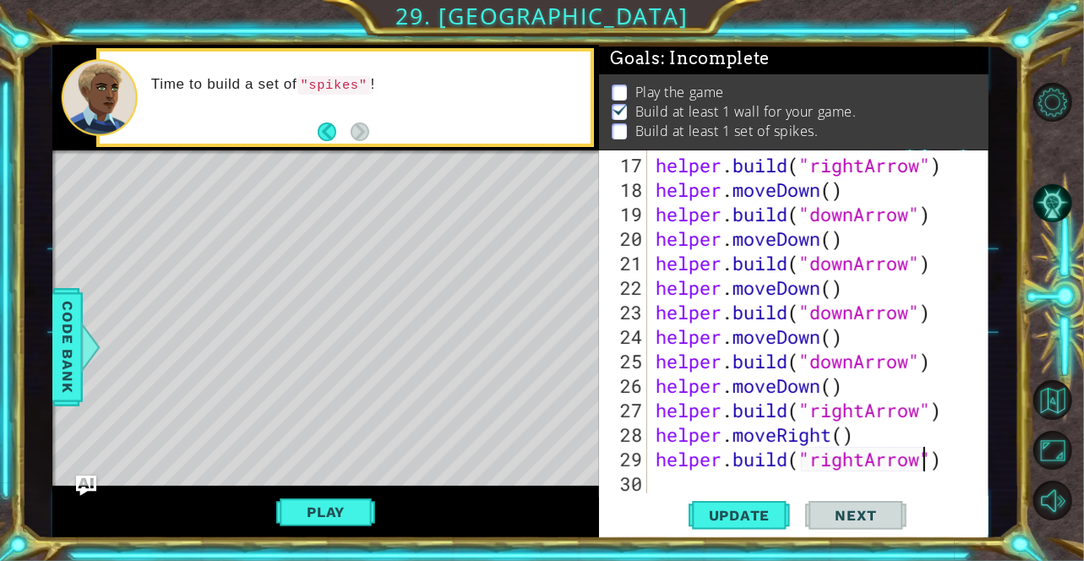
click at [745, 487] on div "helper . build ( "rightArrow" ) helper . moveDown ( ) helper . build ( "downArr…" at bounding box center [817, 349] width 328 height 392
type textarea "h"
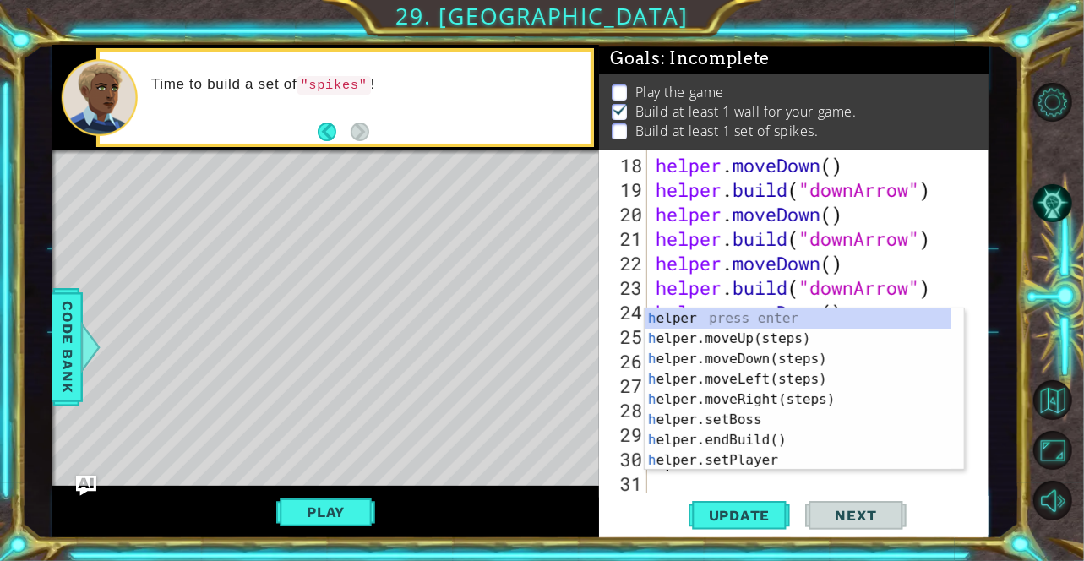
scroll to position [490, 0]
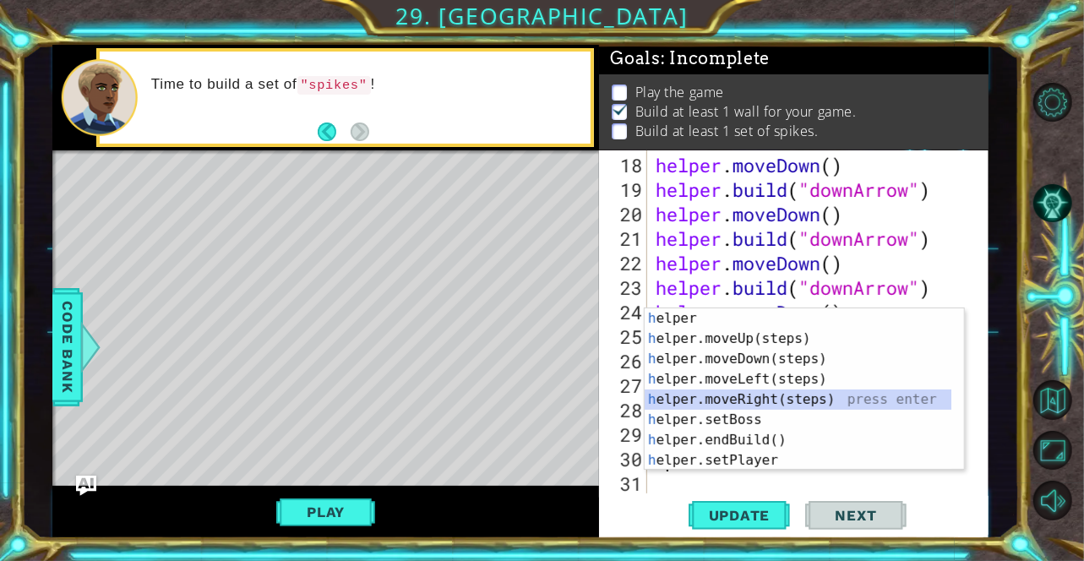
click at [819, 400] on div "h elper press enter h elper.moveUp(steps) press enter h elper.moveDown(steps) p…" at bounding box center [799, 410] width 308 height 203
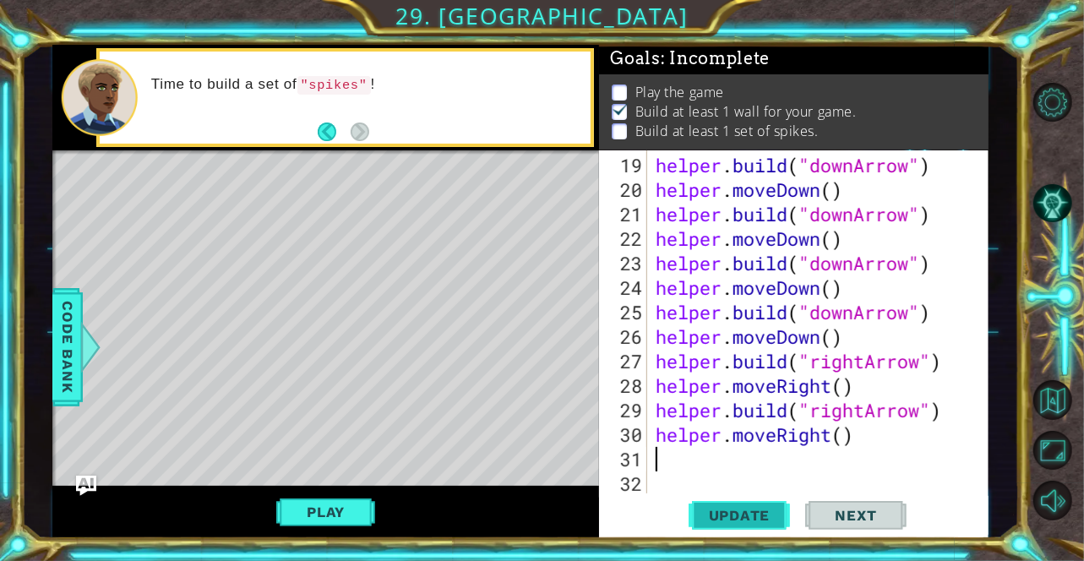
click at [762, 511] on span "Update" at bounding box center [740, 515] width 96 height 17
click at [340, 516] on button "Play" at bounding box center [325, 512] width 99 height 32
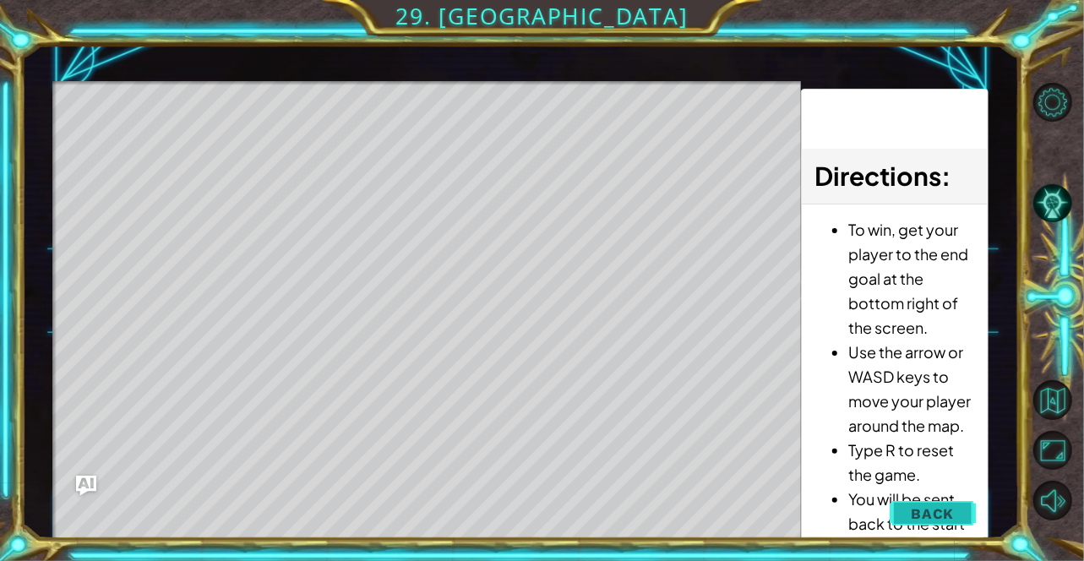
click at [957, 502] on button "Back" at bounding box center [932, 514] width 85 height 34
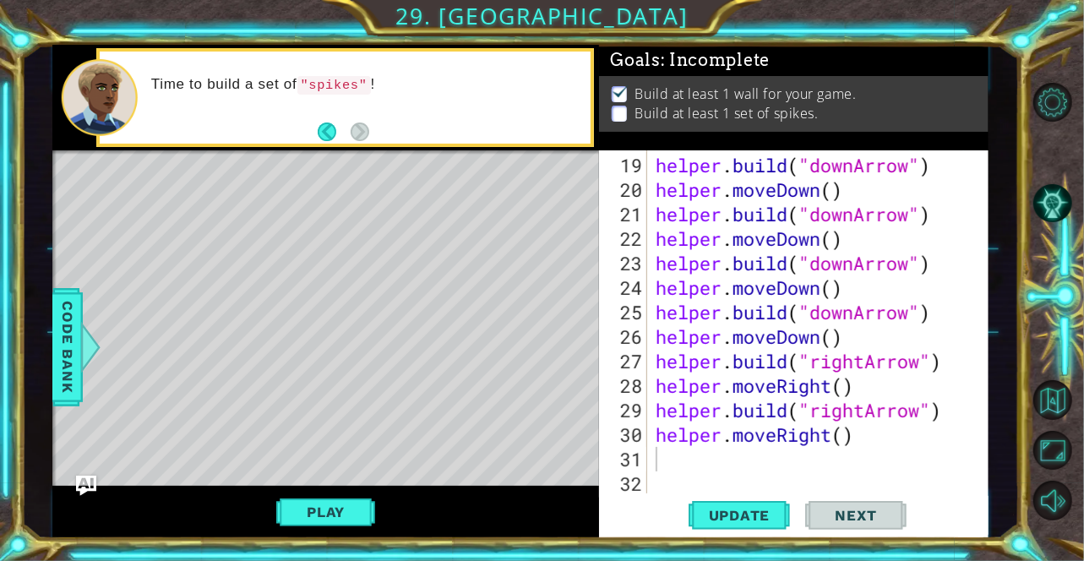
scroll to position [3, 0]
click at [867, 385] on div "helper . build ( "downArrow" ) helper . moveDown ( ) helper . build ( "downArro…" at bounding box center [817, 349] width 328 height 392
click at [953, 374] on div "helper . build ( "downArrow" ) helper . moveDown ( ) helper . build ( "downArro…" at bounding box center [817, 349] width 328 height 392
click at [952, 368] on div "helper . build ( "downArrow" ) helper . moveDown ( ) helper . build ( "downArro…" at bounding box center [817, 349] width 328 height 392
click at [862, 392] on div "helper . build ( "downArrow" ) helper . moveDown ( ) helper . build ( "downArro…" at bounding box center [817, 349] width 328 height 392
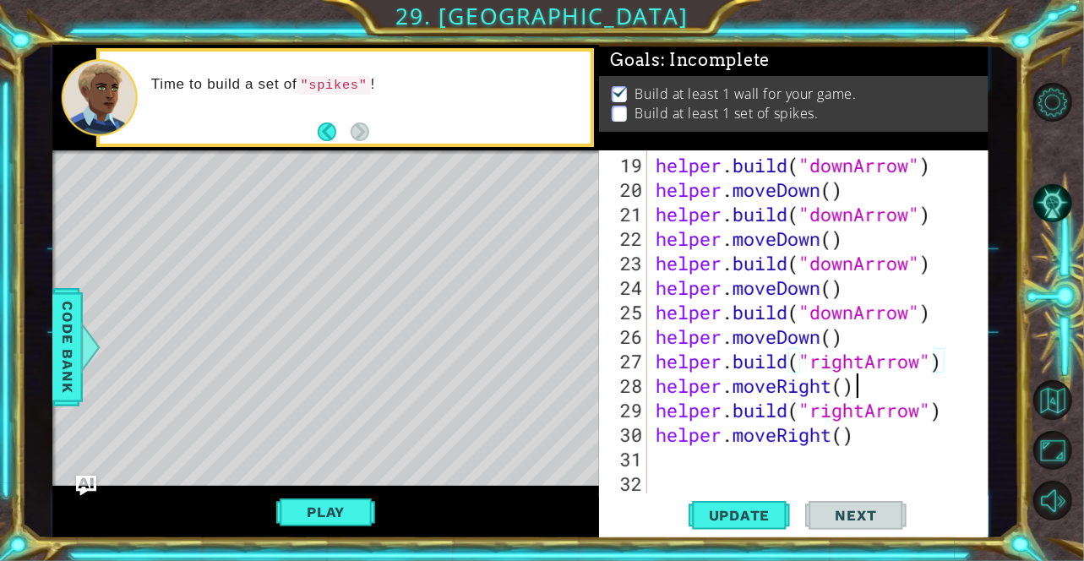
type textarea "helper.moveRight()"
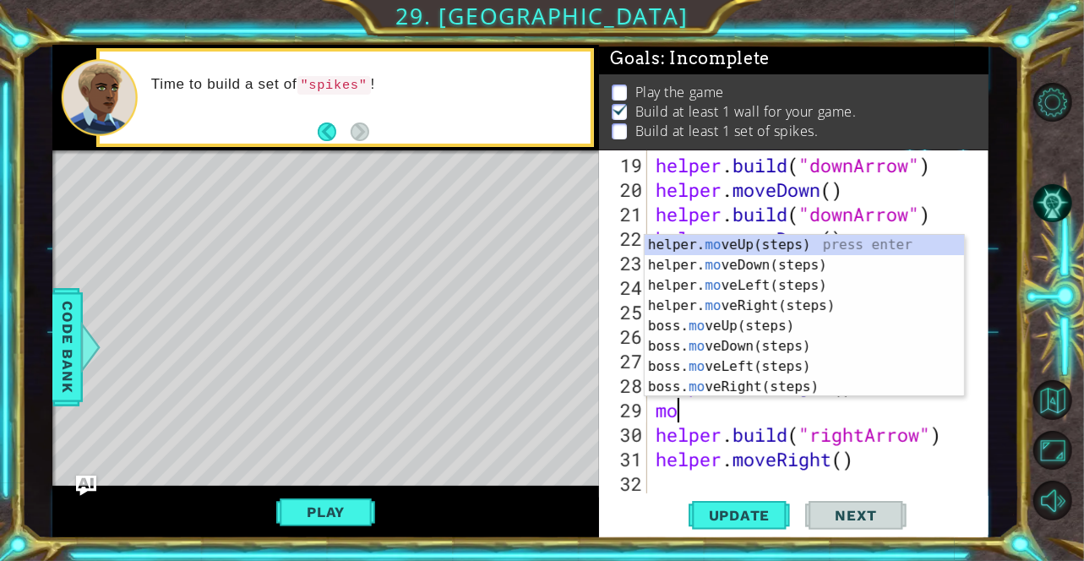
scroll to position [0, 0]
type textarea "m"
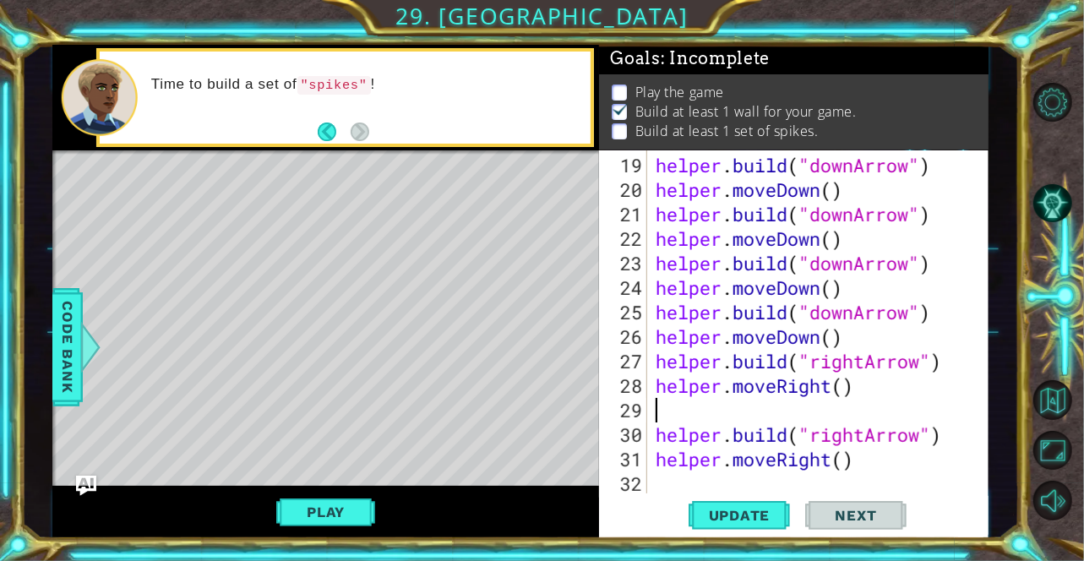
type textarea "h"
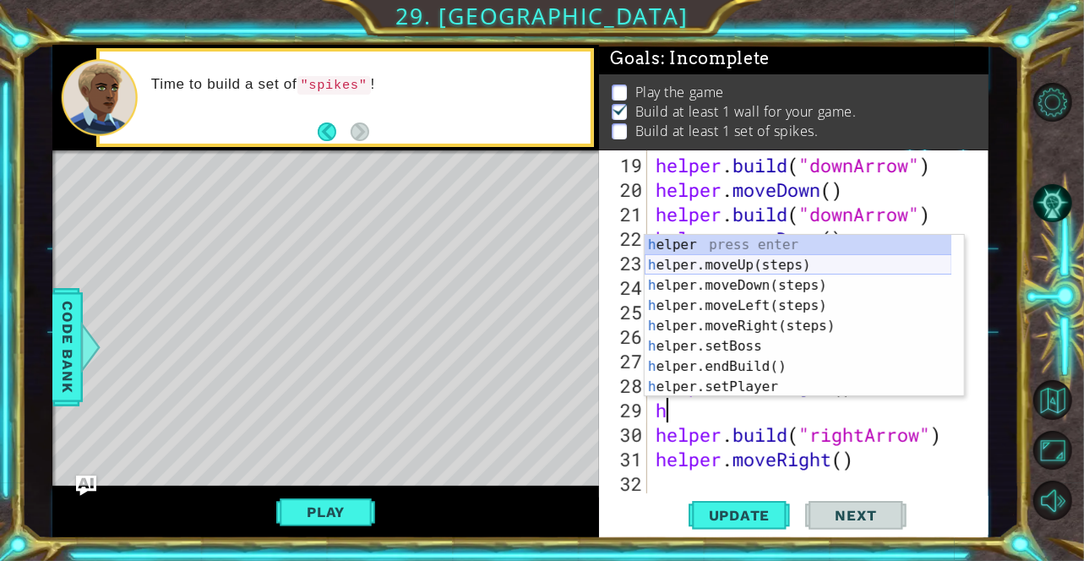
click at [754, 259] on div "h elper press enter h elper.moveUp(steps) press enter h elper.moveDown(steps) p…" at bounding box center [799, 336] width 308 height 203
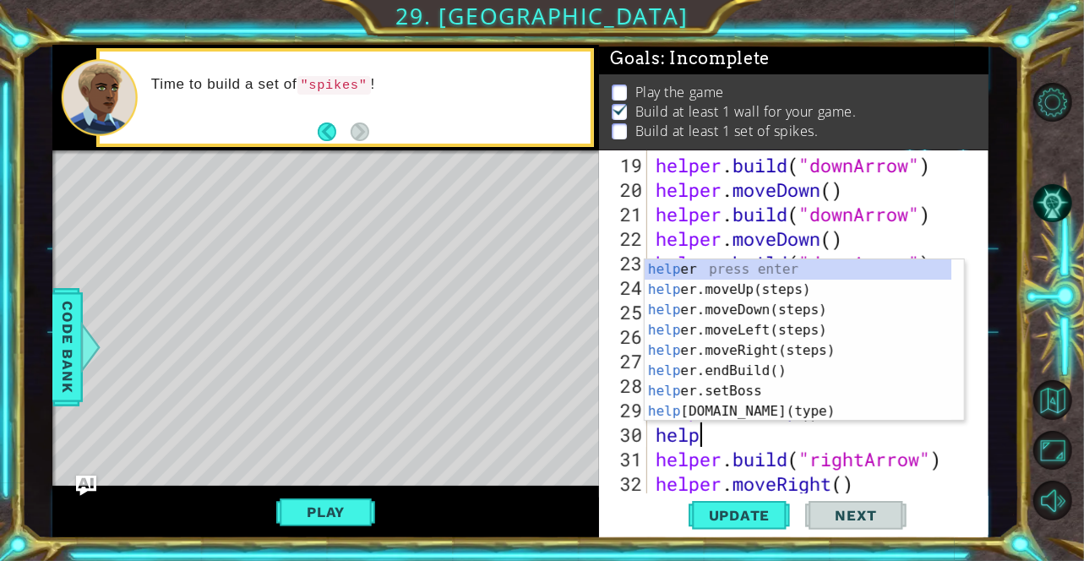
scroll to position [0, 2]
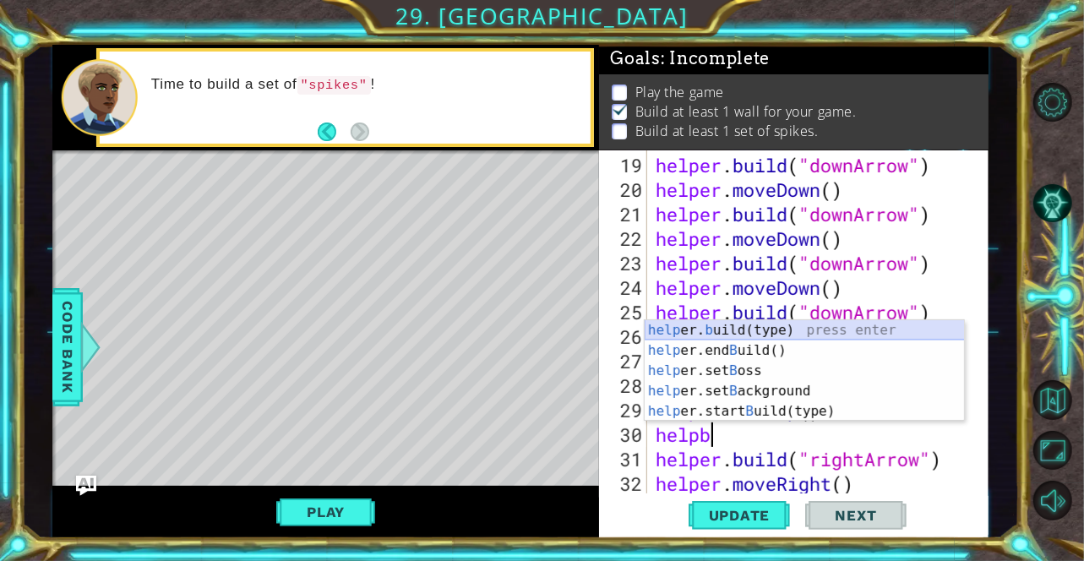
click at [759, 329] on div "help er. b uild(type) press enter help er.end B uild() press enter help er.set …" at bounding box center [805, 391] width 320 height 142
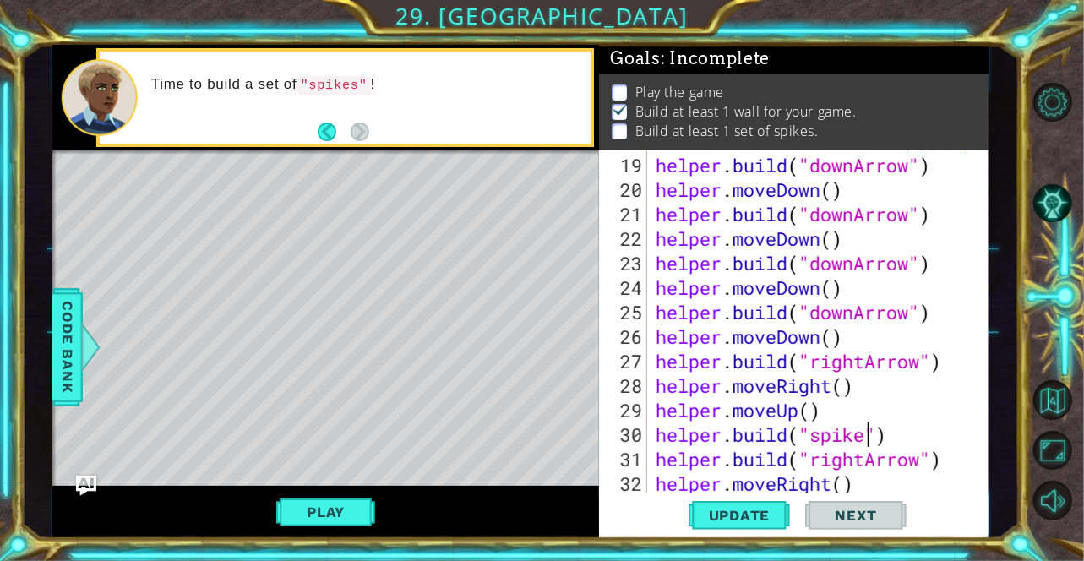
scroll to position [0, 9]
click at [732, 513] on span "Update" at bounding box center [740, 515] width 96 height 17
click at [907, 445] on div "helper . build ( "downArrow" ) helper . moveDown ( ) helper . build ( "downArro…" at bounding box center [817, 349] width 328 height 392
click at [903, 435] on div "helper . build ( "downArrow" ) helper . moveDown ( ) helper . build ( "downArro…" at bounding box center [817, 349] width 328 height 392
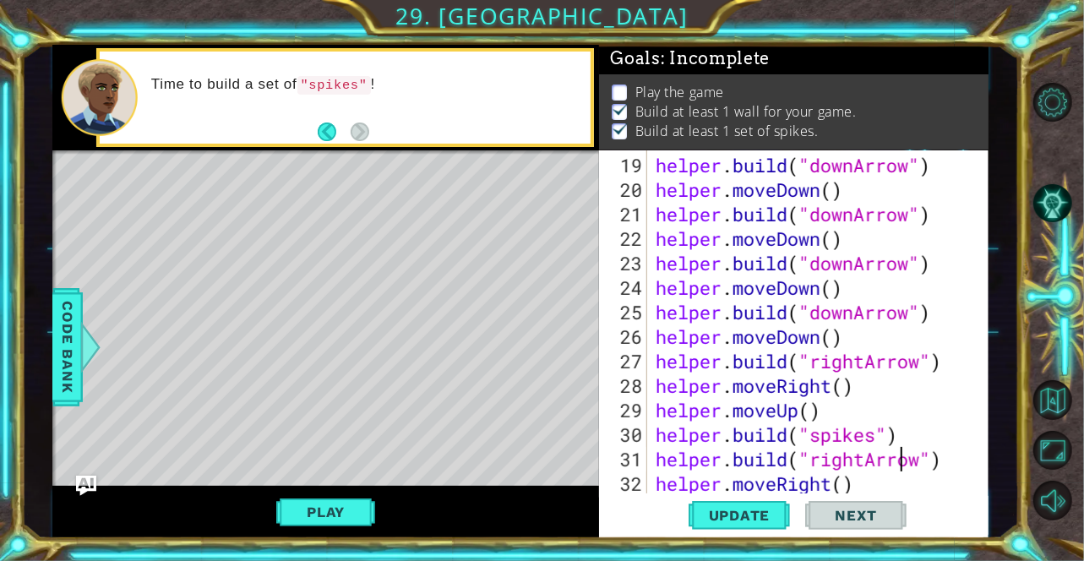
type textarea "[DOMAIN_NAME]("spikes")"
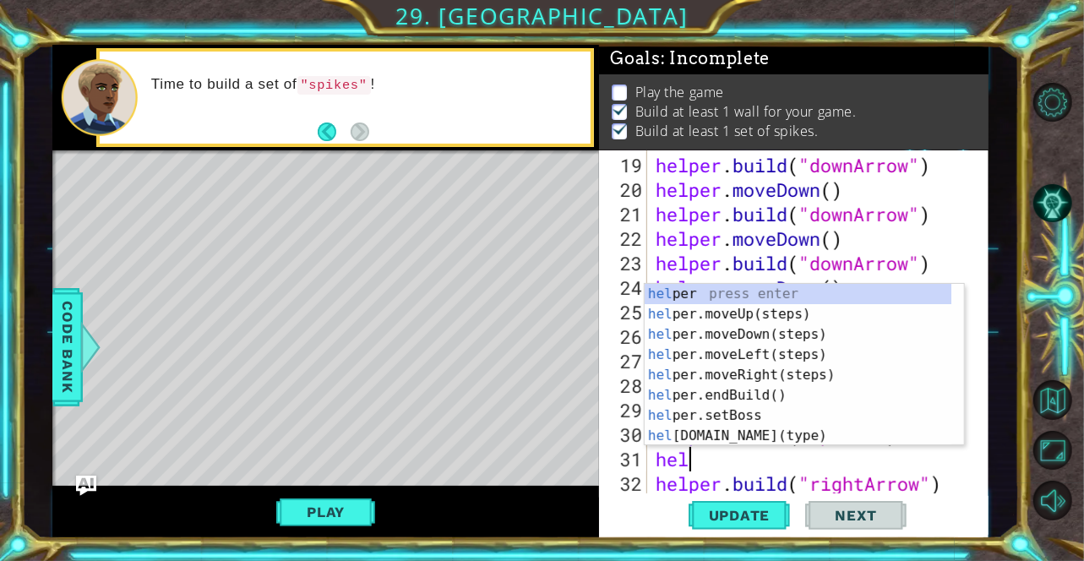
scroll to position [0, 0]
type textarea "help"
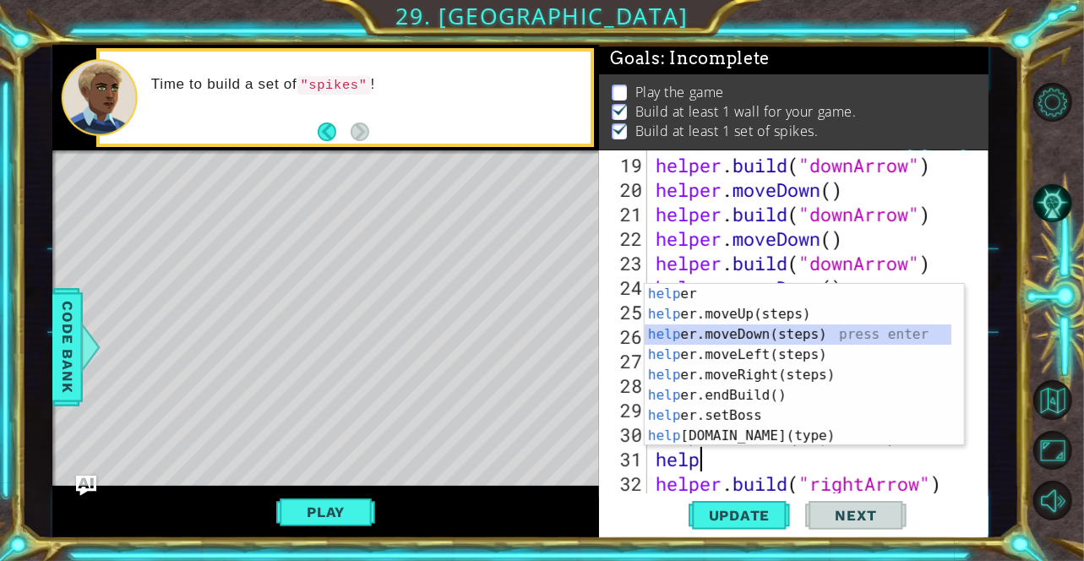
click at [789, 327] on div "help er press enter help er.moveUp(steps) press enter help er.moveDown(steps) p…" at bounding box center [799, 385] width 308 height 203
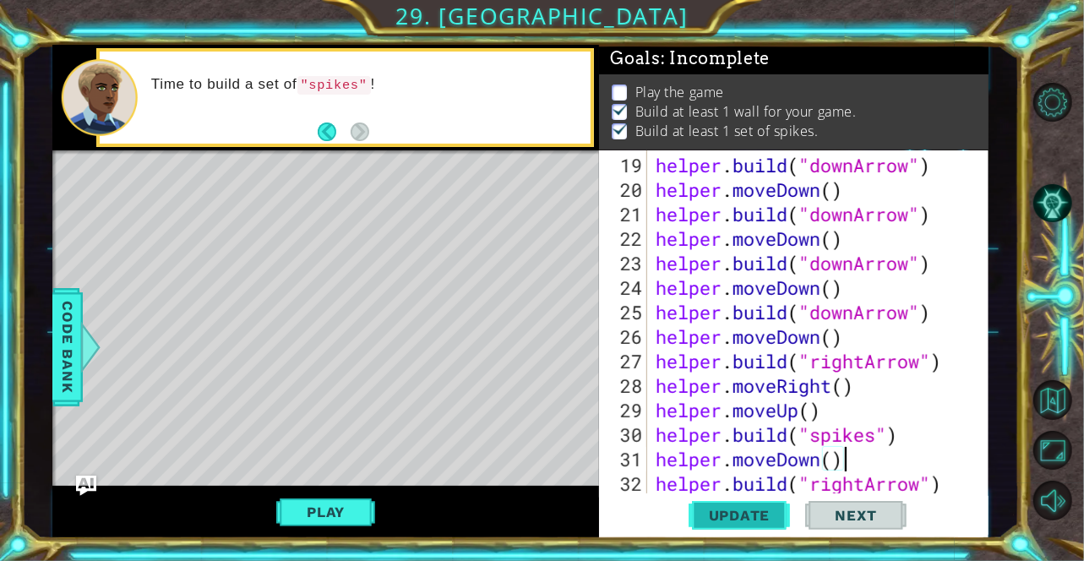
type textarea "helper.moveDown()"
click at [721, 518] on span "Update" at bounding box center [740, 515] width 96 height 17
click at [352, 506] on button "Play" at bounding box center [325, 512] width 99 height 32
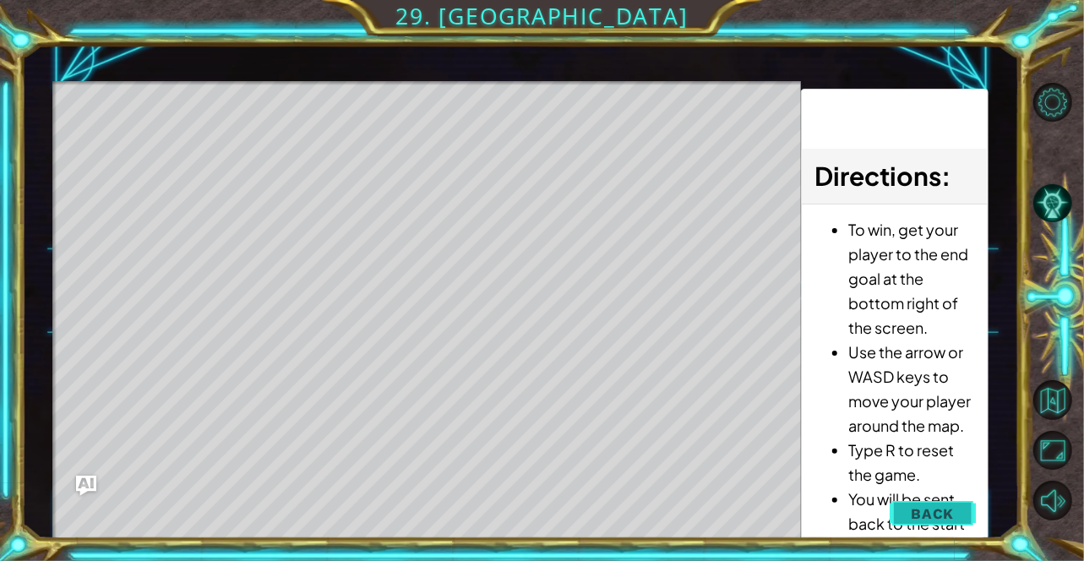
click at [931, 505] on span "Back" at bounding box center [932, 513] width 43 height 17
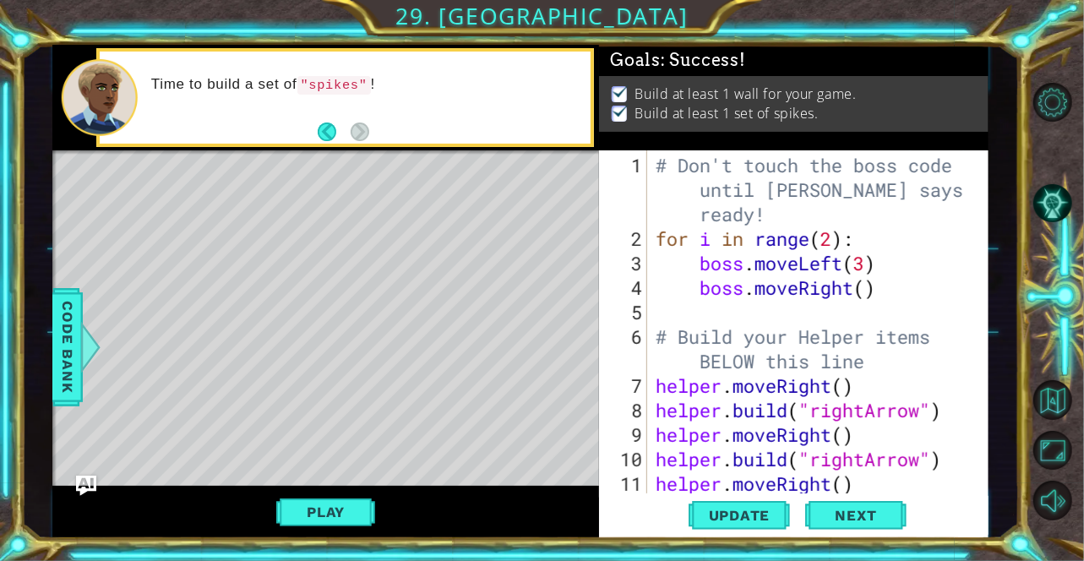
scroll to position [3, 0]
click at [745, 309] on div "# Don't touch the boss code until [PERSON_NAME] says you're ready! for i in ran…" at bounding box center [817, 373] width 328 height 441
type textarea "b"
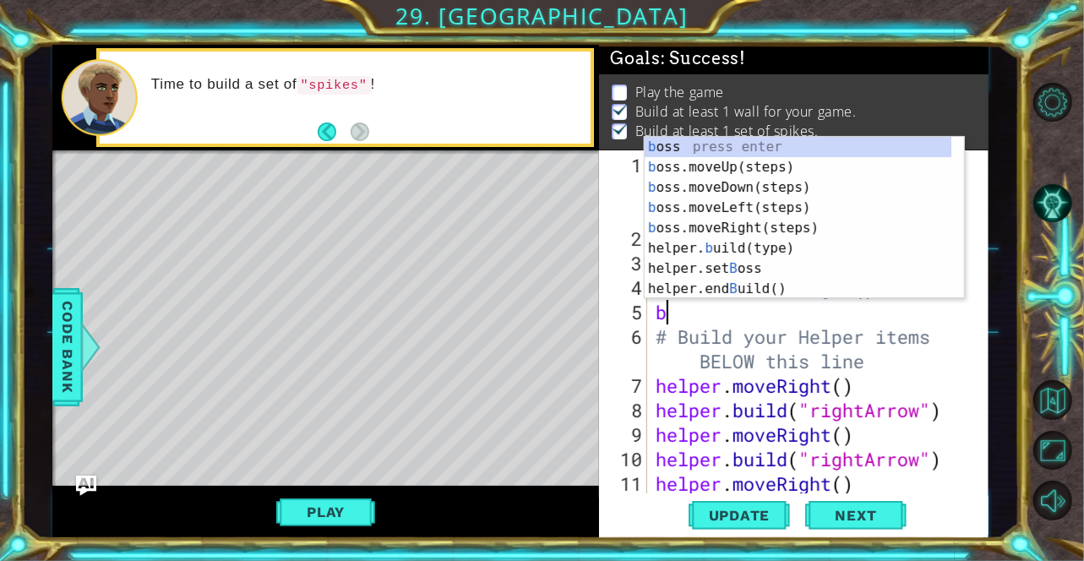
scroll to position [2, 0]
click at [778, 204] on div "b oss press enter b oss.moveUp(steps) press enter b oss.moveDown(steps) press e…" at bounding box center [799, 238] width 308 height 203
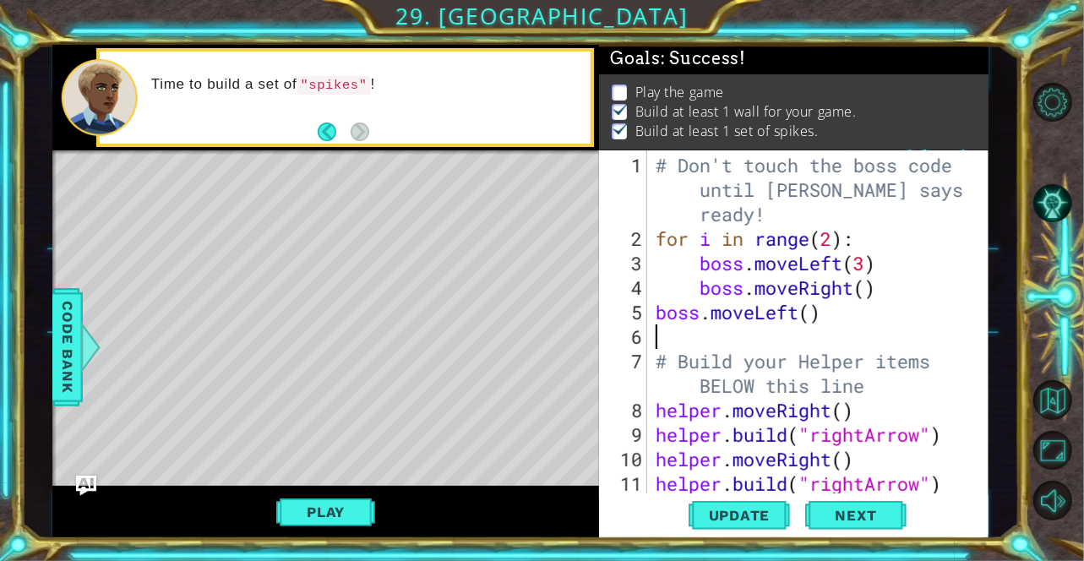
type textarea "b"
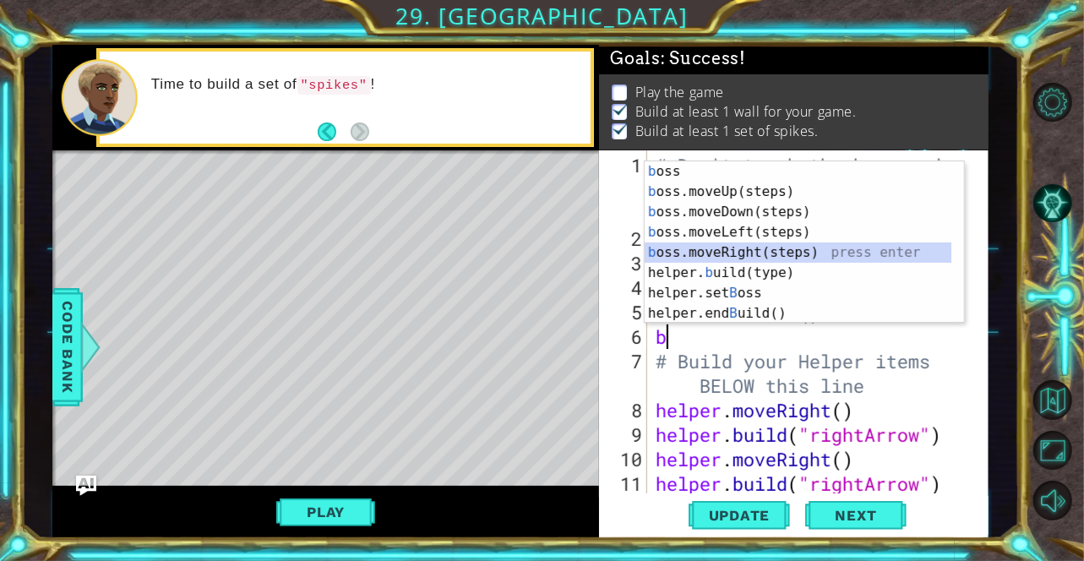
click at [699, 243] on div "b oss press enter b oss.moveUp(steps) press enter b oss.moveDown(steps) press e…" at bounding box center [799, 262] width 308 height 203
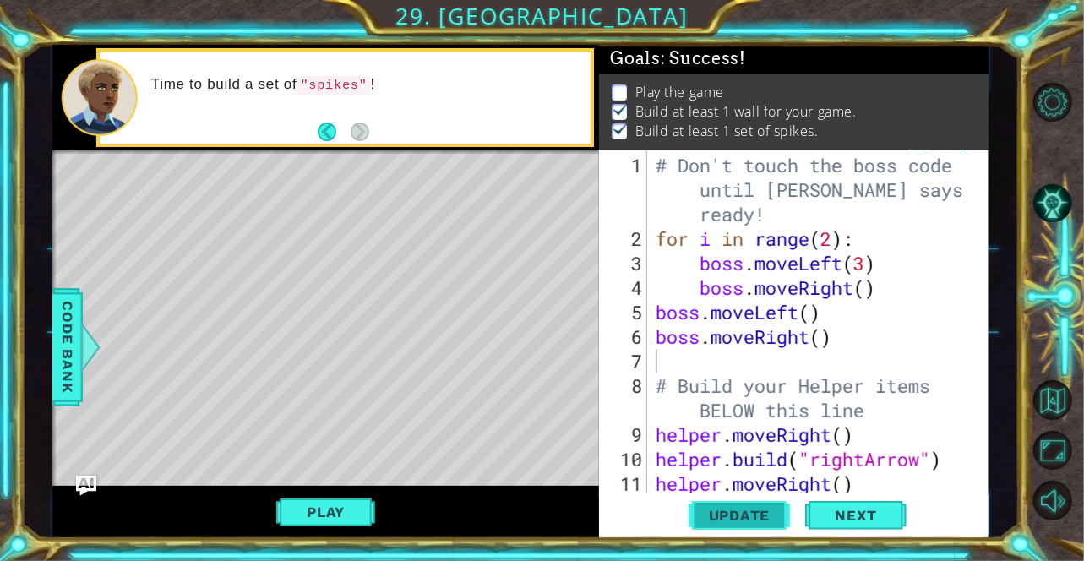
click at [767, 519] on span "Update" at bounding box center [740, 515] width 96 height 17
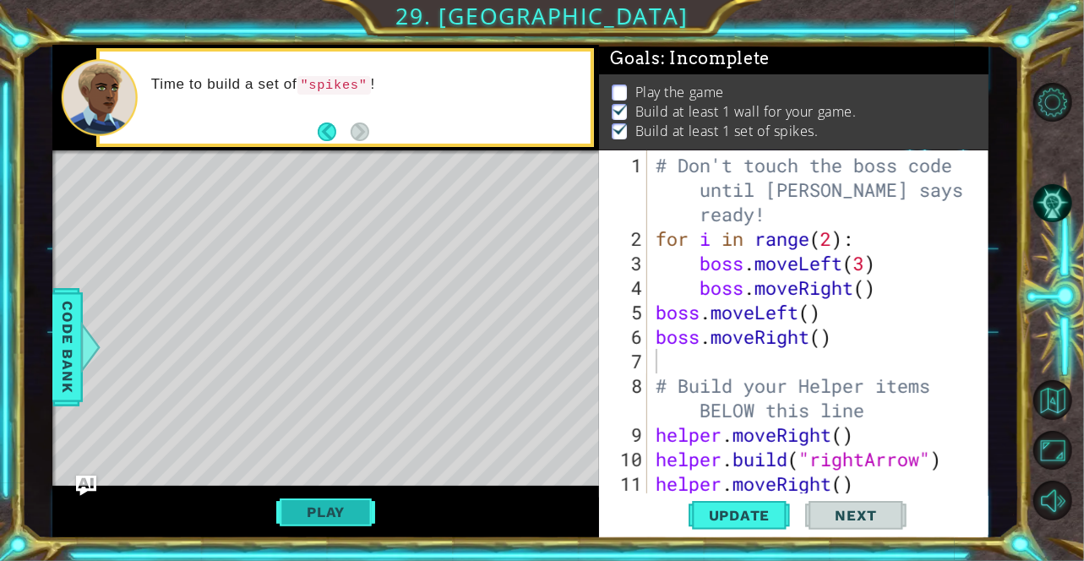
click at [341, 522] on button "Play" at bounding box center [325, 512] width 99 height 32
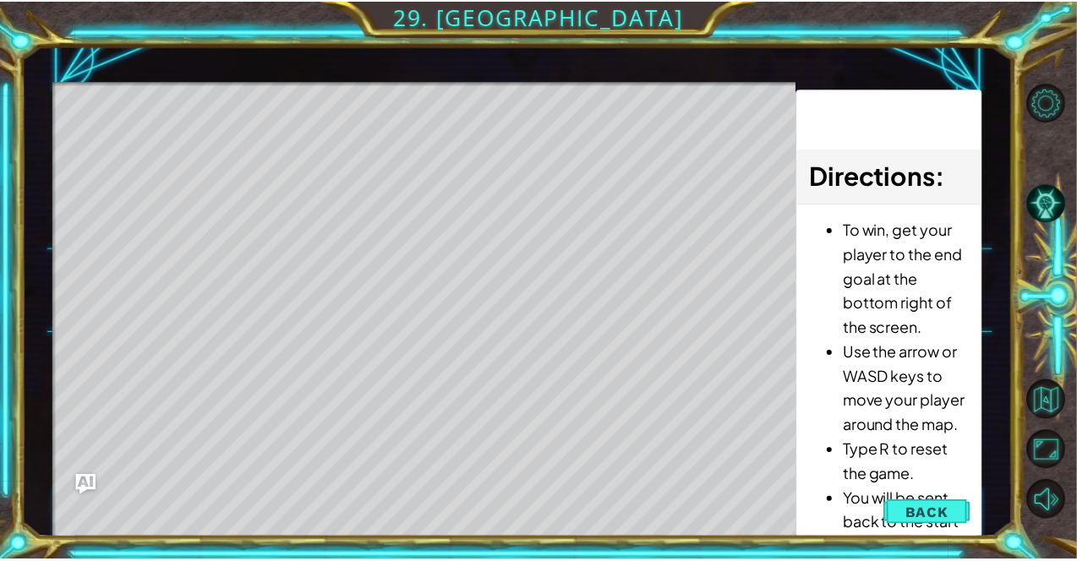
scroll to position [3, 0]
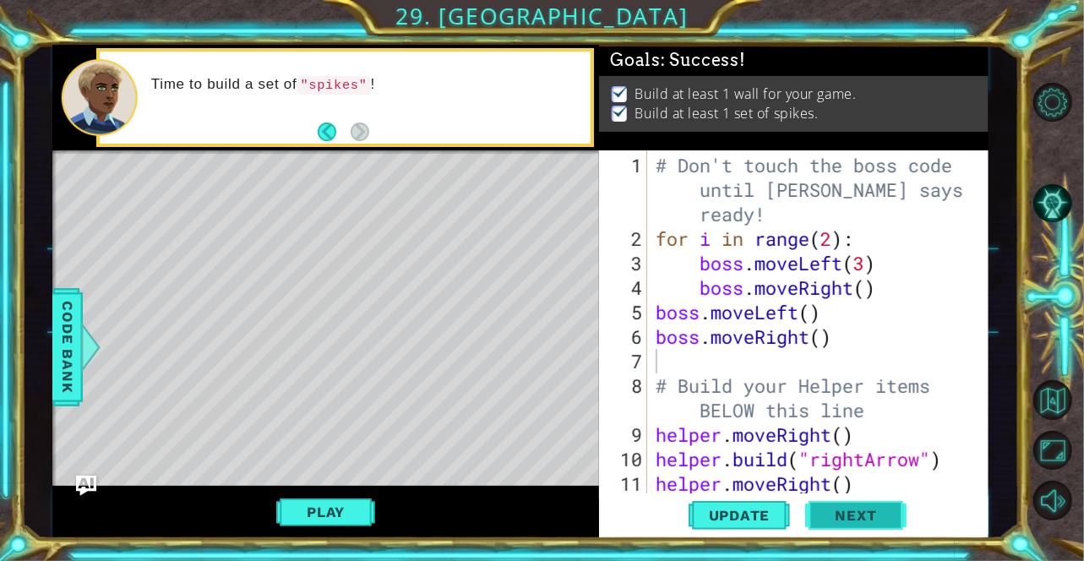
click at [876, 513] on span "Next" at bounding box center [856, 516] width 75 height 17
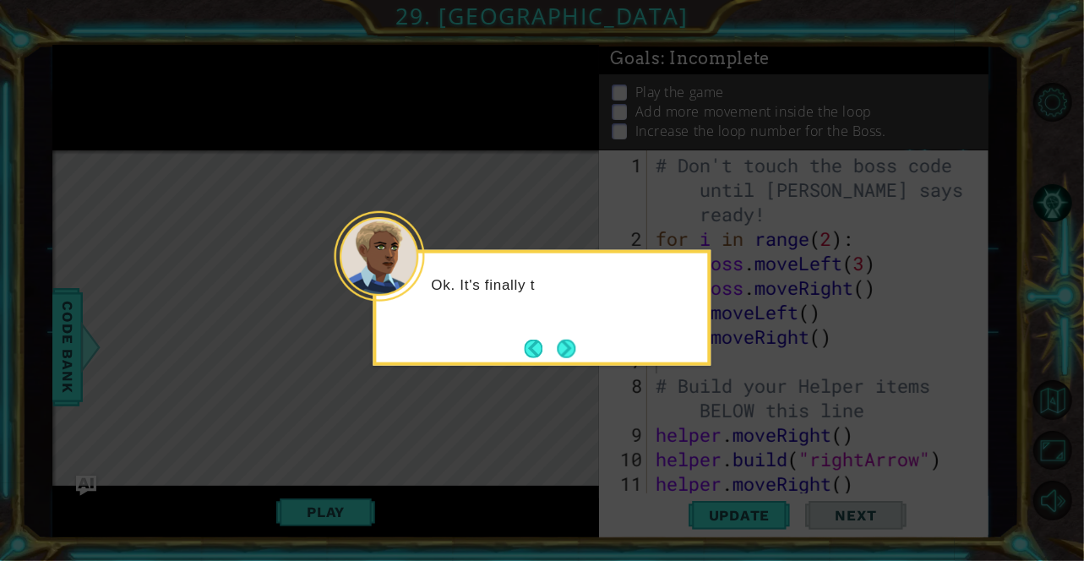
click at [594, 343] on div "Ok. It's finally t" at bounding box center [543, 308] width 338 height 116
click at [568, 331] on div "Ok. It's finally time to work o" at bounding box center [543, 308] width 338 height 116
click at [565, 345] on button "Next" at bounding box center [566, 348] width 19 height 19
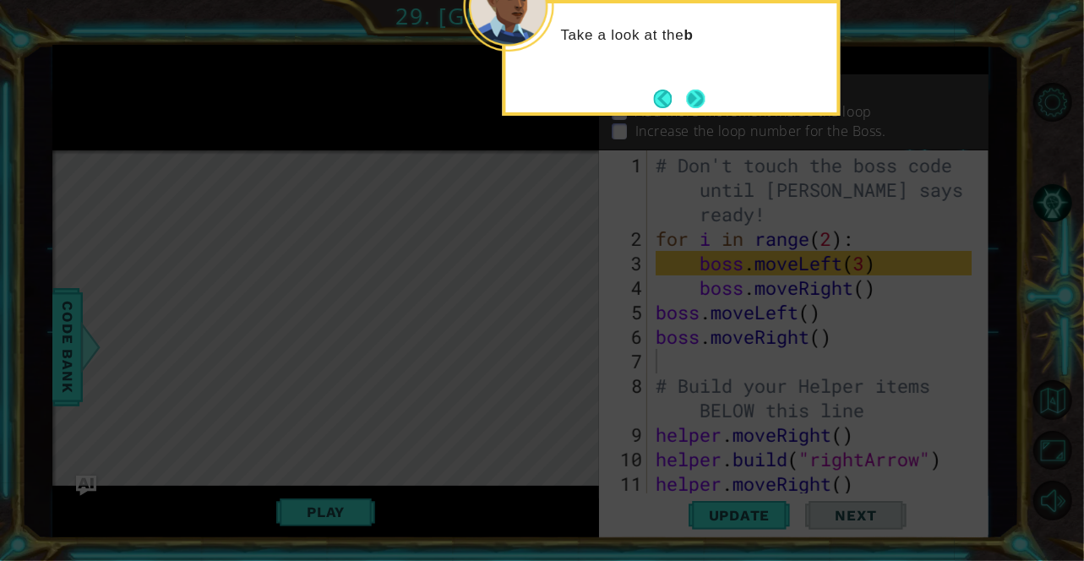
click at [693, 91] on button "Next" at bounding box center [696, 99] width 19 height 19
click at [693, 91] on icon at bounding box center [542, 84] width 1084 height 954
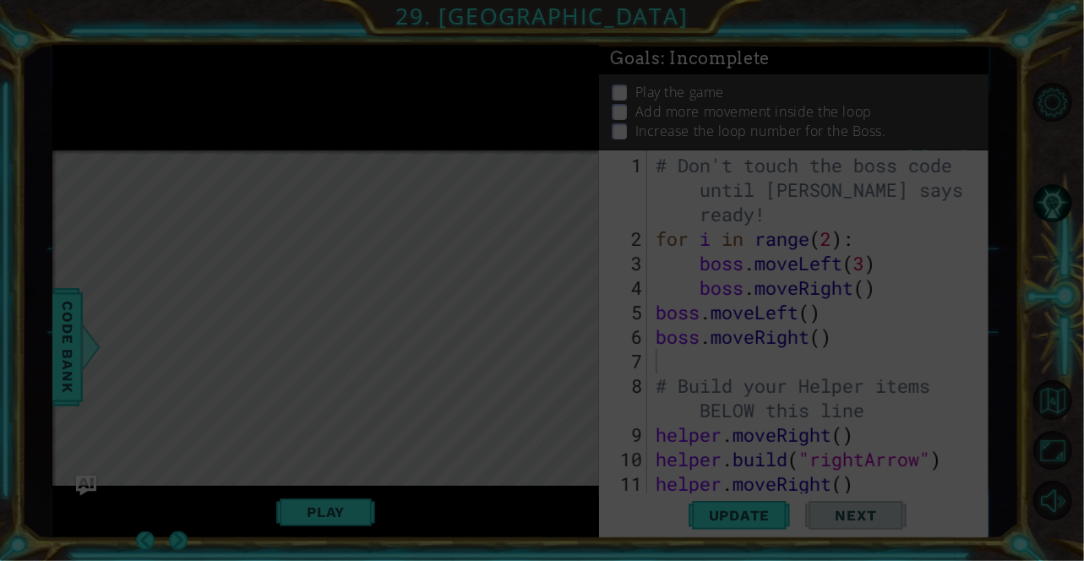
click at [693, 91] on icon at bounding box center [542, 280] width 1084 height 561
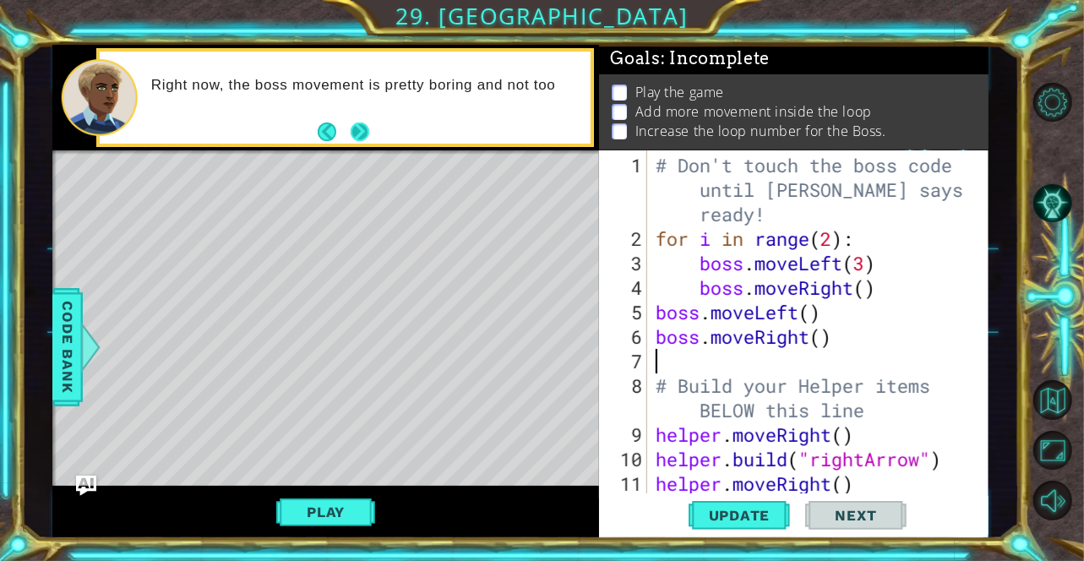
click at [369, 128] on button "Next" at bounding box center [360, 132] width 19 height 19
click at [369, 128] on div "Right now, the boss movement is pretty boring and not too" at bounding box center [325, 97] width 547 height 105
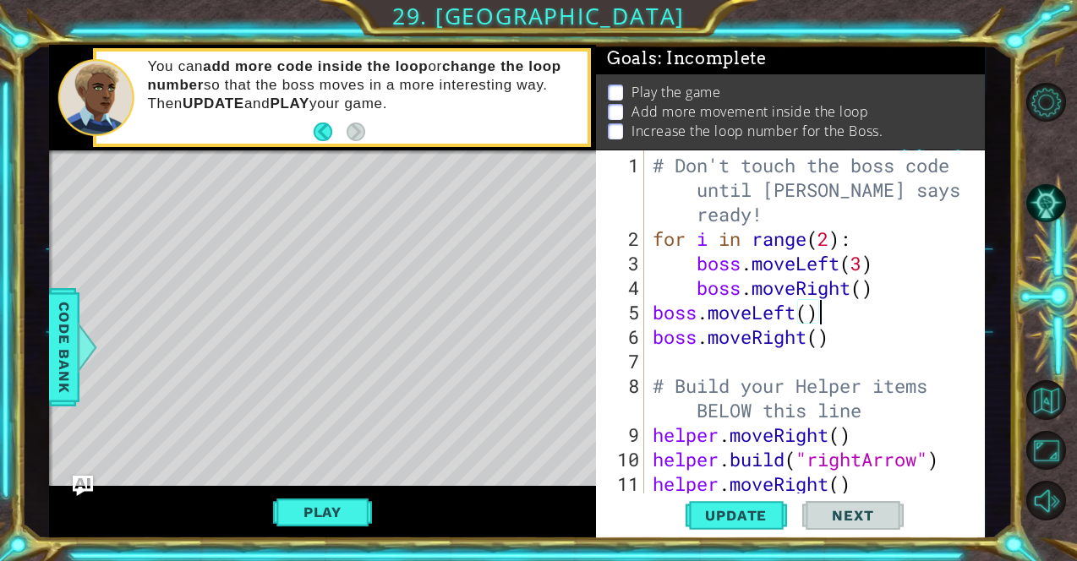
drag, startPoint x: 940, startPoint y: 314, endPoint x: 958, endPoint y: 344, distance: 35.7
click at [958, 344] on div "# Don't touch the boss code until [PERSON_NAME] says you're ready! for i in ran…" at bounding box center [813, 373] width 328 height 441
click at [894, 173] on div "# Don't touch the boss code until [PERSON_NAME] says you're ready! for i in ran…" at bounding box center [813, 373] width 328 height 441
type textarea "# Don't touch the boss code until [PERSON_NAME] says you're ready!"
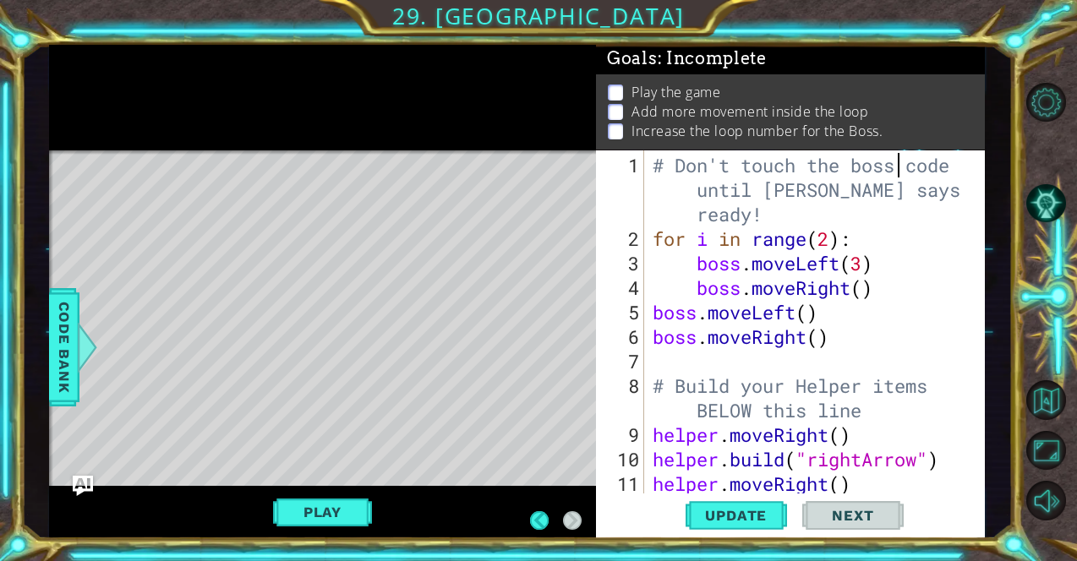
scroll to position [0, 0]
